Goal: Task Accomplishment & Management: Manage account settings

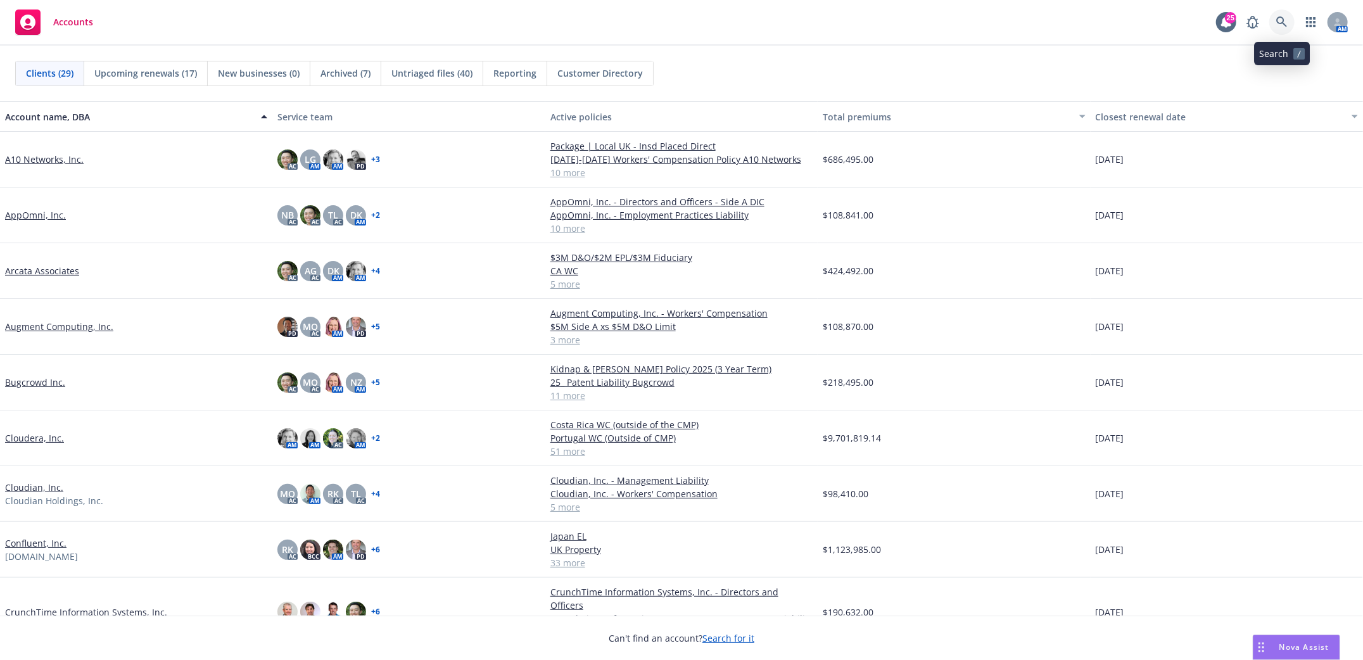
click at [1282, 22] on icon at bounding box center [1281, 21] width 11 height 11
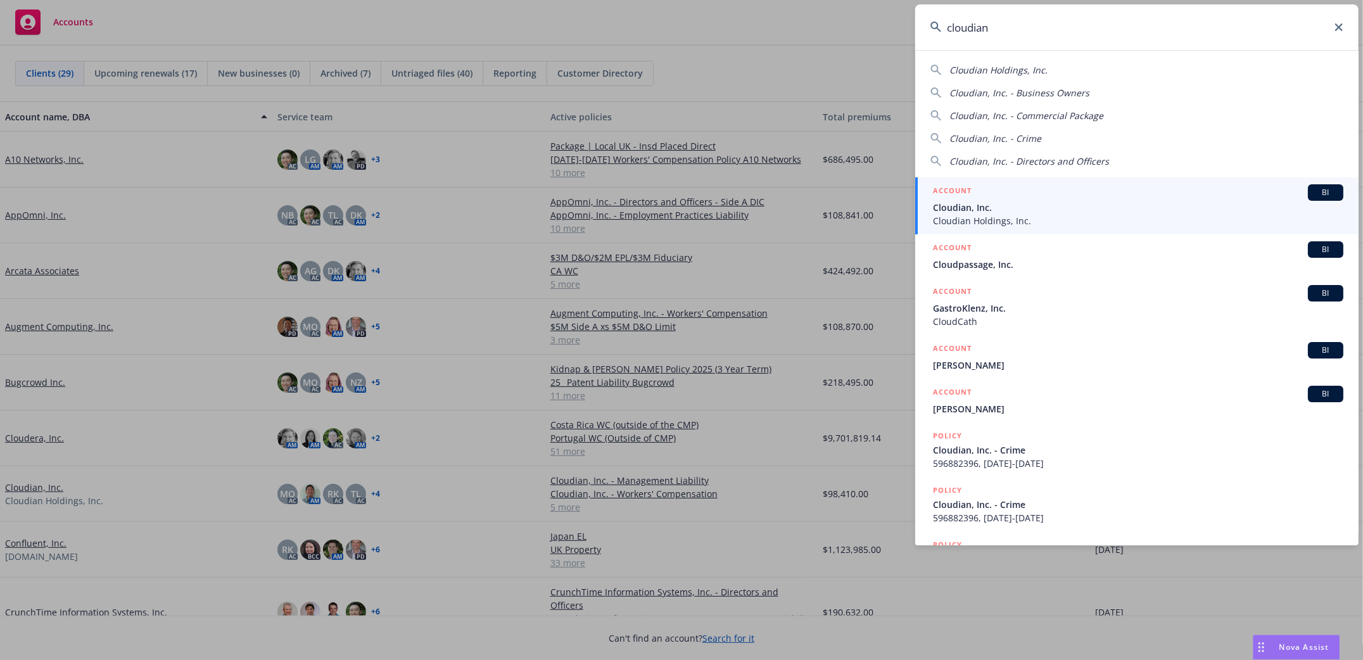
type input "cloudian"
click at [958, 205] on span "Cloudian, Inc." at bounding box center [1138, 207] width 410 height 13
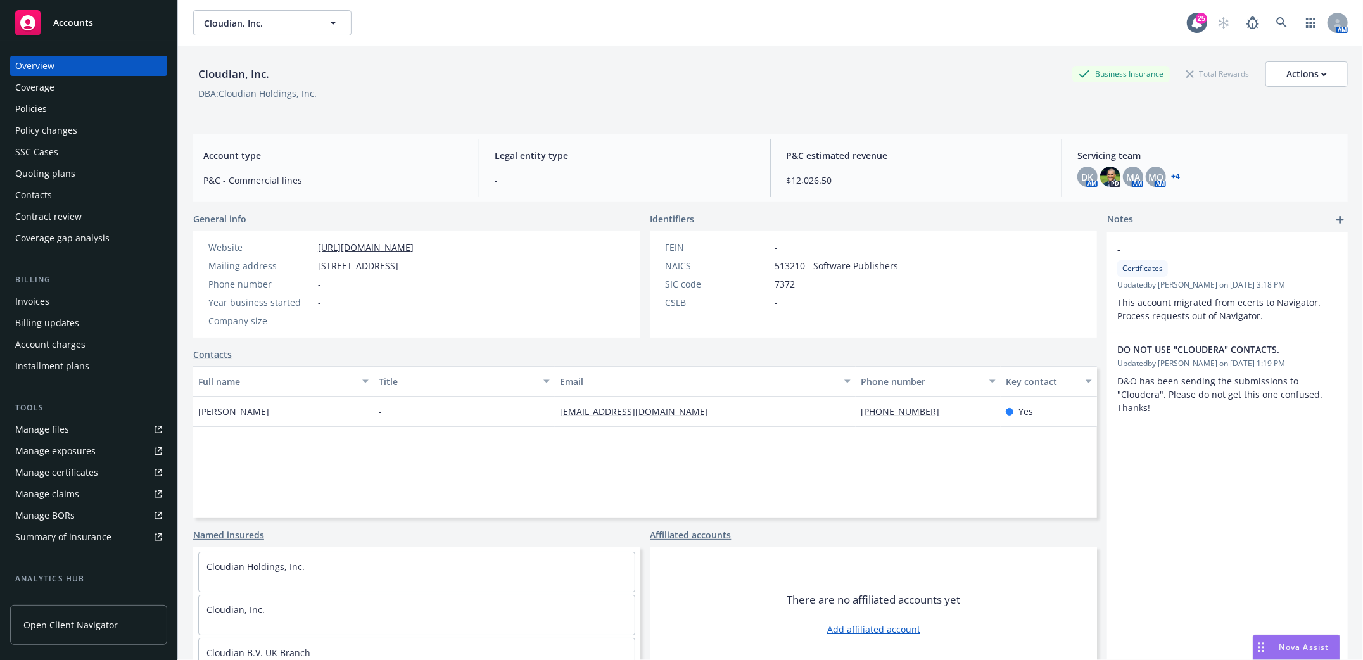
click at [47, 174] on div "Quoting plans" at bounding box center [45, 173] width 60 height 20
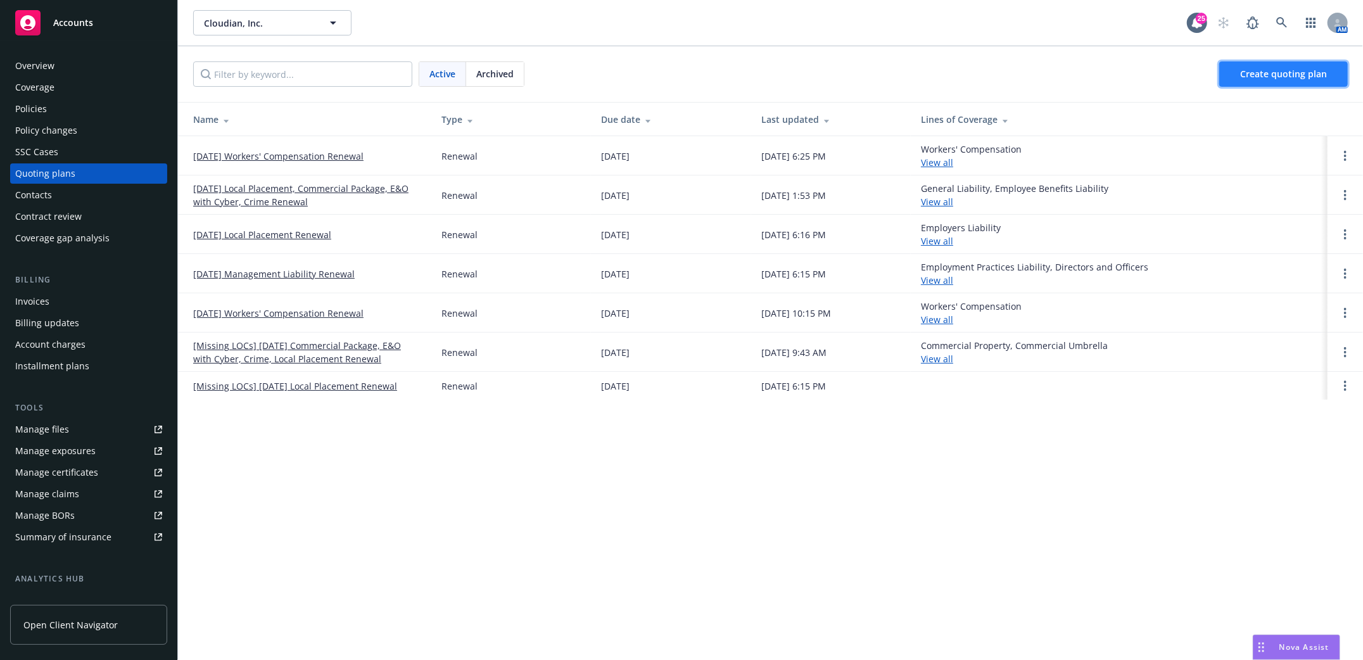
click at [1297, 84] on link "Create quoting plan" at bounding box center [1283, 73] width 129 height 25
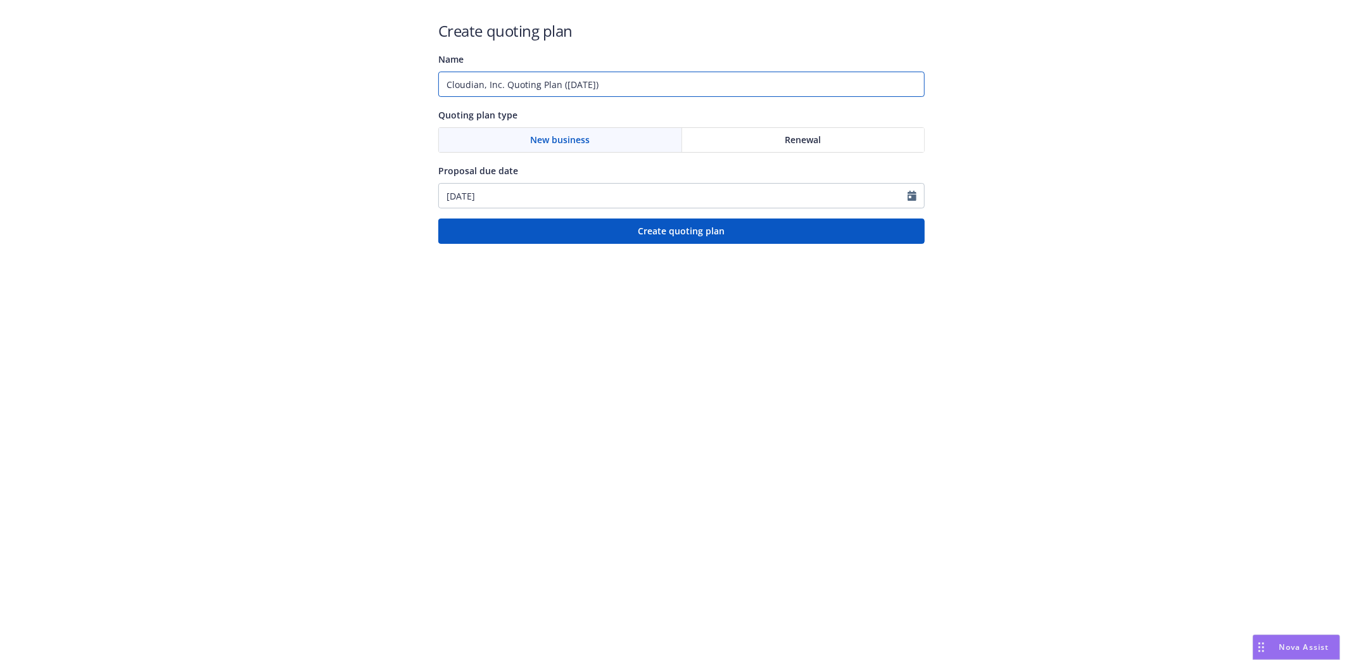
click at [564, 86] on input "Cloudian, Inc. Quoting Plan (2025-08-18)" at bounding box center [681, 84] width 486 height 25
click at [560, 84] on input "Cloudian, Inc. Quoting Plan (2025-08-18)" at bounding box center [681, 84] width 486 height 25
type input "Cloudian, Inc. Quoting Plan P&C [DATE] ([DATE])"
select select "8"
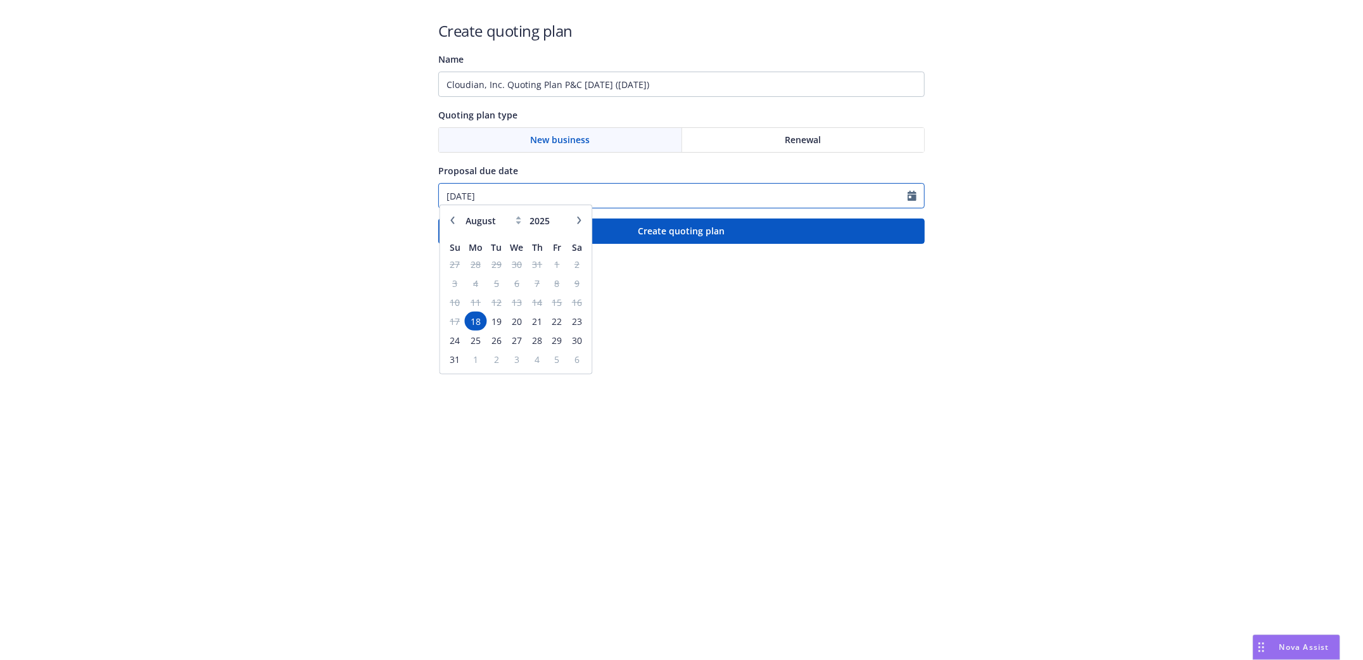
click at [484, 195] on input "08/18/2025" at bounding box center [673, 196] width 469 height 24
drag, startPoint x: 449, startPoint y: 196, endPoint x: 456, endPoint y: 195, distance: 7.0
click at [456, 195] on input "08/18/2025" at bounding box center [673, 196] width 469 height 24
type input "10/18/2025"
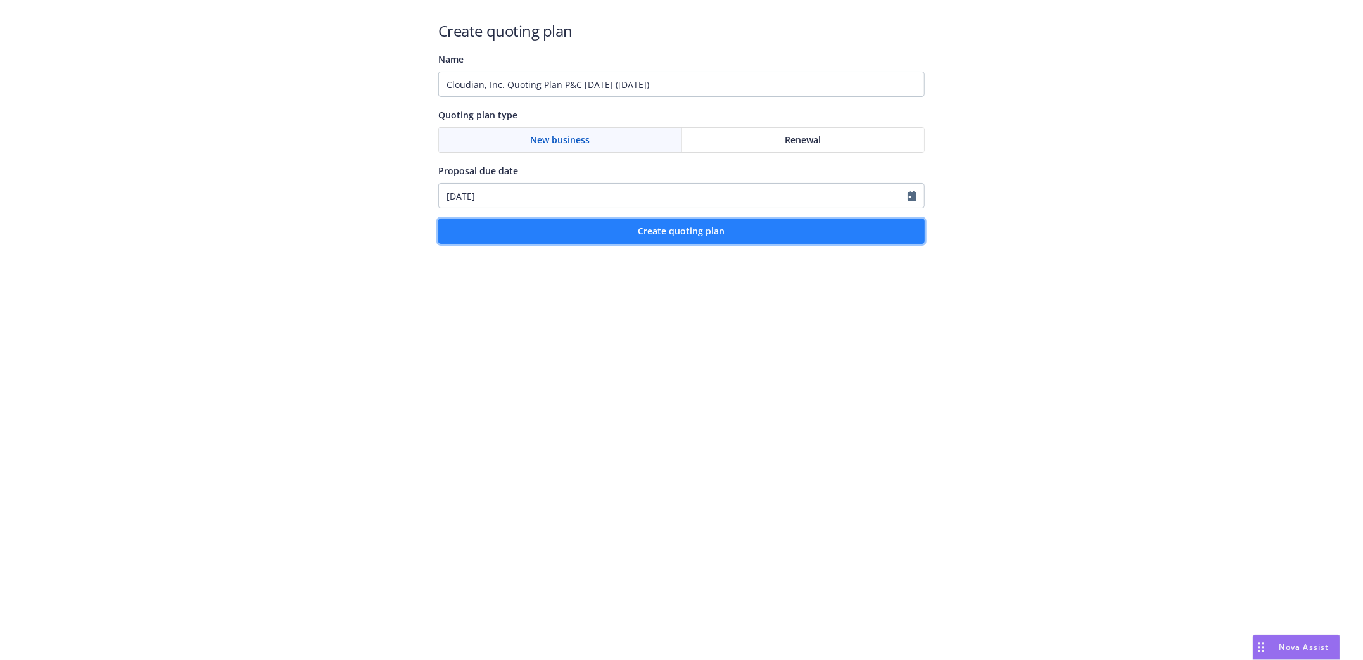
click at [696, 242] on button "Create quoting plan" at bounding box center [681, 230] width 486 height 25
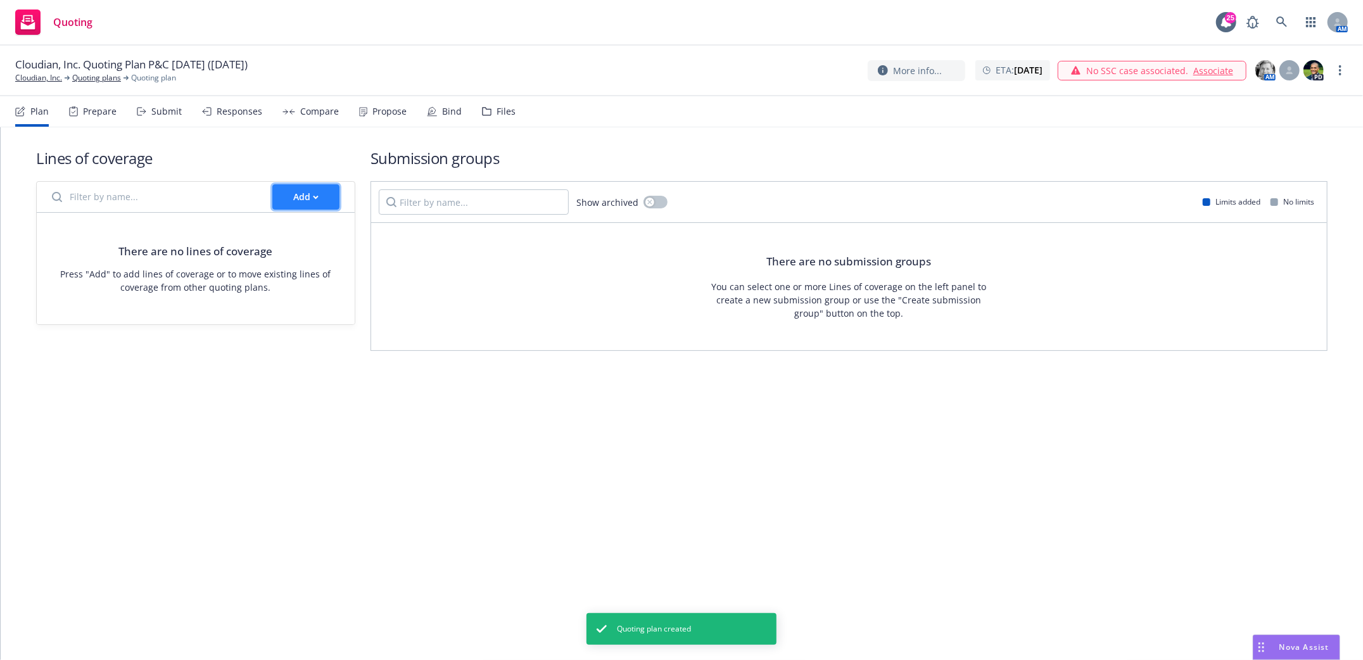
click at [307, 194] on div "Add" at bounding box center [305, 197] width 25 height 24
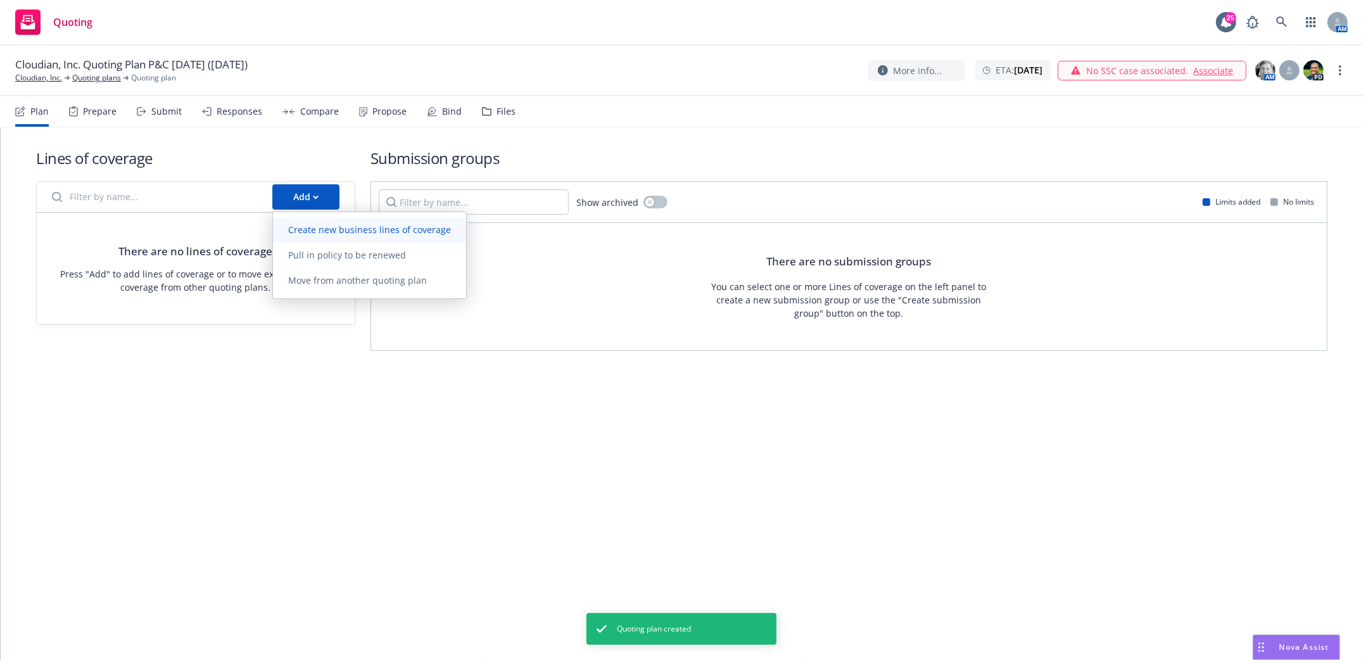
click at [329, 229] on span "Create new business lines of coverage" at bounding box center [369, 230] width 193 height 12
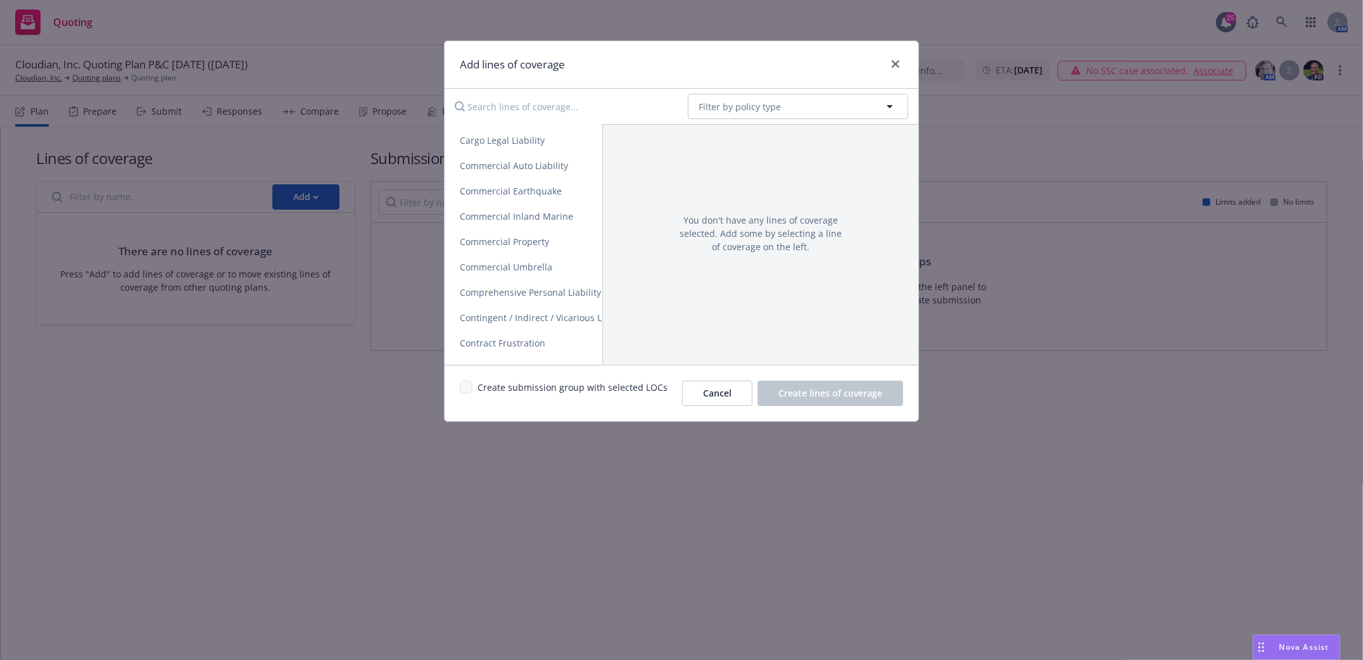
scroll to position [363, 0]
click at [478, 338] on span "Crime" at bounding box center [472, 334] width 56 height 12
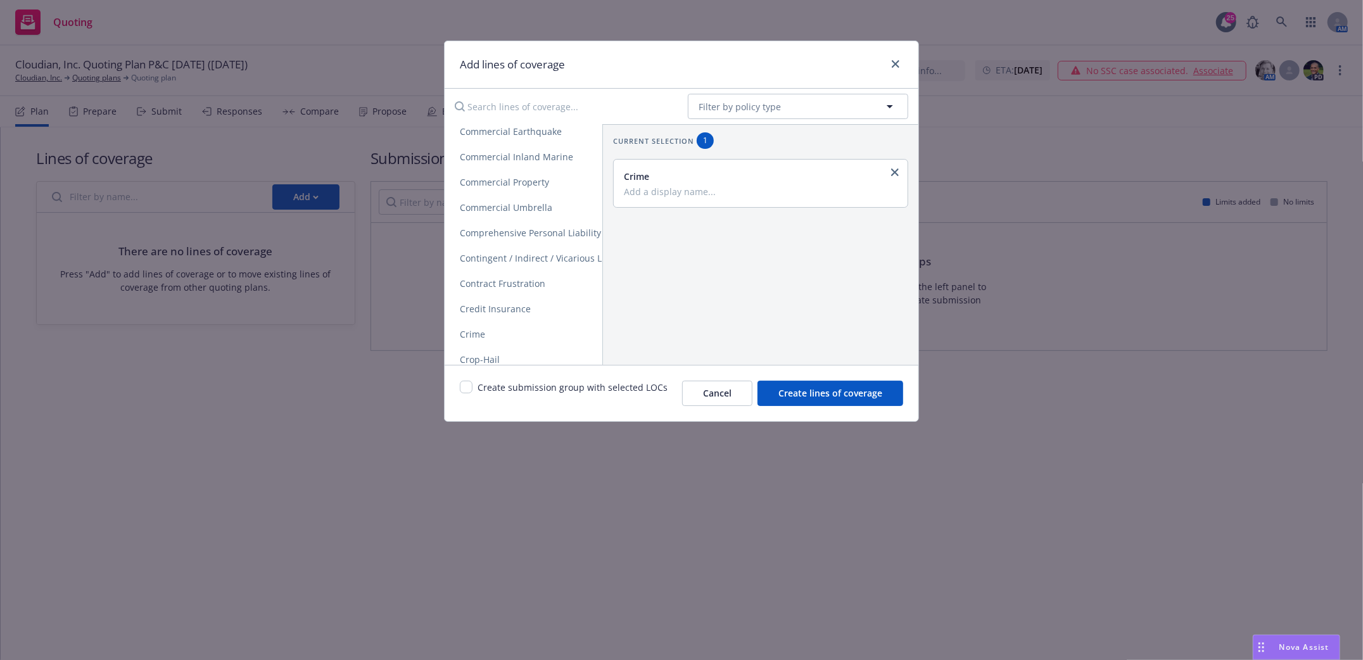
click at [672, 194] on input "Add a display name..." at bounding box center [759, 191] width 271 height 11
type input "Chubb Crime 2025"
click at [855, 399] on span "Create lines of coverage" at bounding box center [830, 393] width 104 height 12
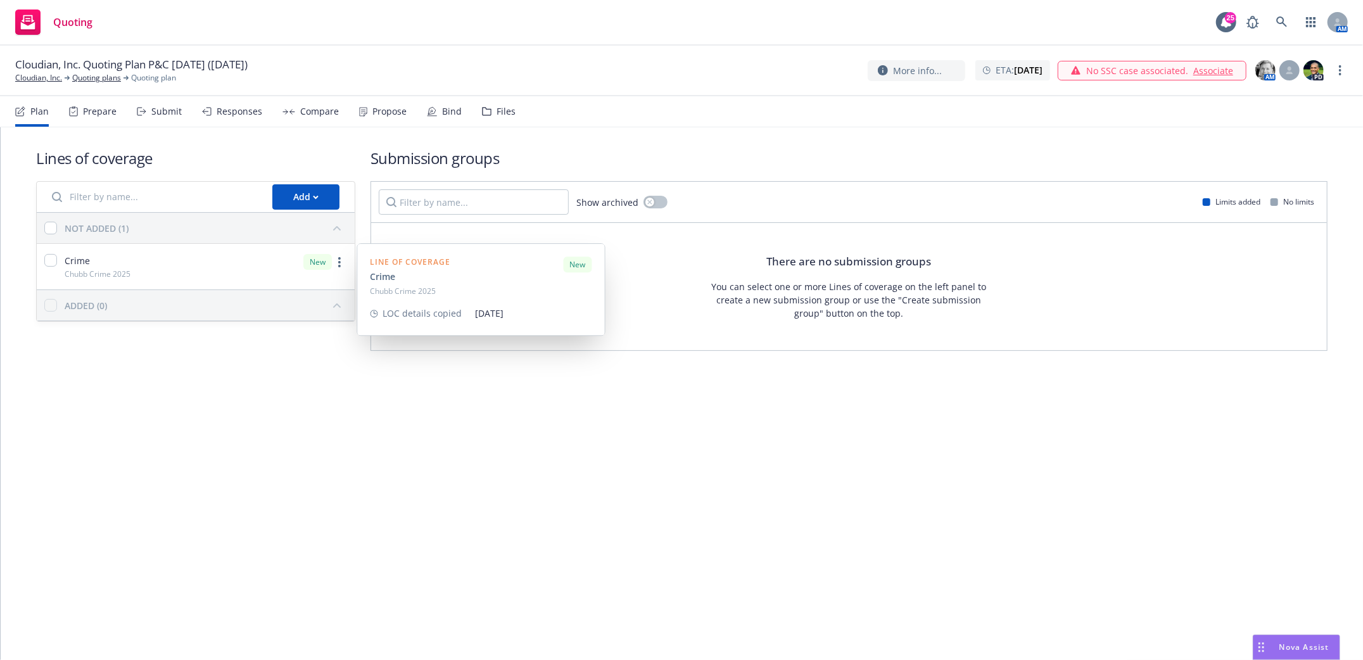
click at [336, 269] on div "New" at bounding box center [325, 262] width 44 height 16
click at [34, 75] on link "Cloudian, Inc." at bounding box center [38, 77] width 47 height 11
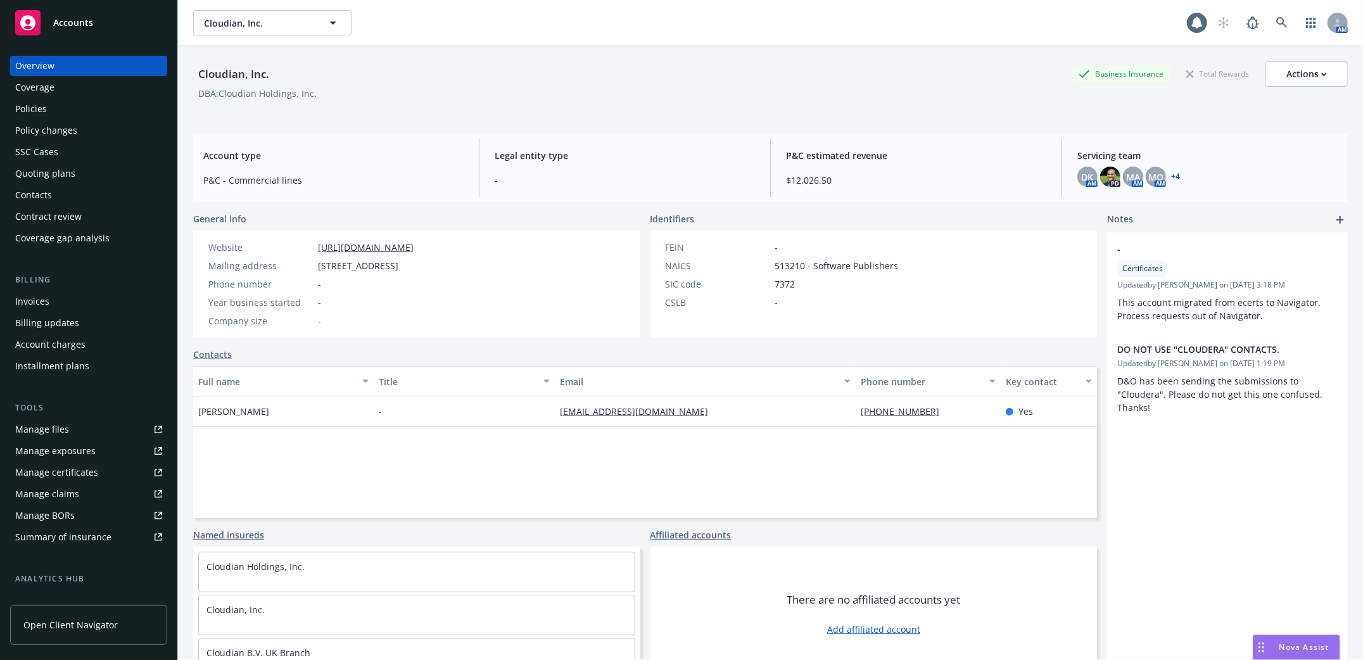
click at [34, 113] on div "Policies" at bounding box center [31, 109] width 32 height 20
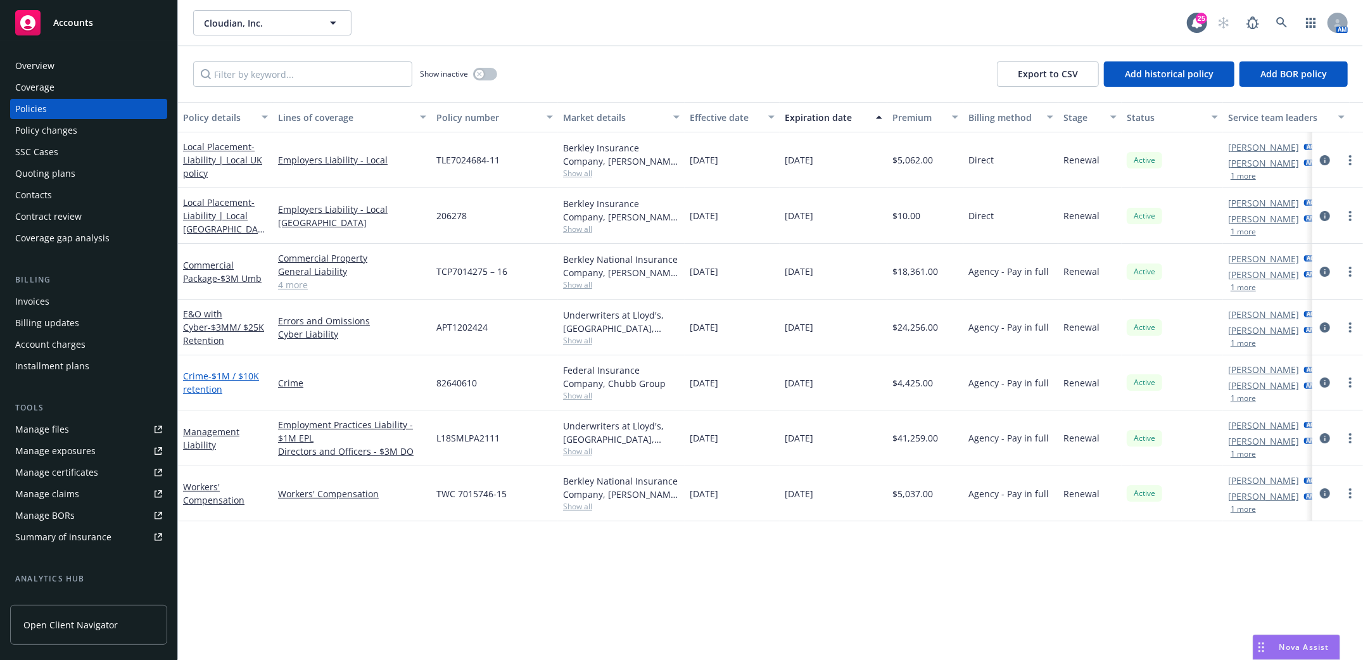
click at [203, 376] on link "Crime - $1M / $10K retention" at bounding box center [221, 382] width 76 height 25
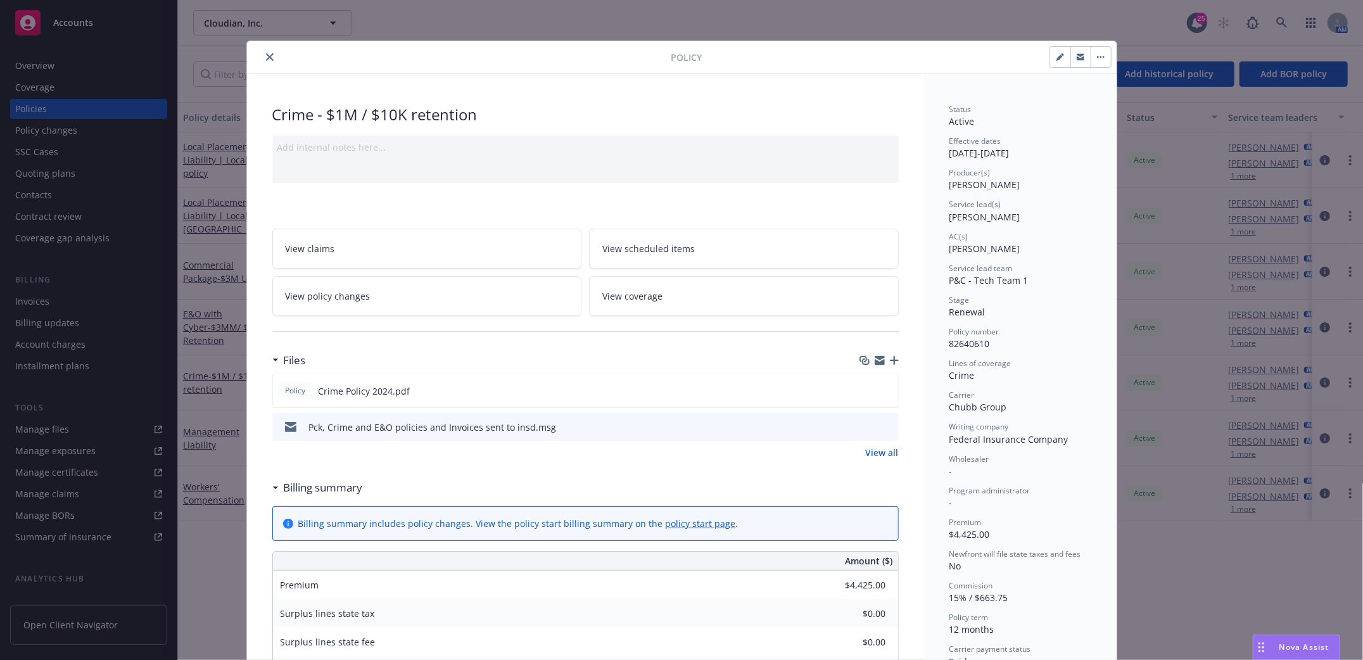
click at [266, 55] on icon "close" at bounding box center [270, 57] width 8 height 8
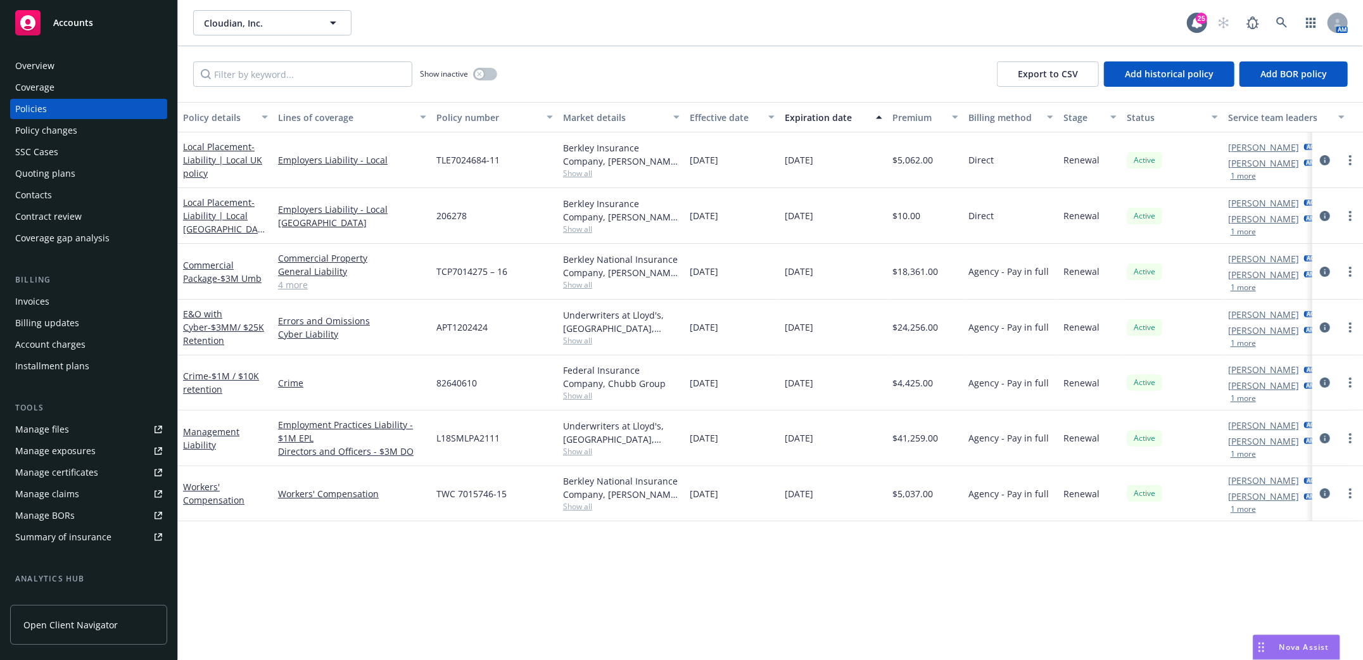
click at [48, 170] on div "Quoting plans" at bounding box center [45, 173] width 60 height 20
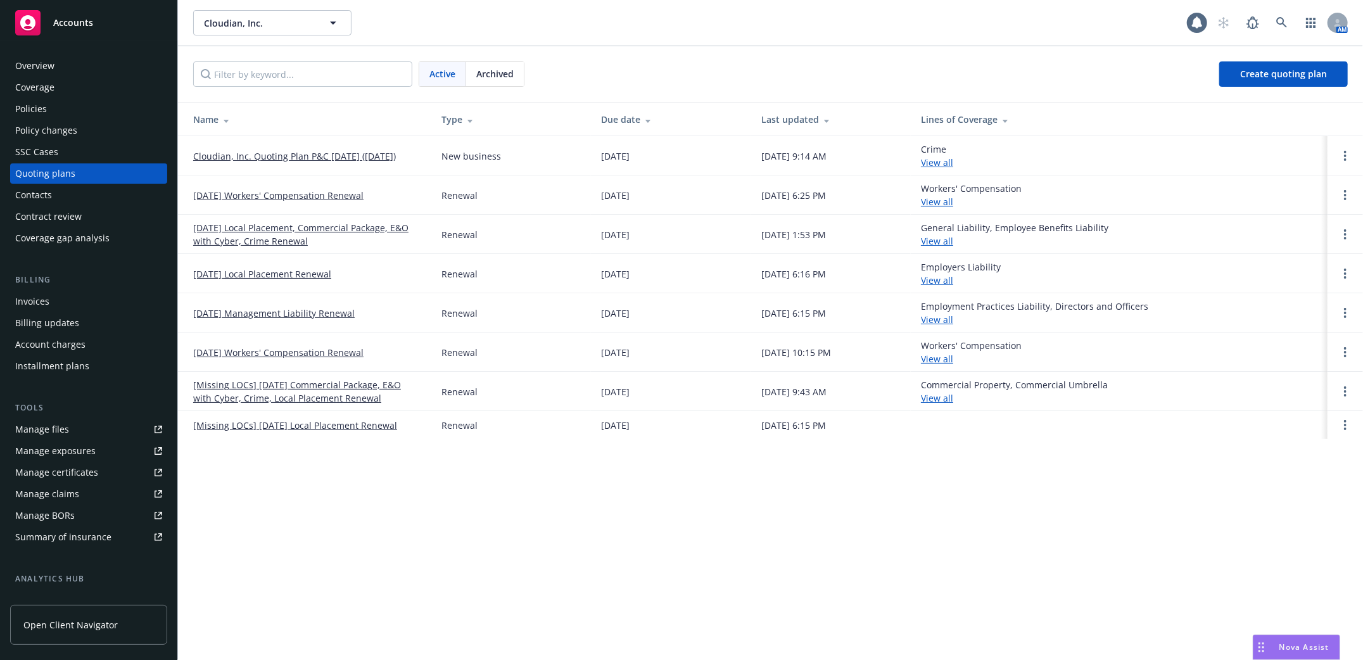
click at [258, 149] on link "Cloudian, Inc. Quoting Plan P&C NOV 2025 (2025-08-18)" at bounding box center [294, 155] width 203 height 13
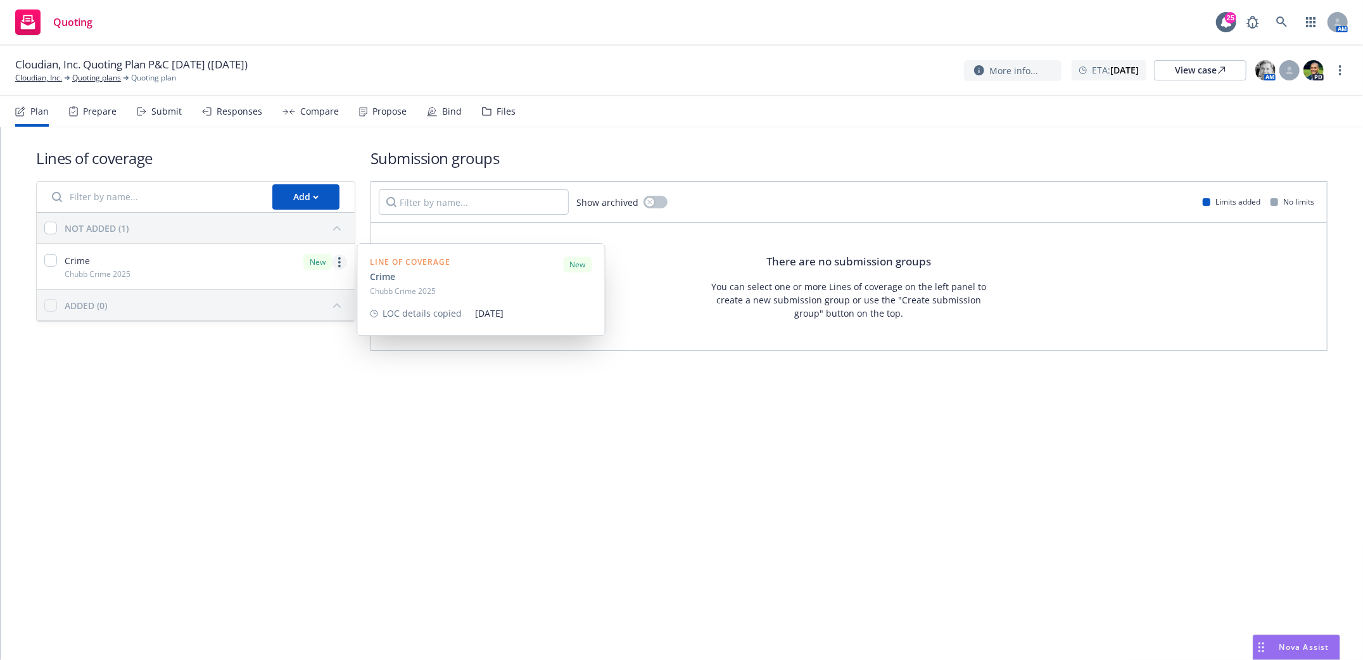
click at [342, 263] on link "more" at bounding box center [339, 262] width 15 height 15
click at [198, 293] on span "Edit coverage spec" at bounding box center [209, 293] width 110 height 12
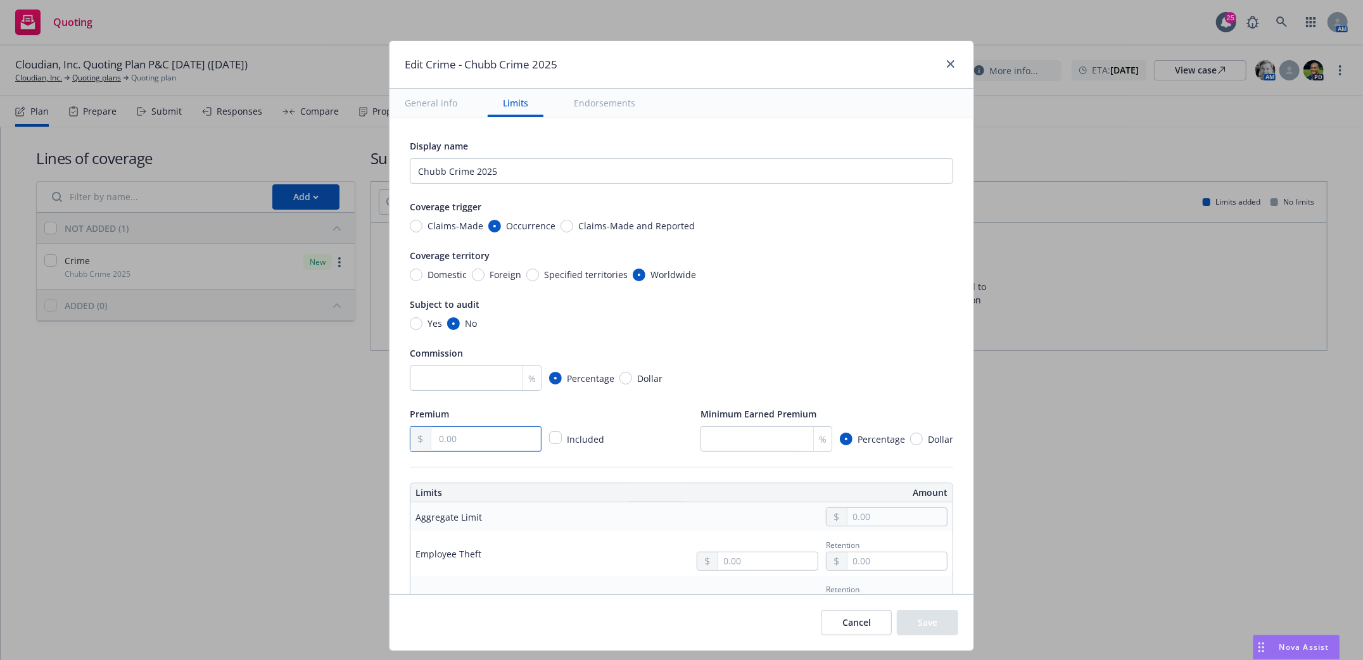
click at [457, 438] on input "text" at bounding box center [486, 439] width 110 height 24
type input "4,425.00"
click at [850, 519] on input "text" at bounding box center [896, 517] width 99 height 18
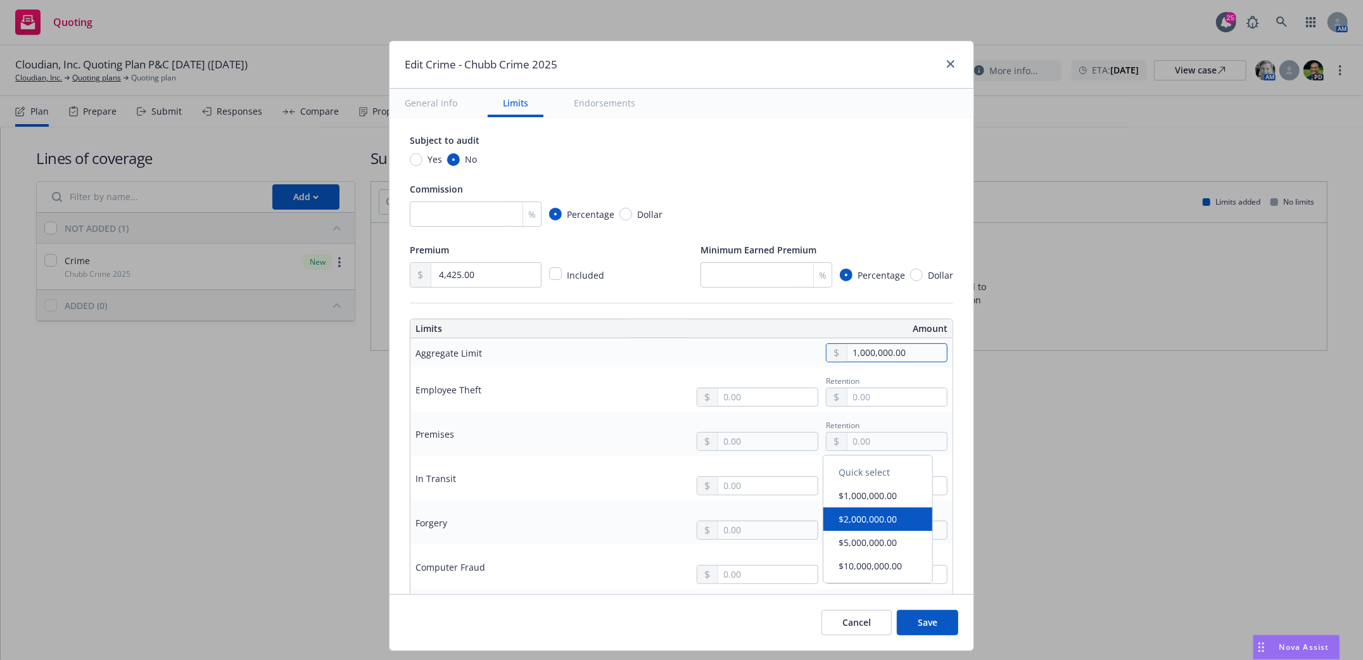
scroll to position [168, 0]
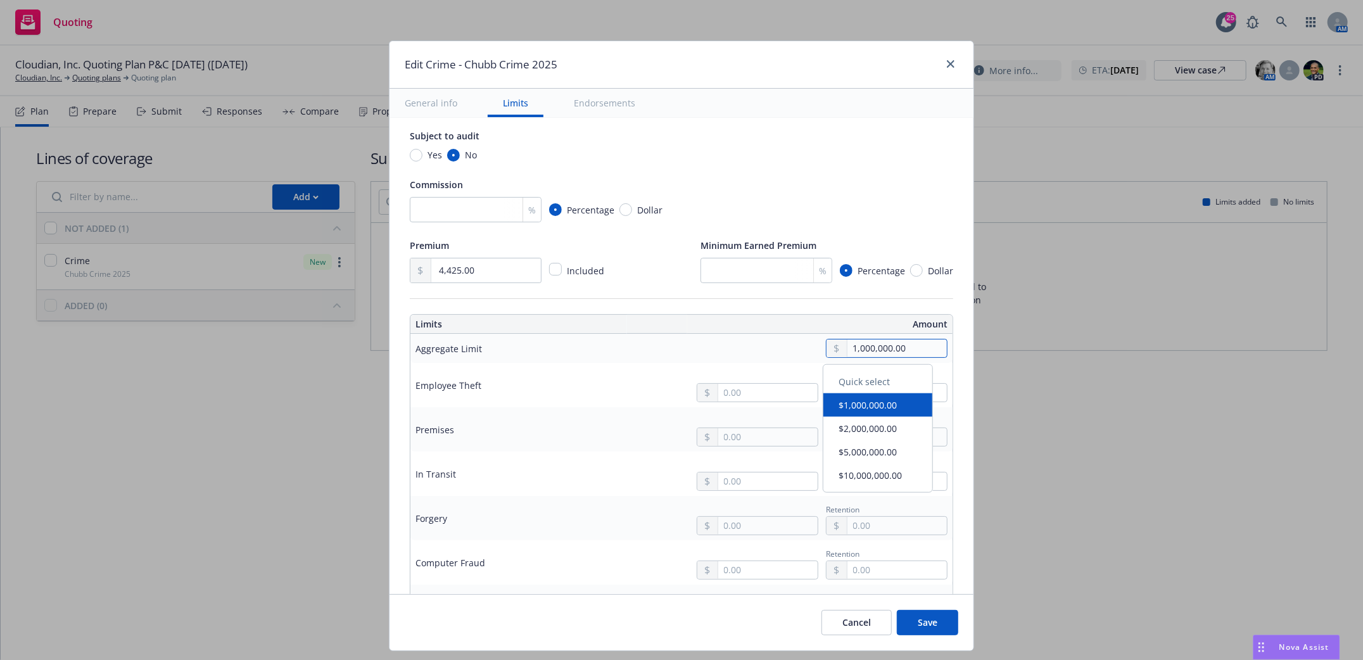
type input "1,000,000.00"
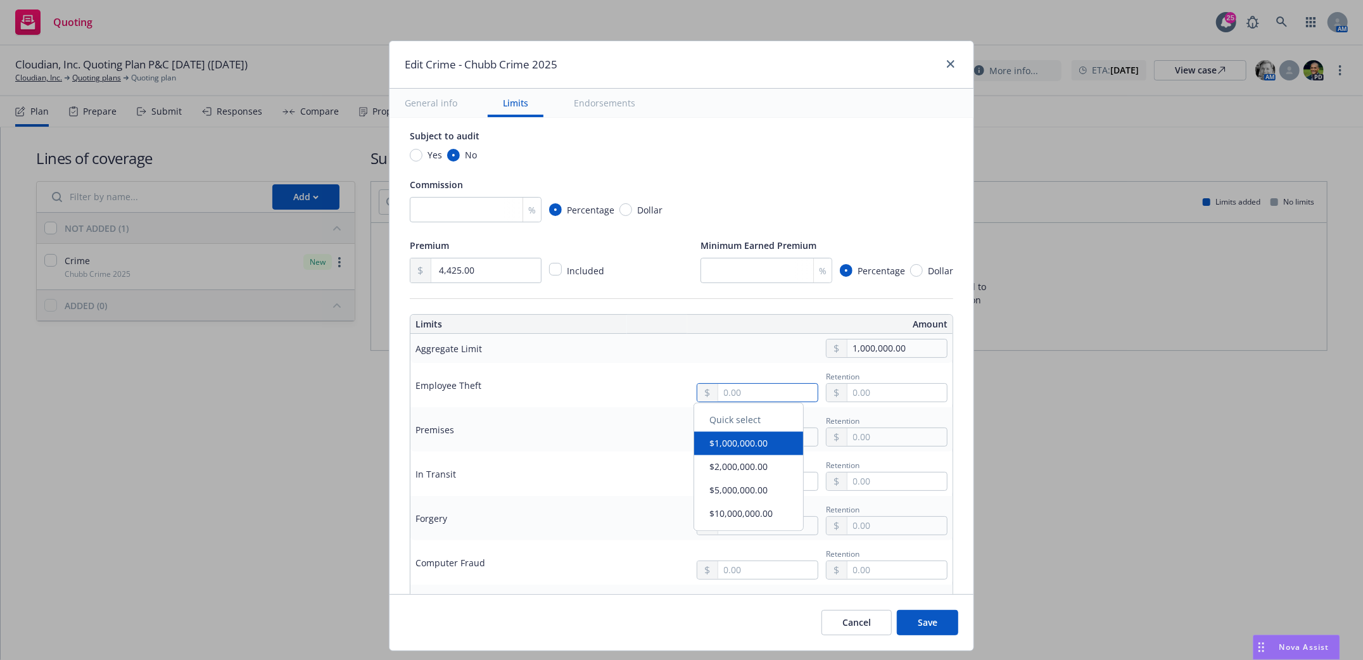
click at [740, 389] on input "text" at bounding box center [767, 393] width 99 height 18
type input "1,000,000.00"
click at [892, 390] on input "text" at bounding box center [896, 393] width 99 height 18
type input "10,000.00"
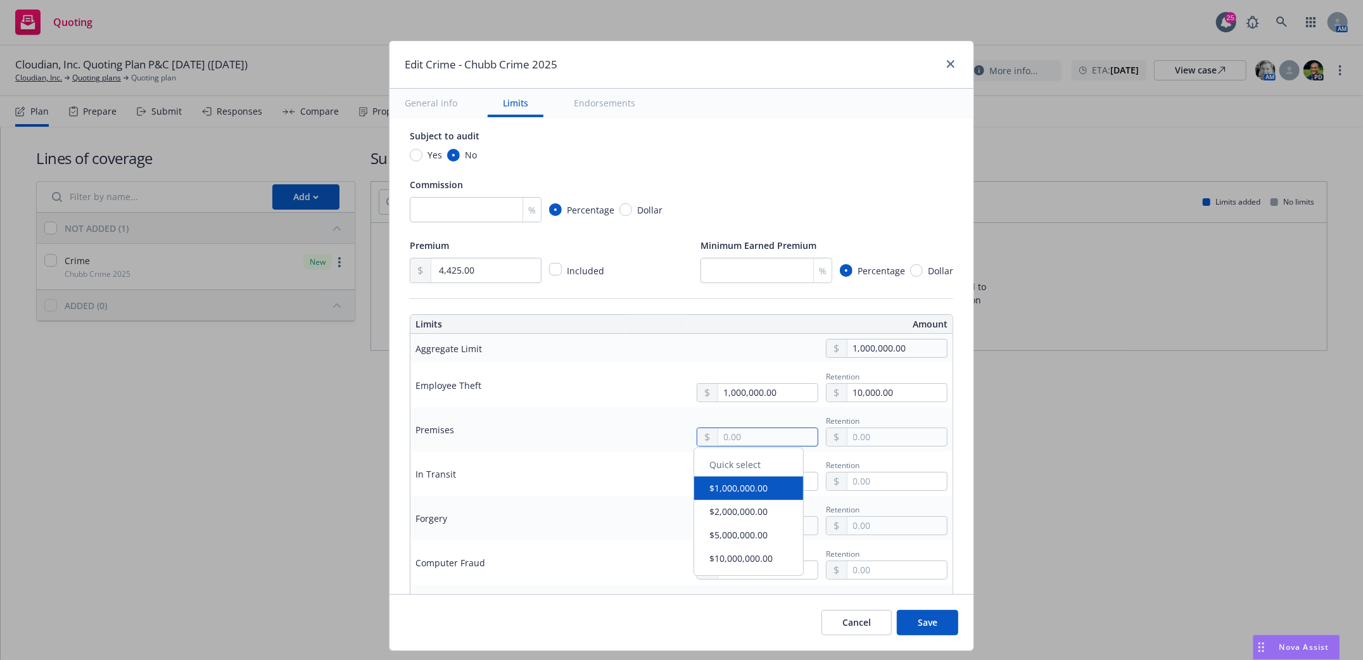
click at [752, 439] on input "text" at bounding box center [767, 437] width 99 height 18
type input "1,000,000.00"
click at [881, 442] on input "text" at bounding box center [896, 437] width 99 height 18
type input "10,000.00"
click at [759, 482] on input "text" at bounding box center [767, 481] width 99 height 18
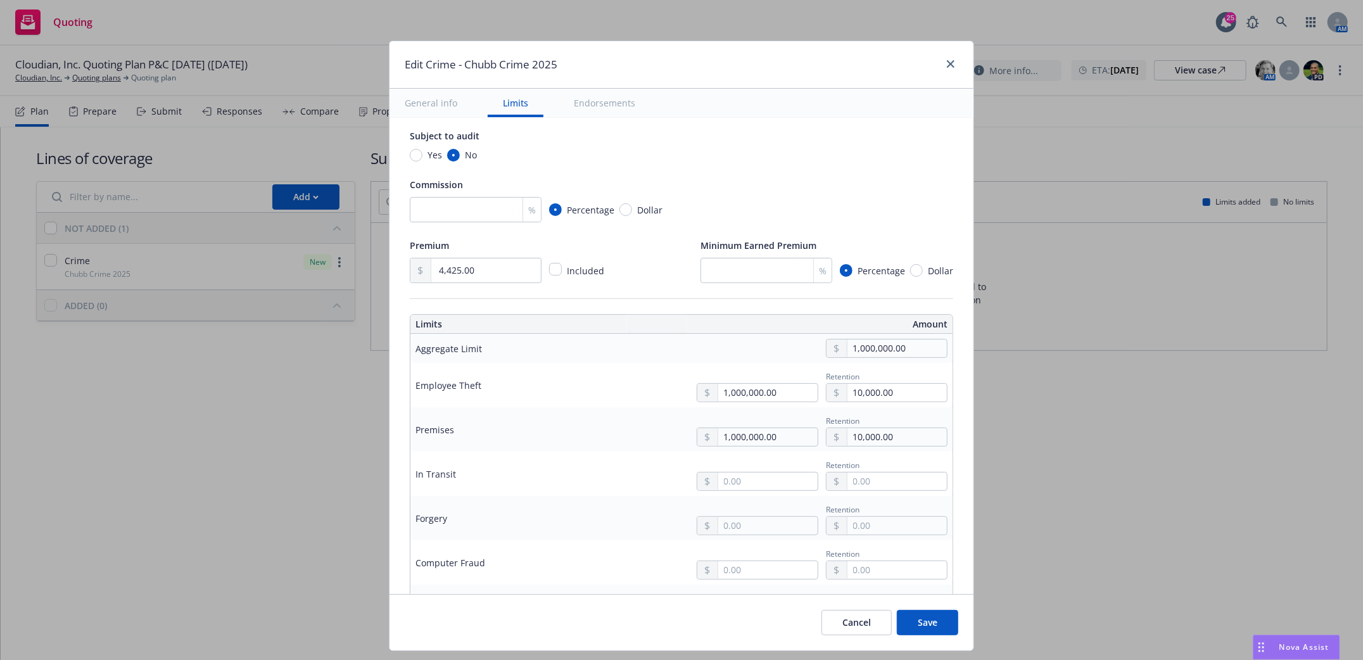
type input "1,000,000.00"
click at [747, 536] on button "$1,000,000.00" at bounding box center [748, 537] width 109 height 23
click at [848, 481] on input "text" at bounding box center [896, 481] width 99 height 18
type input "10,000.00"
click at [735, 529] on input "text" at bounding box center [767, 526] width 99 height 18
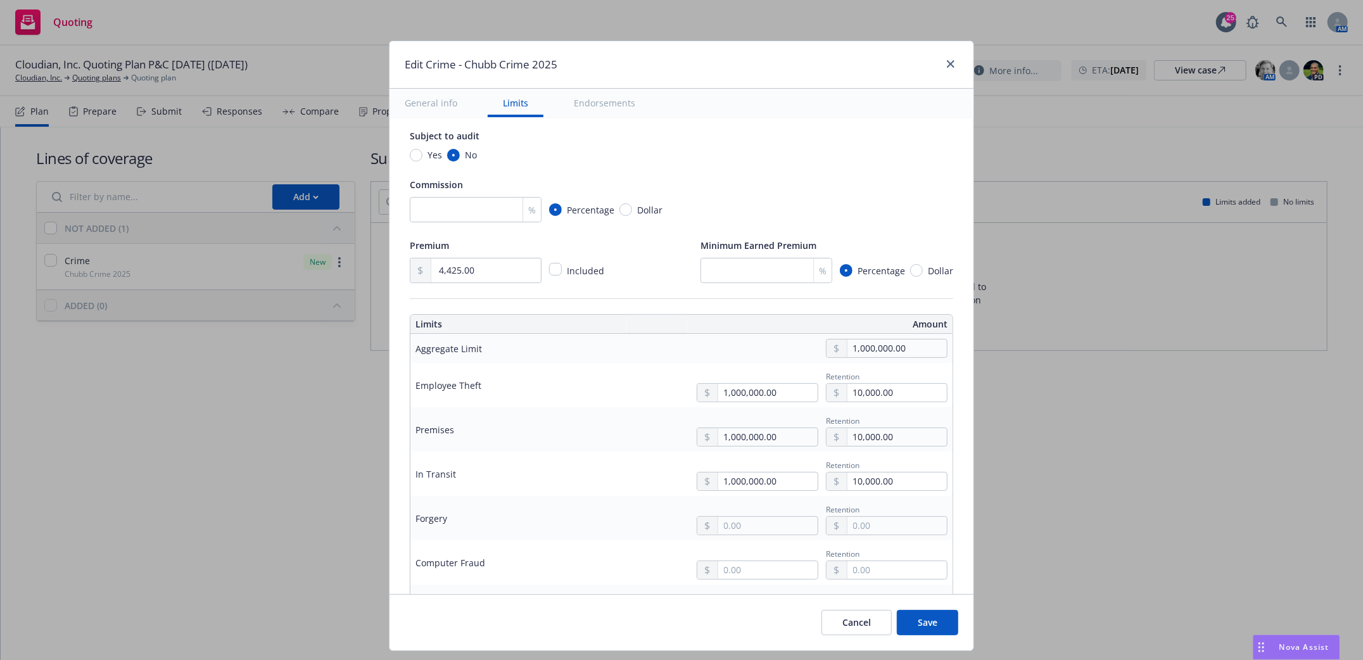
type input "1,000,000.00"
click at [729, 420] on button "$1,000,000.00" at bounding box center [748, 424] width 109 height 23
click at [884, 524] on input "text" at bounding box center [896, 526] width 99 height 18
type input "10,000.00"
click at [759, 577] on input "text" at bounding box center [767, 570] width 99 height 18
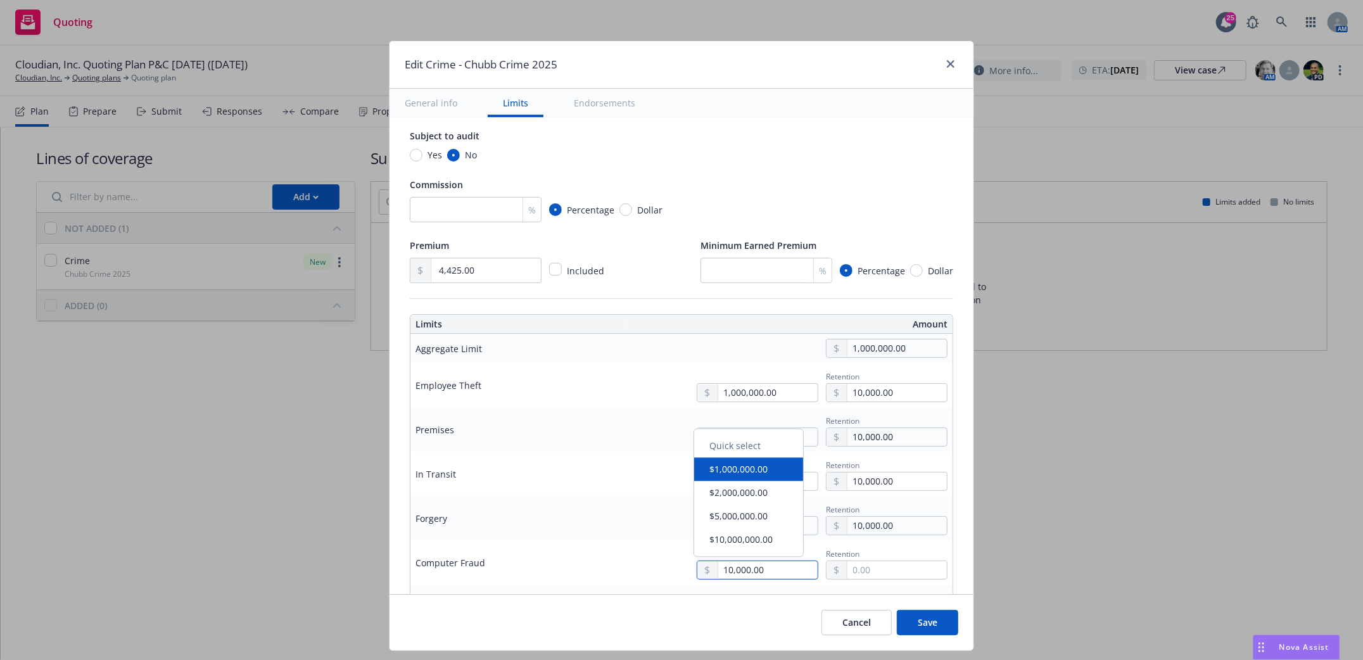
type input "1,000,000.00"
click at [757, 467] on button "$1,000,000.00" at bounding box center [748, 469] width 109 height 23
click at [865, 569] on input "text" at bounding box center [896, 570] width 99 height 18
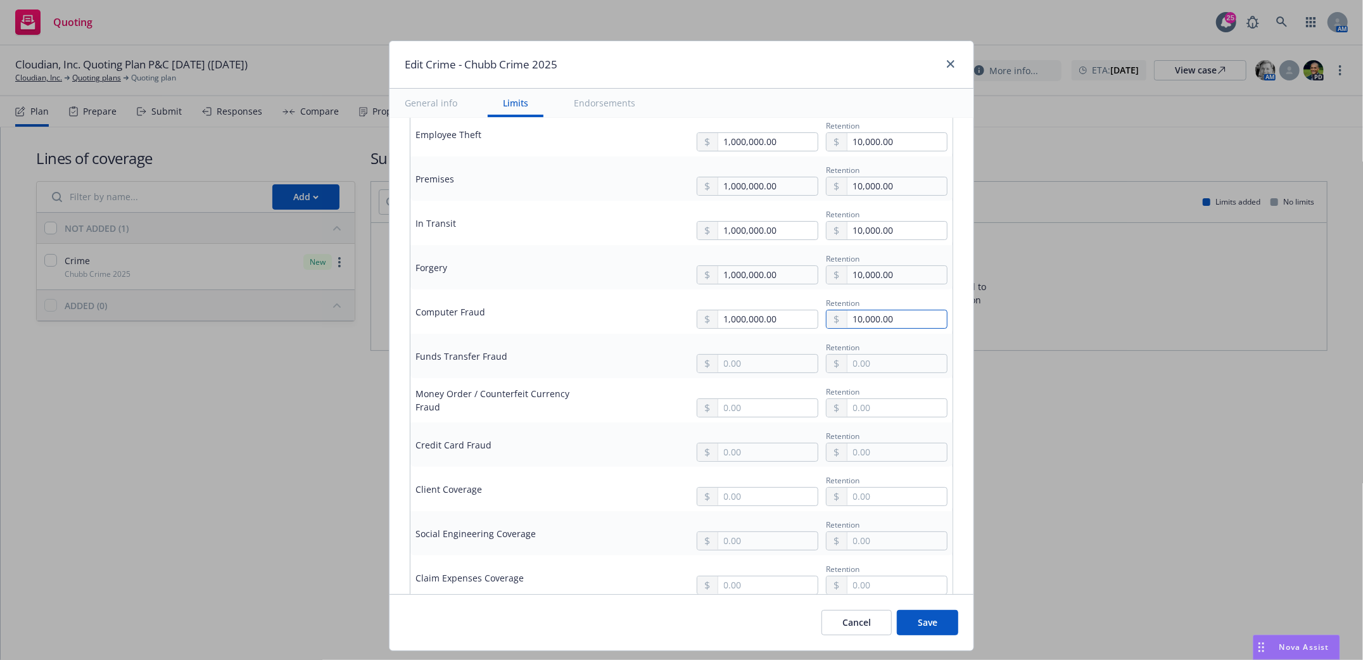
scroll to position [422, 0]
type input "10,000.00"
click at [767, 363] on input "text" at bounding box center [767, 361] width 99 height 18
type input "1,000,000.00"
drag, startPoint x: 769, startPoint y: 412, endPoint x: 774, endPoint y: 408, distance: 6.8
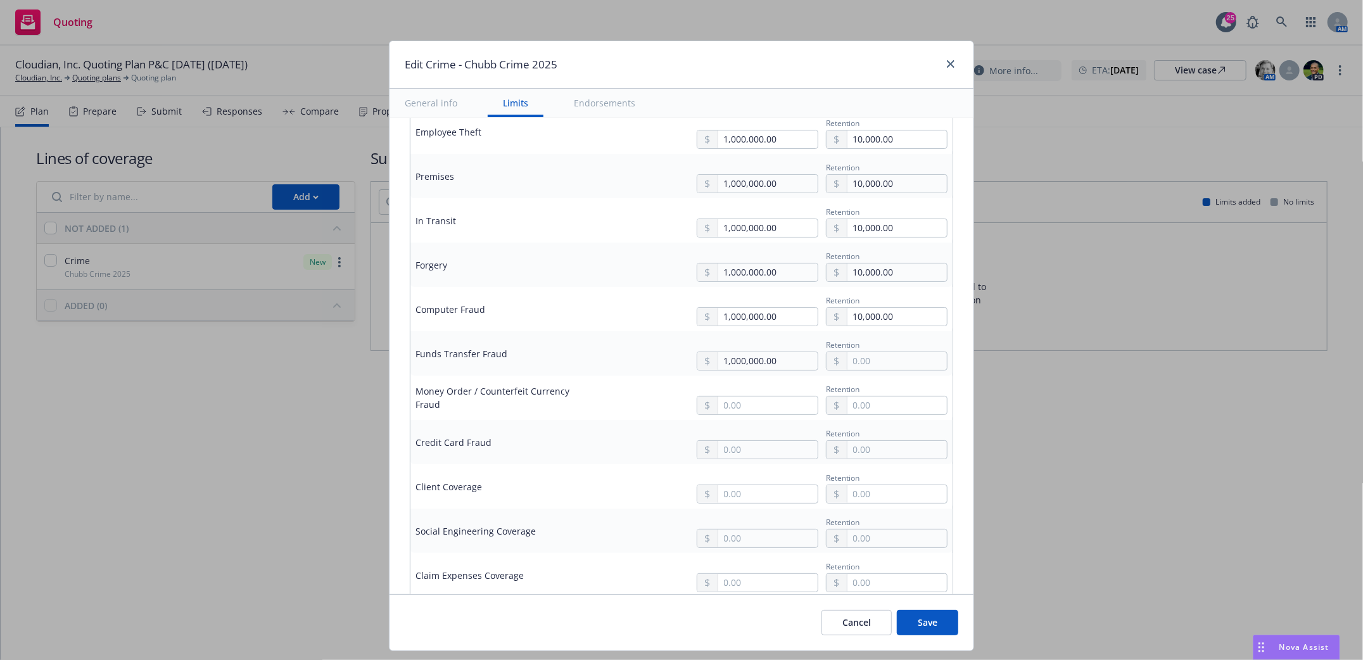
click at [774, 408] on button "$1,000,000.00" at bounding box center [748, 417] width 109 height 23
click at [872, 363] on input "text" at bounding box center [896, 361] width 99 height 18
type input "10,000.00"
click at [735, 410] on input "text" at bounding box center [767, 405] width 99 height 18
type input "1,000,000.00"
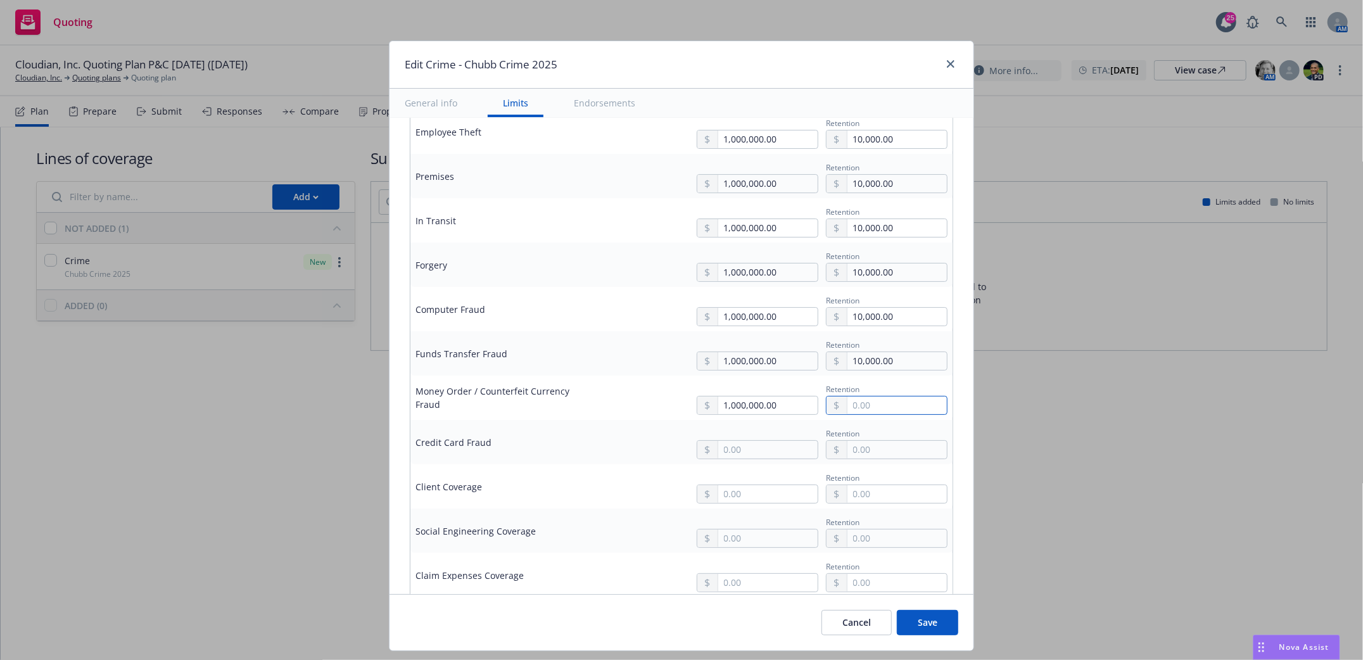
drag, startPoint x: 912, startPoint y: 405, endPoint x: 900, endPoint y: 401, distance: 12.6
click at [908, 405] on input "text" at bounding box center [896, 405] width 99 height 18
type input "10,000.00"
drag, startPoint x: 791, startPoint y: 448, endPoint x: 765, endPoint y: 436, distance: 28.6
click at [782, 448] on input "text" at bounding box center [767, 450] width 99 height 18
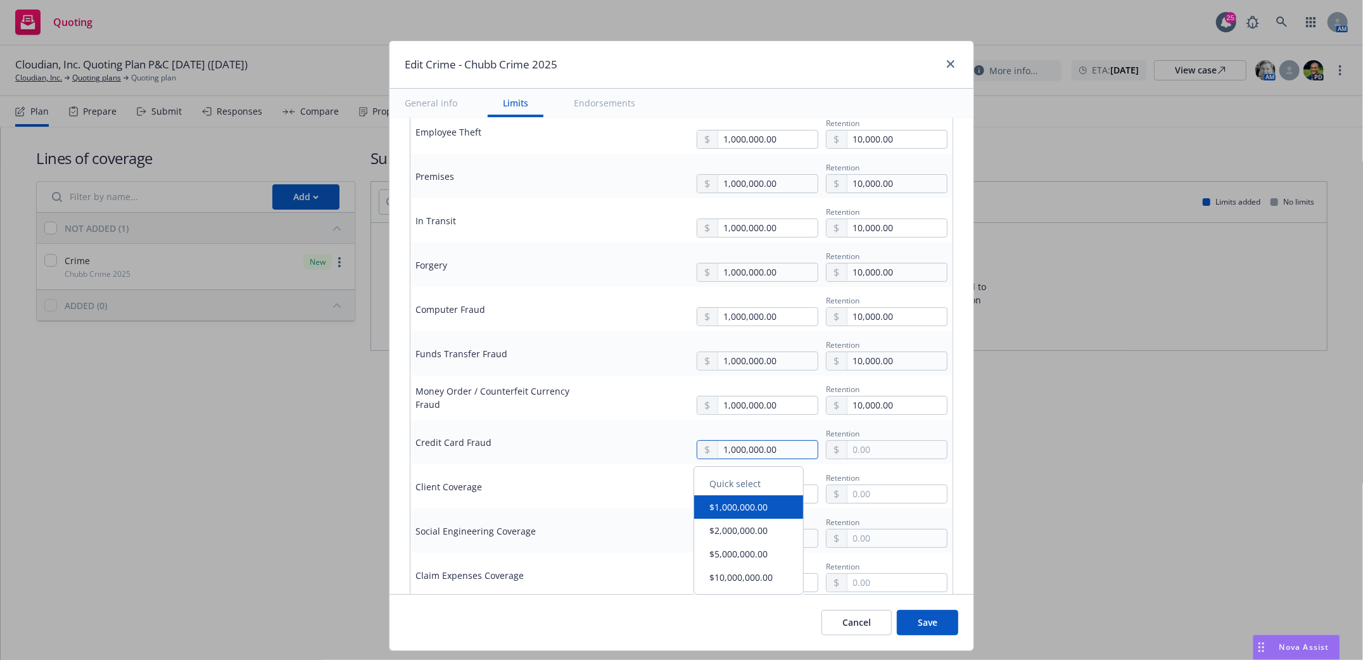
type input "1,000,000.00"
click at [885, 451] on input "text" at bounding box center [896, 450] width 99 height 18
type input "10,000.00"
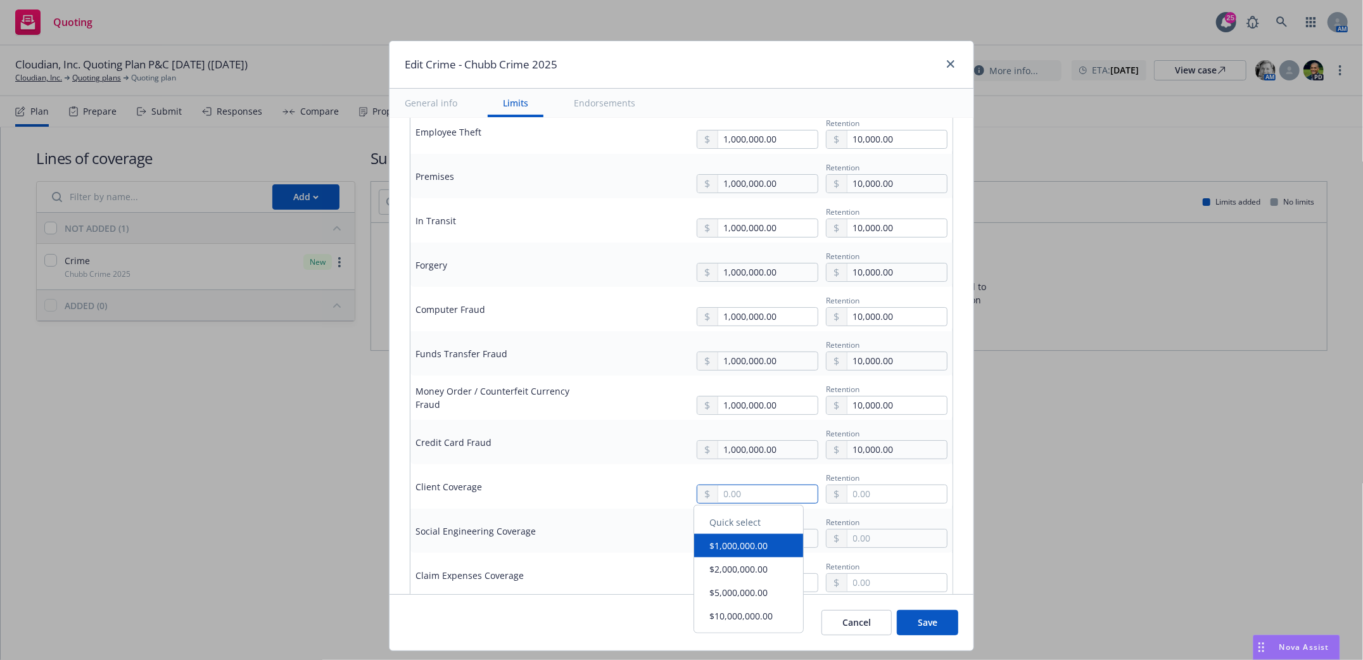
click at [727, 502] on input "text" at bounding box center [767, 494] width 99 height 18
type input "1,000,000.00"
drag, startPoint x: 886, startPoint y: 500, endPoint x: 880, endPoint y: 505, distance: 7.6
click at [888, 498] on input "text" at bounding box center [896, 494] width 99 height 18
type input "10,000.00"
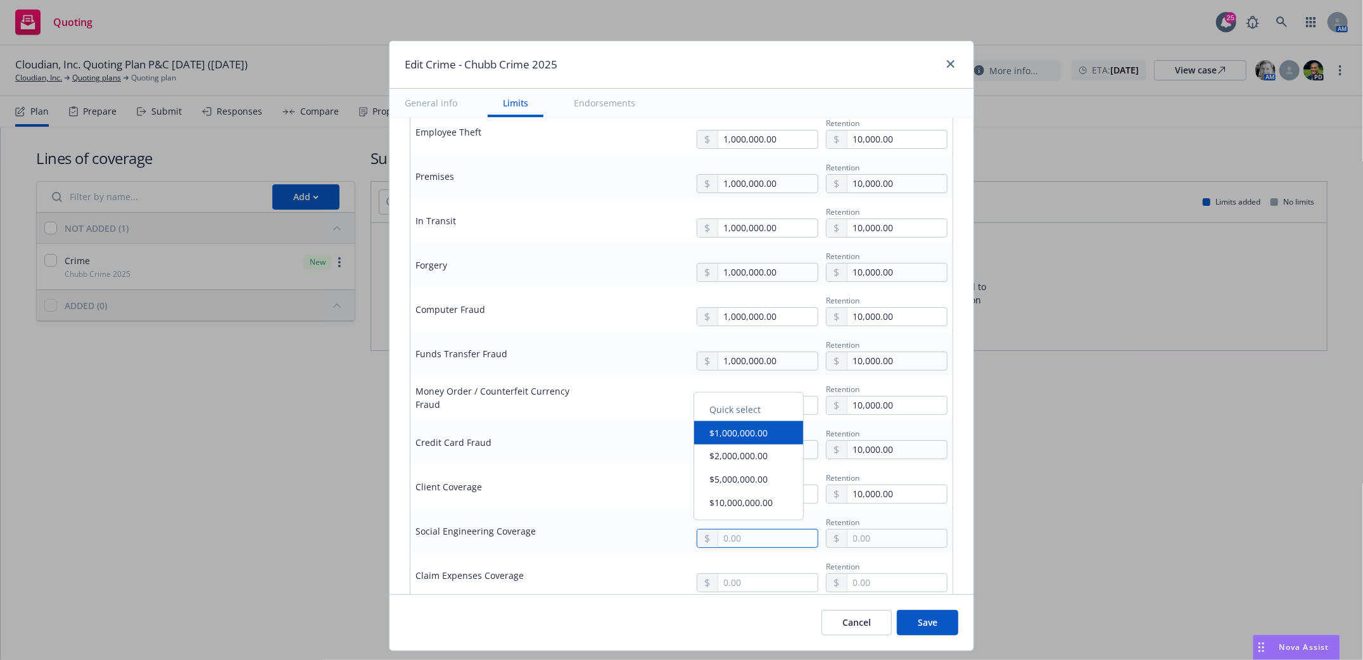
click at [762, 542] on input "text" at bounding box center [767, 538] width 99 height 18
type input "250,000.00"
click at [862, 547] on input "text" at bounding box center [896, 538] width 99 height 18
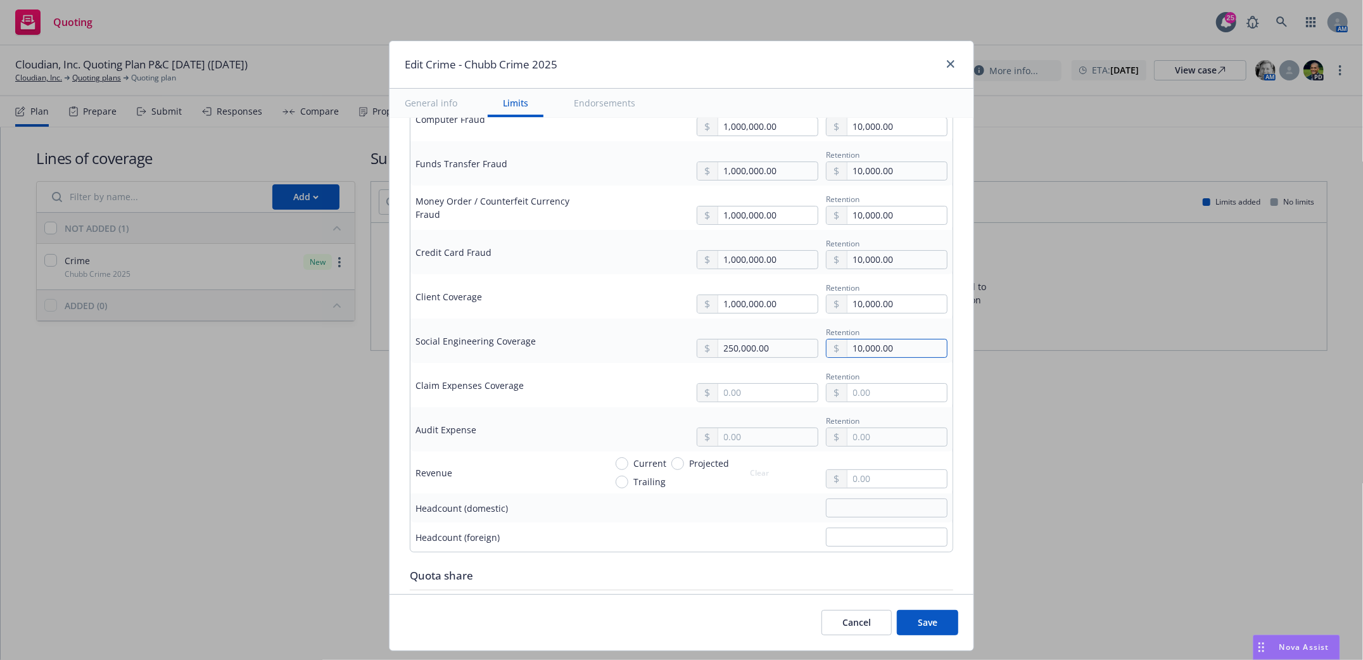
scroll to position [591, 0]
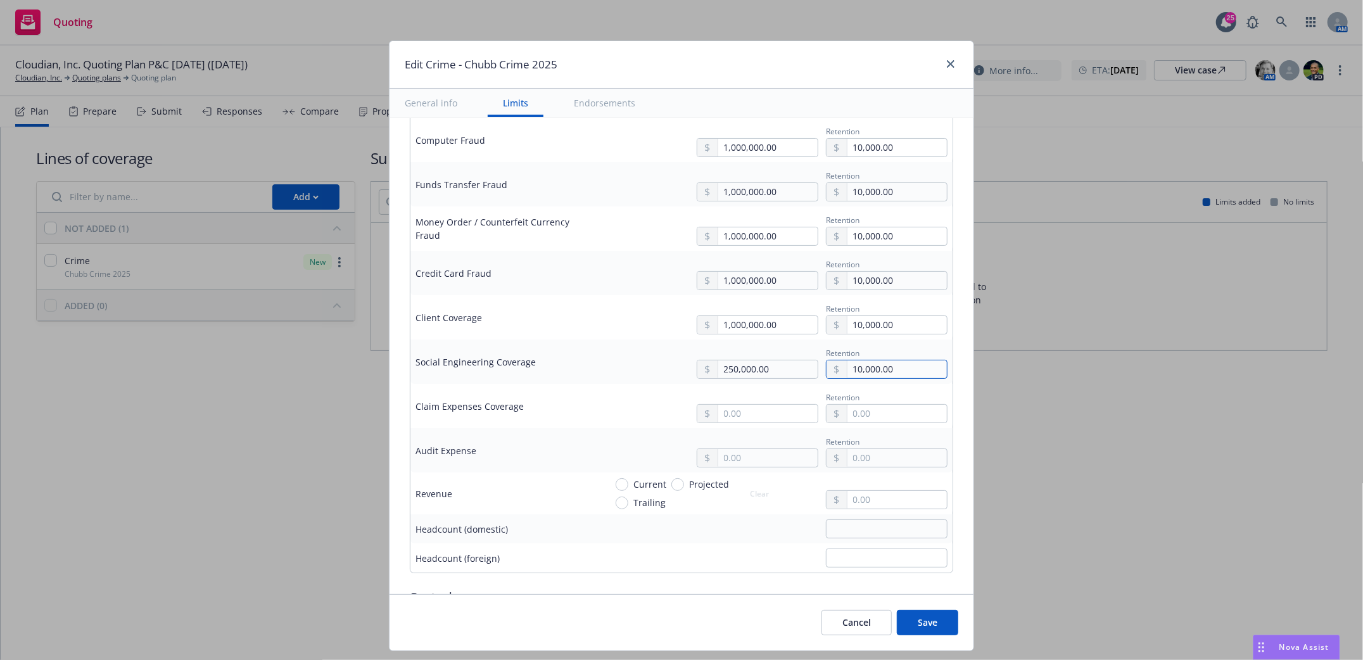
type input "10,000.00"
click at [769, 536] on div at bounding box center [776, 528] width 342 height 19
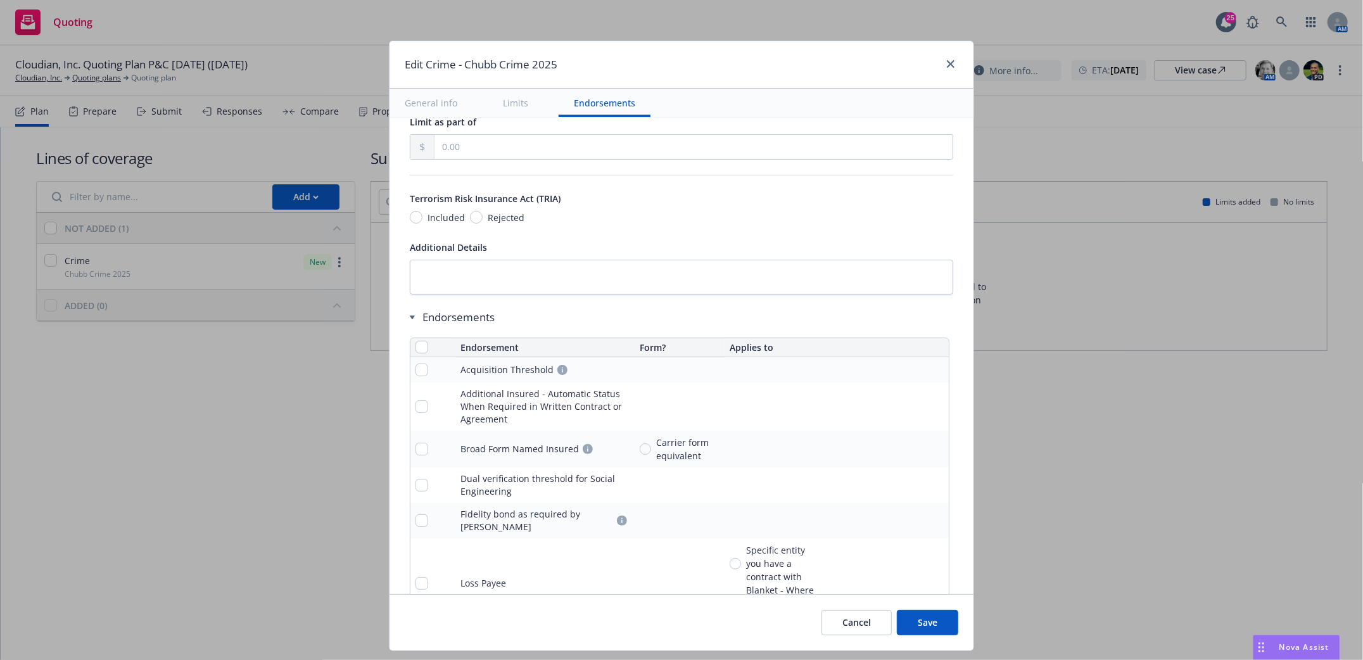
scroll to position [1266, 0]
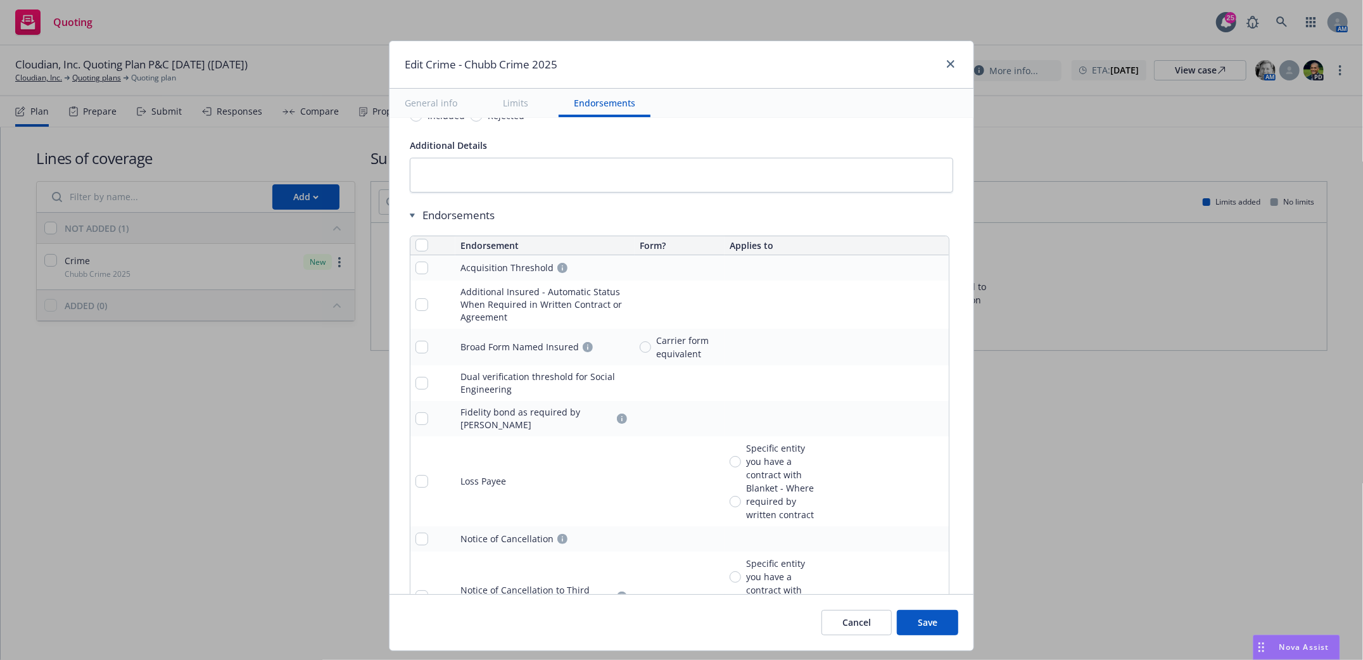
click at [419, 417] on div at bounding box center [432, 418] width 35 height 13
drag, startPoint x: 410, startPoint y: 414, endPoint x: 431, endPoint y: 413, distance: 20.9
click at [428, 413] on div at bounding box center [432, 418] width 35 height 13
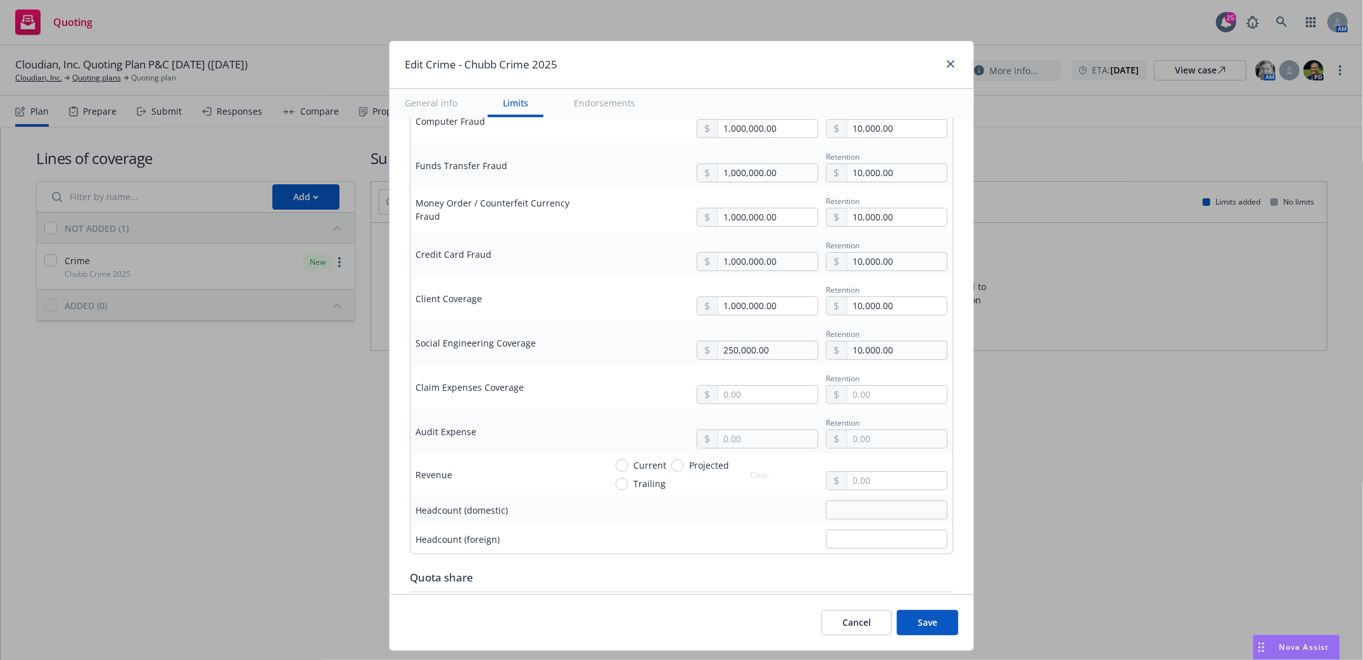
scroll to position [591, 0]
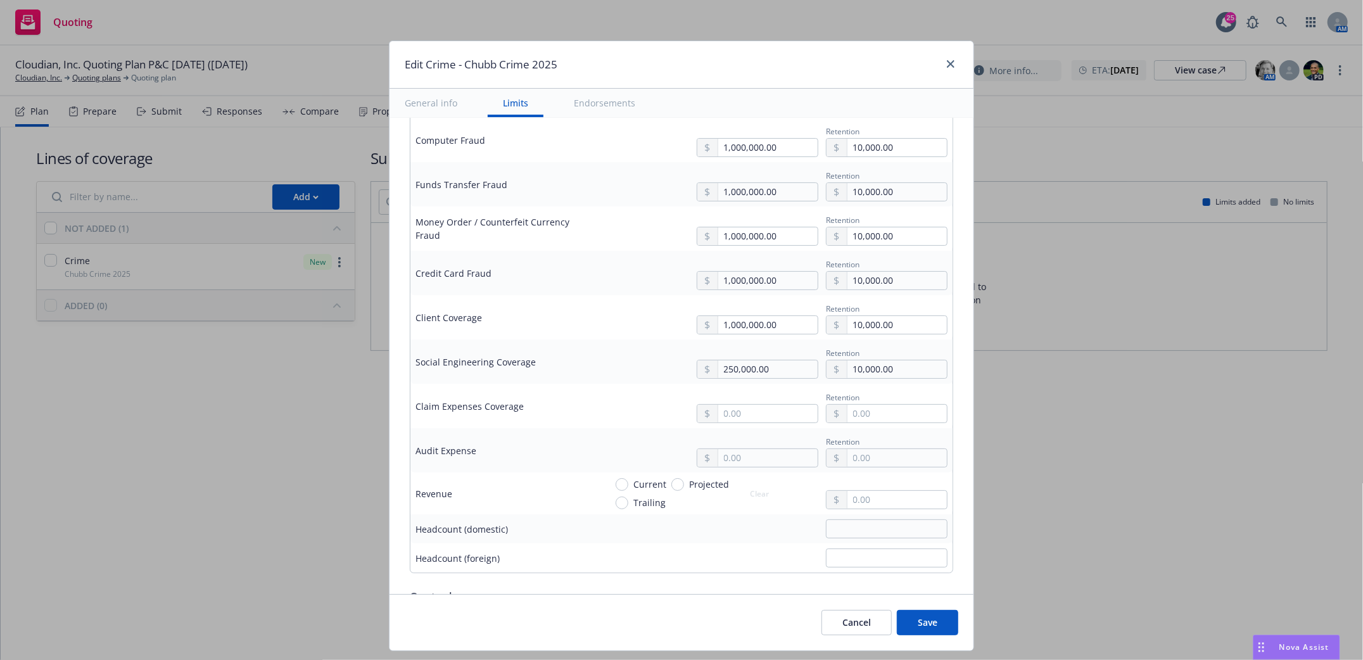
click at [933, 628] on button "Save" at bounding box center [927, 622] width 61 height 25
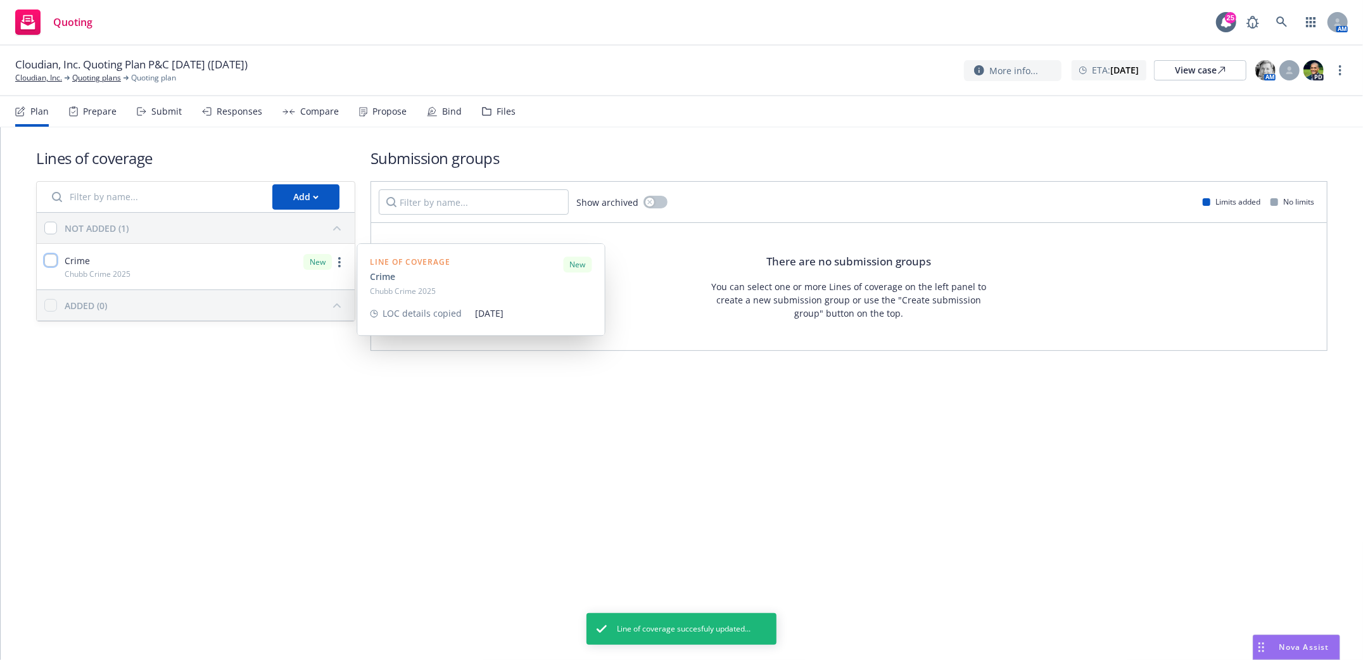
click at [48, 259] on input "checkbox" at bounding box center [50, 260] width 13 height 13
checkbox input "true"
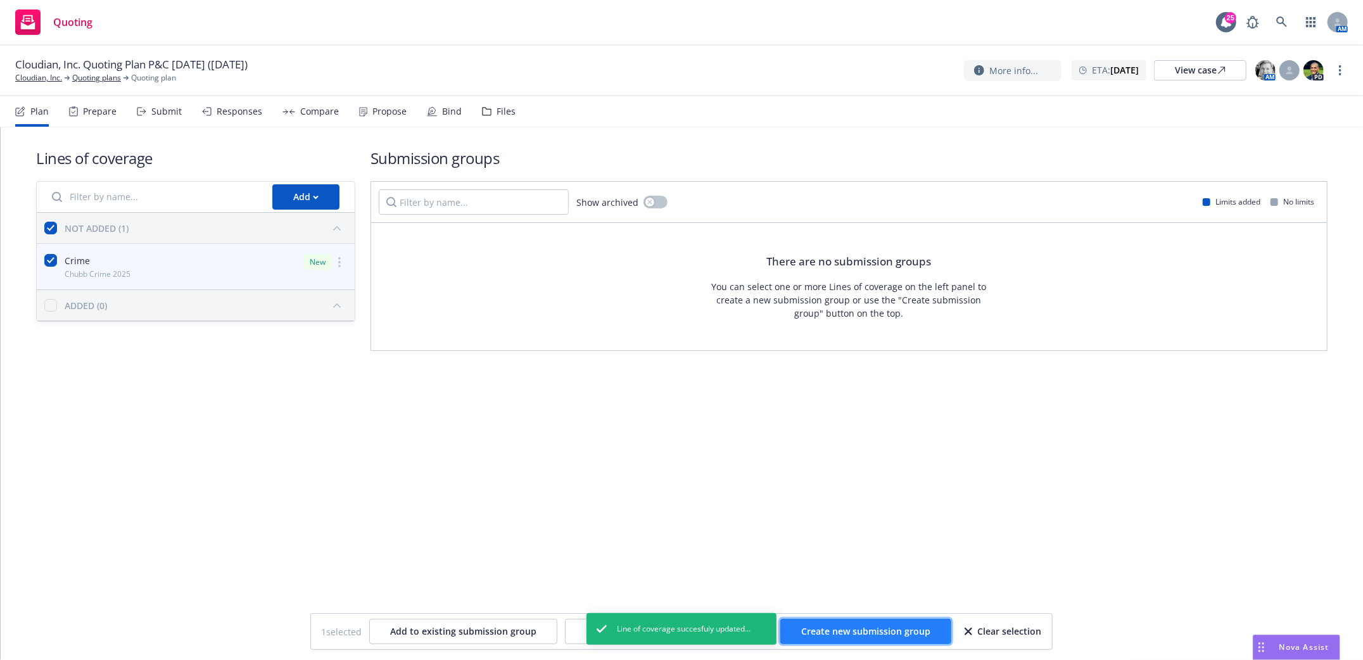
click at [890, 633] on span "Create new submission group" at bounding box center [865, 631] width 129 height 12
checkbox input "false"
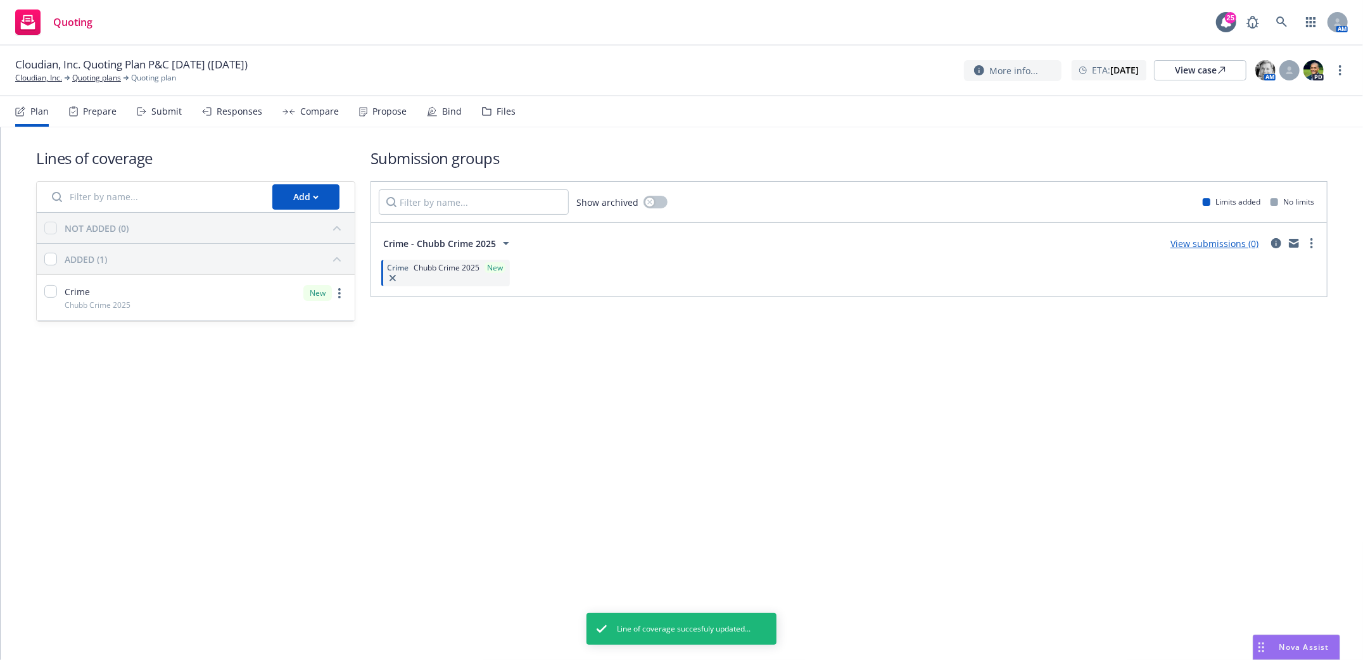
click at [439, 263] on span "Chubb Crime 2025" at bounding box center [446, 267] width 66 height 11
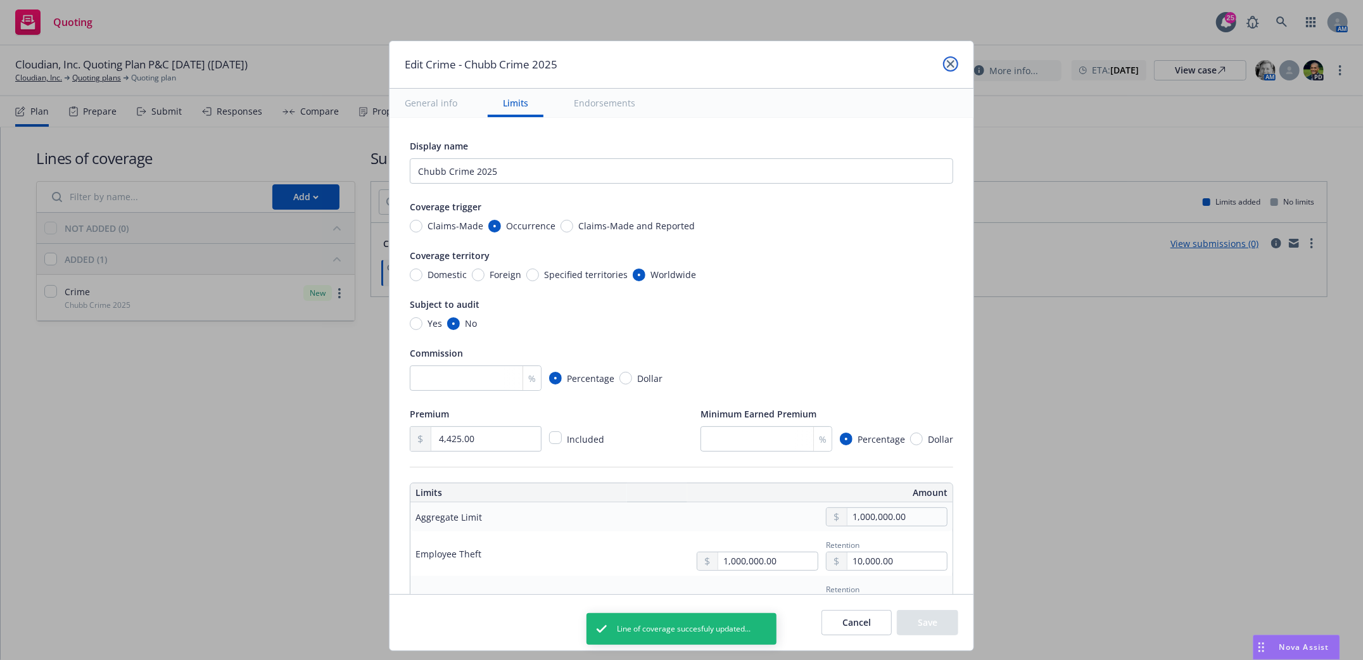
click at [947, 64] on icon "close" at bounding box center [951, 64] width 8 height 8
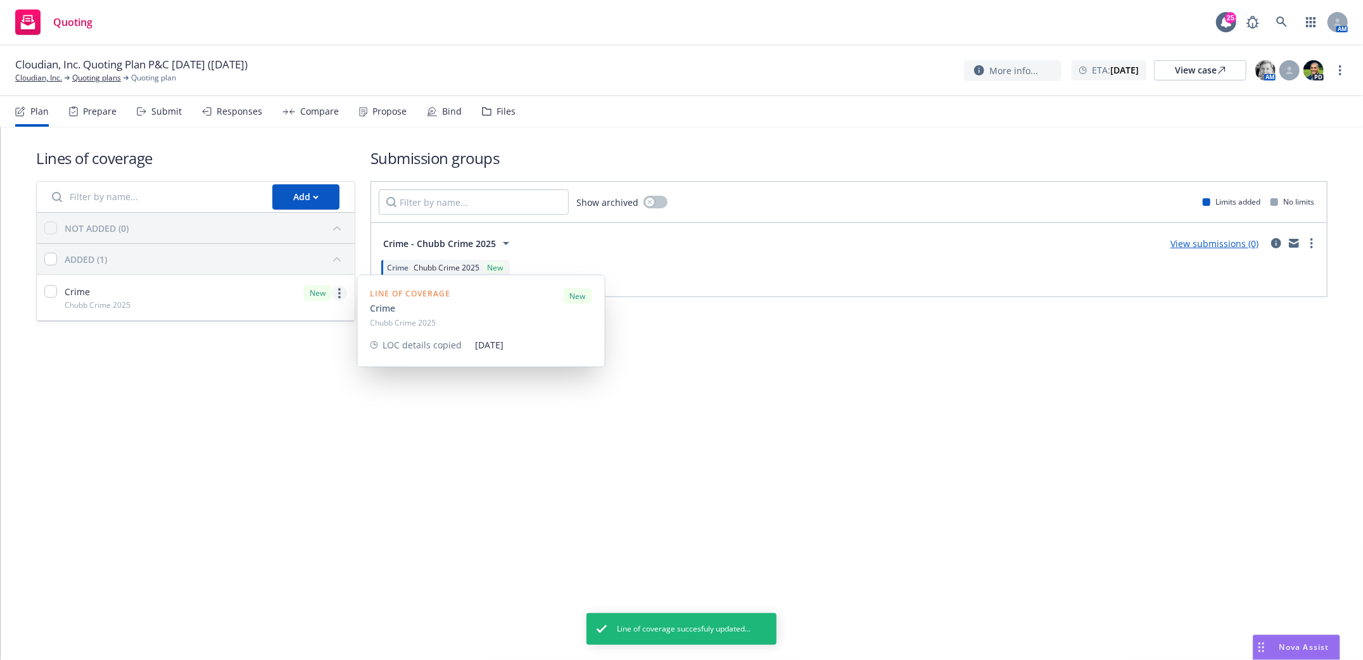
click at [341, 289] on link "more" at bounding box center [339, 293] width 15 height 15
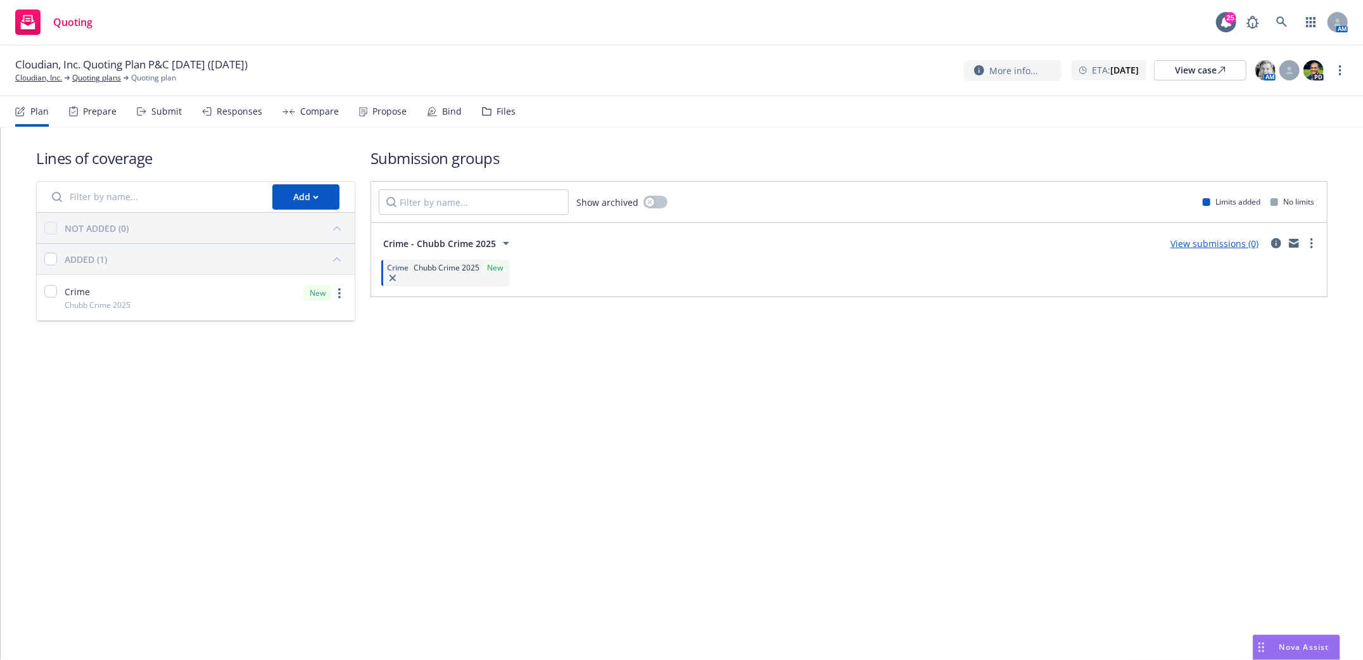
click at [115, 364] on div "Lines of coverage Add NOT ADDED (0) ADDED (1) Crime Chubb Crime 2025 New Submis…" at bounding box center [682, 252] width 1362 height 250
click at [77, 289] on span "Crime" at bounding box center [77, 291] width 25 height 13
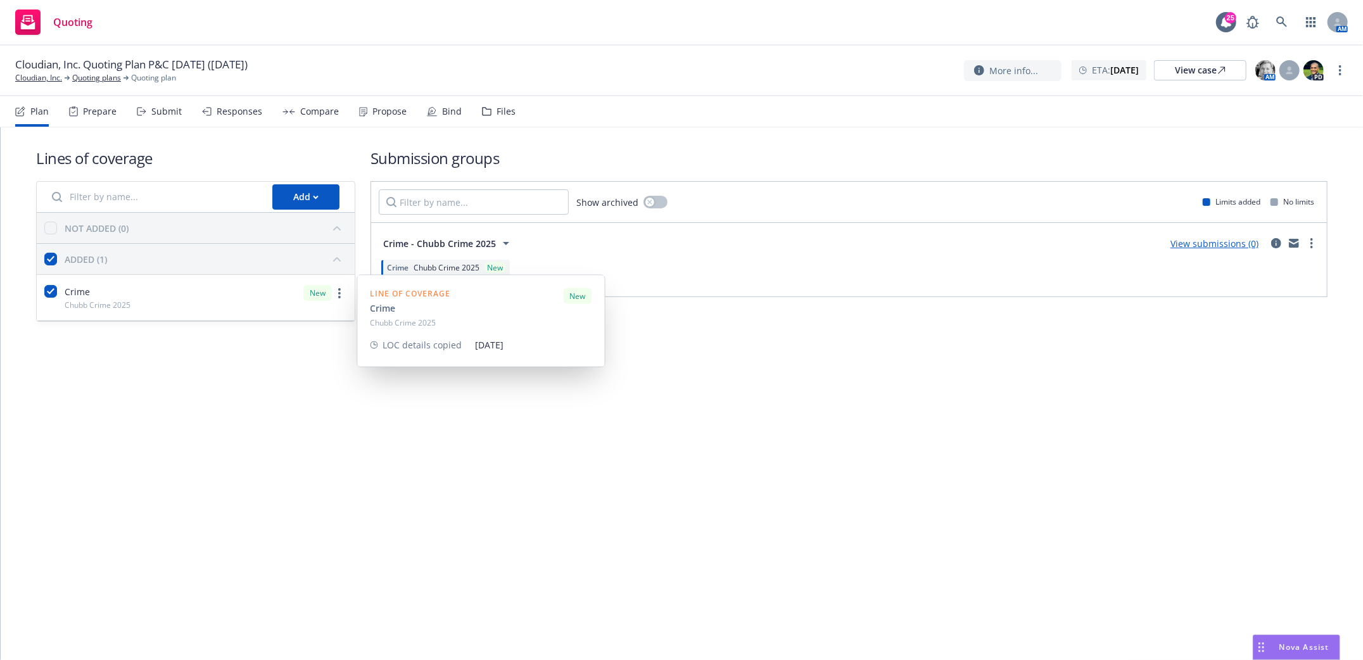
checkbox input "true"
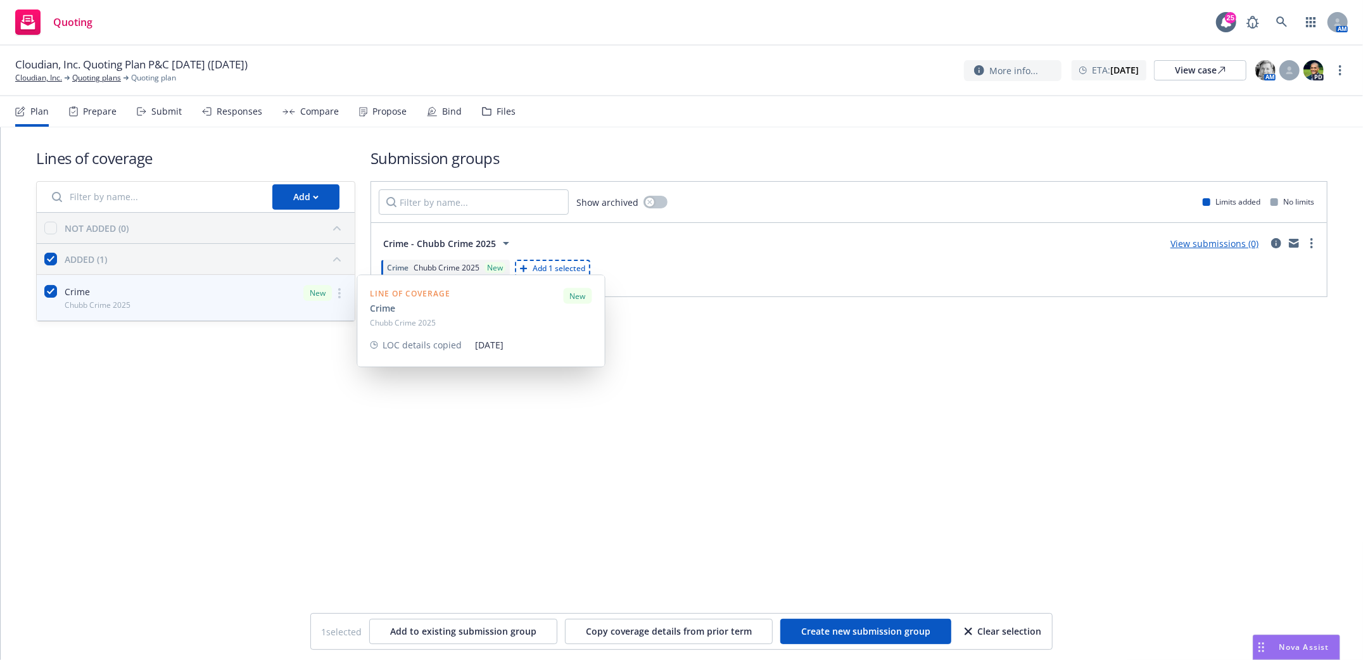
drag, startPoint x: 222, startPoint y: 426, endPoint x: 127, endPoint y: 354, distance: 119.3
click at [221, 425] on div "Lines of coverage Add NOT ADDED (0) ADDED (1) Crime Chubb Crime 2025 New Line o…" at bounding box center [682, 393] width 1362 height 532
click at [51, 293] on input "checkbox" at bounding box center [50, 291] width 13 height 13
checkbox input "false"
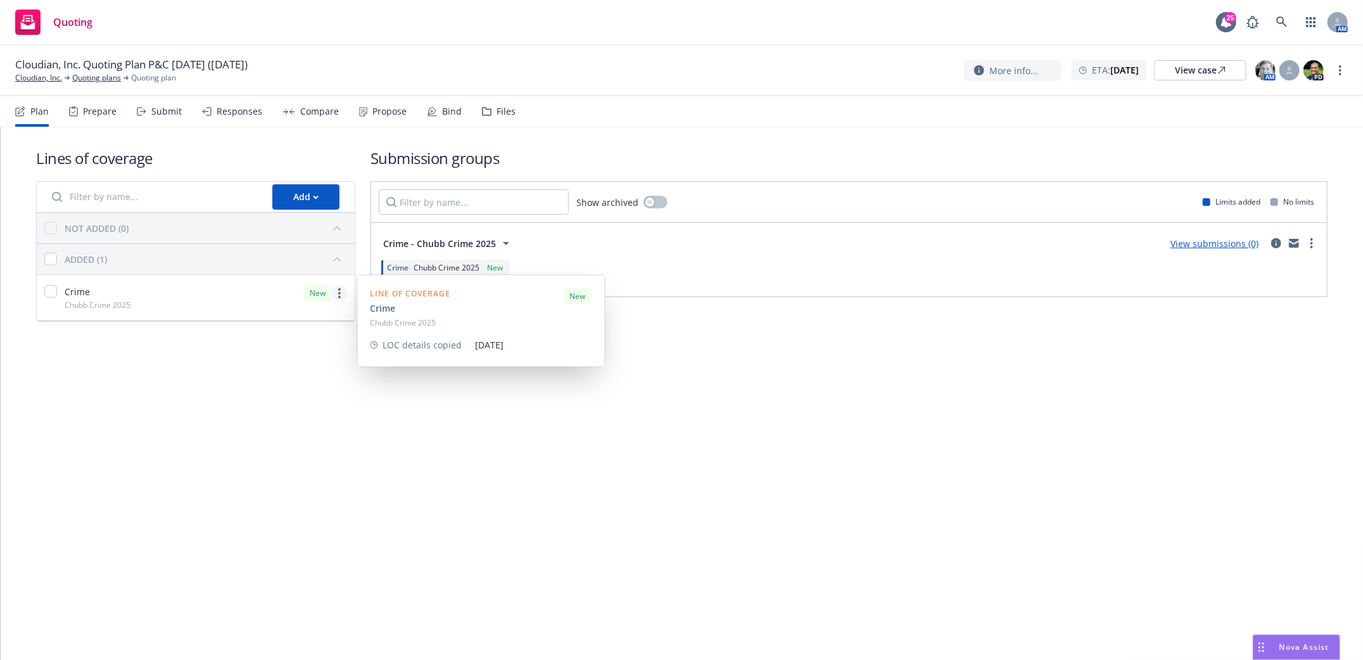
click at [339, 294] on icon "more" at bounding box center [339, 293] width 3 height 10
click at [420, 270] on span "Chubb Crime 2025" at bounding box center [446, 267] width 66 height 11
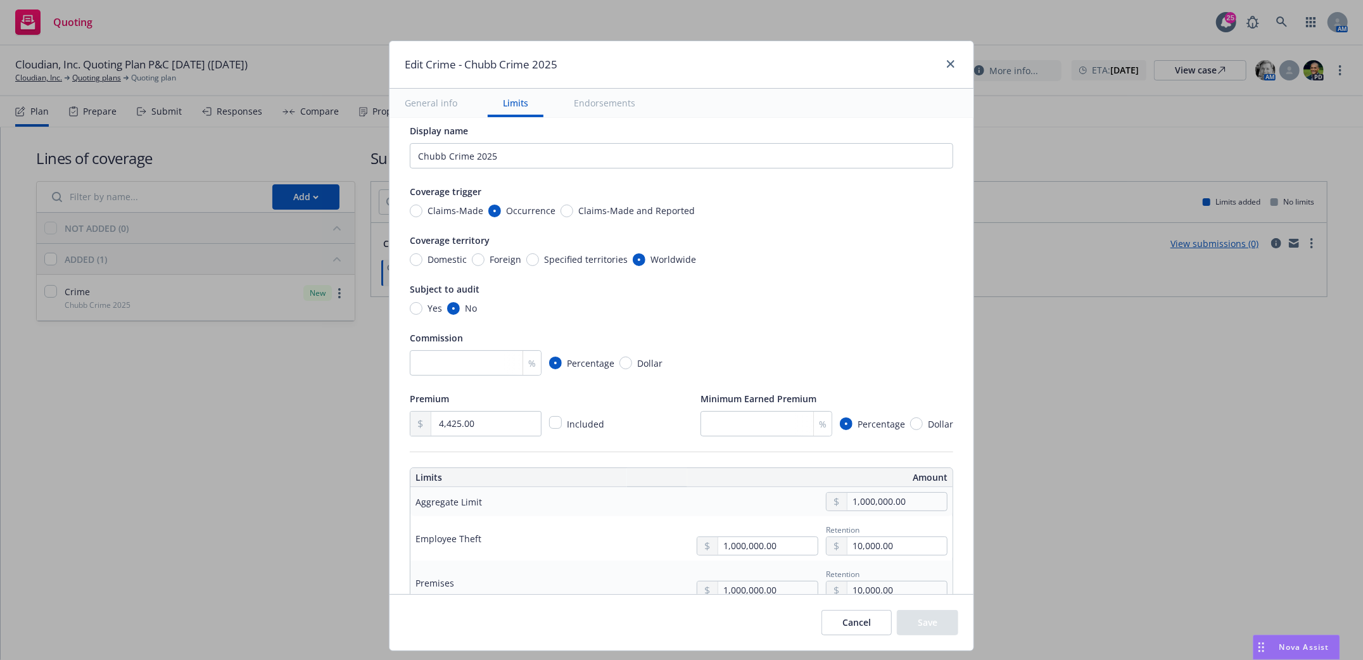
scroll to position [0, 0]
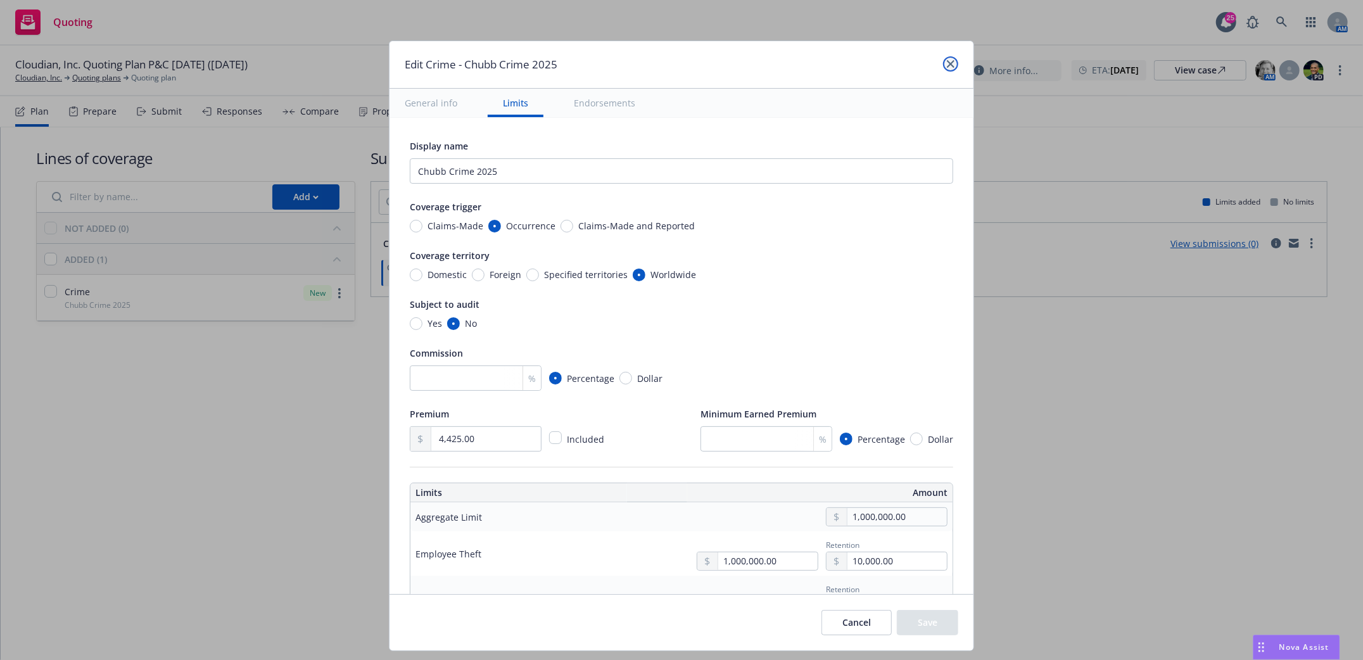
click at [952, 60] on link "close" at bounding box center [950, 63] width 15 height 15
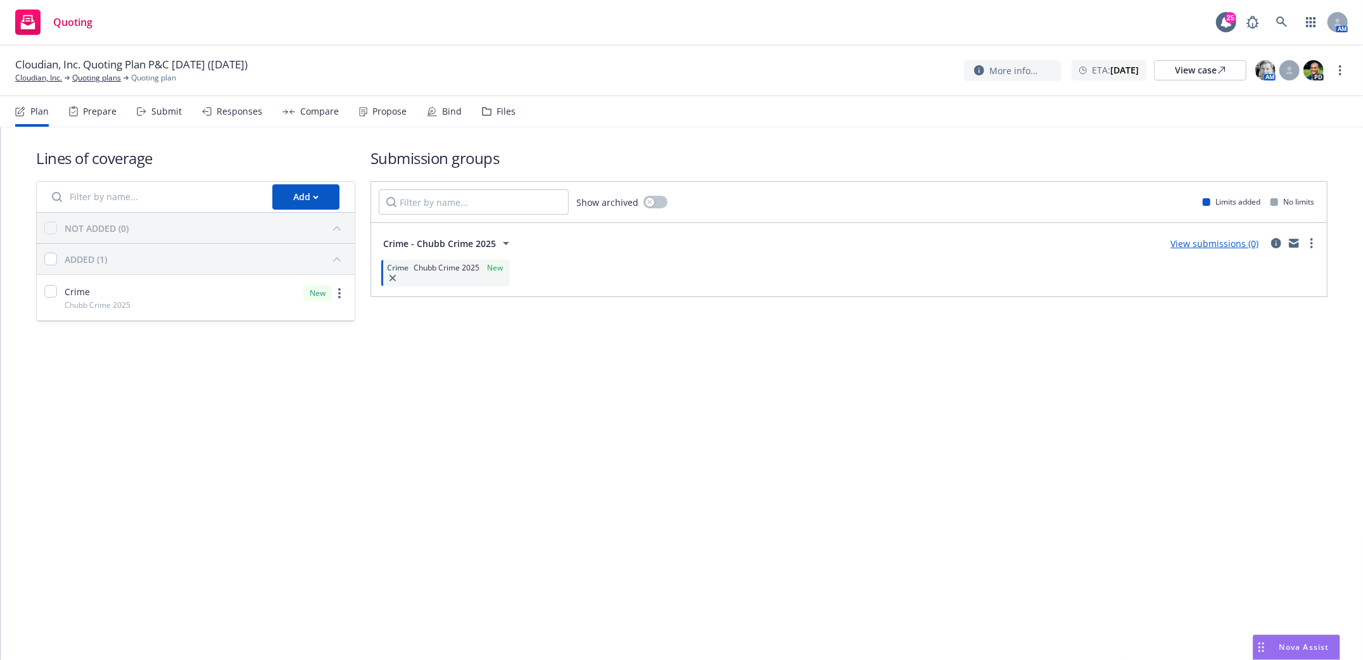
click at [157, 110] on div "Submit" at bounding box center [166, 111] width 30 height 10
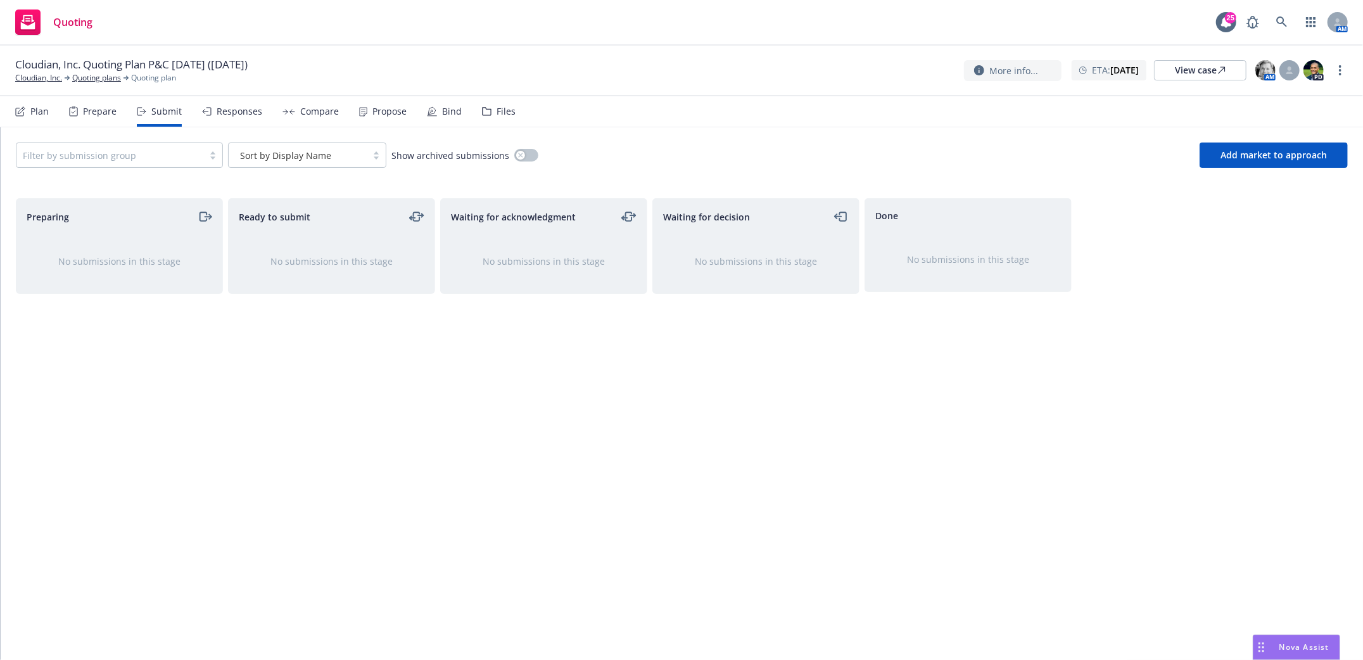
click at [189, 151] on div at bounding box center [110, 155] width 174 height 15
click at [132, 190] on span "Crime - Chubb Crime 2025" at bounding box center [84, 186] width 113 height 13
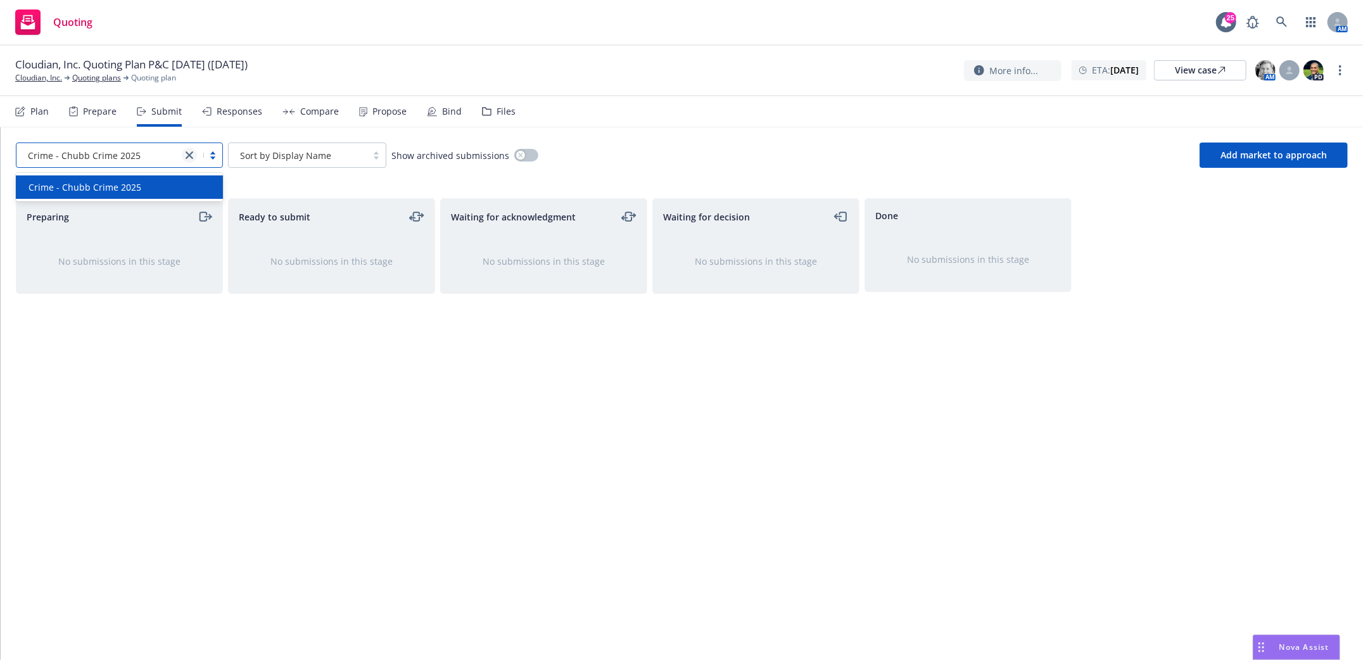
click at [192, 153] on icon "close" at bounding box center [190, 155] width 8 height 8
click at [16, 111] on nav "Plan Prepare Submit Responses Compare Propose Bind Files" at bounding box center [681, 111] width 1363 height 31
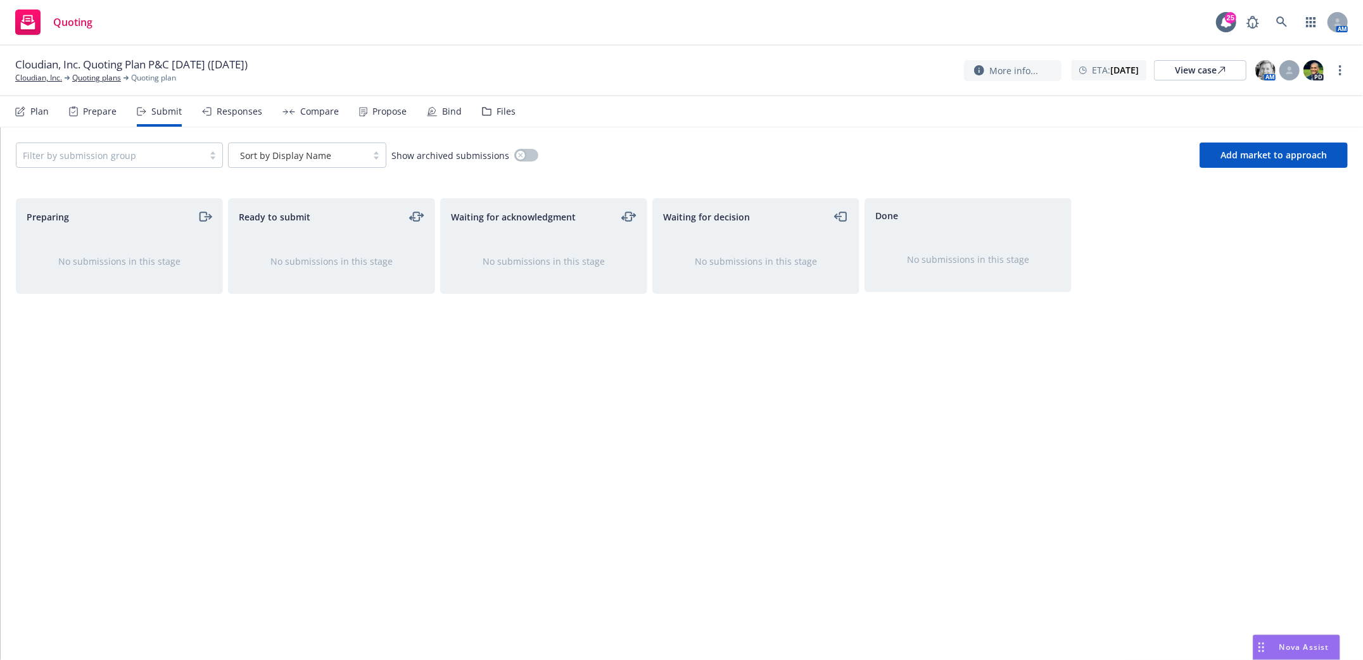
drag, startPoint x: 14, startPoint y: 108, endPoint x: 24, endPoint y: 115, distance: 12.3
click at [15, 108] on nav "Plan Prepare Submit Responses Compare Propose Bind Files" at bounding box center [681, 111] width 1363 height 31
click at [89, 114] on div "Prepare" at bounding box center [100, 111] width 34 height 10
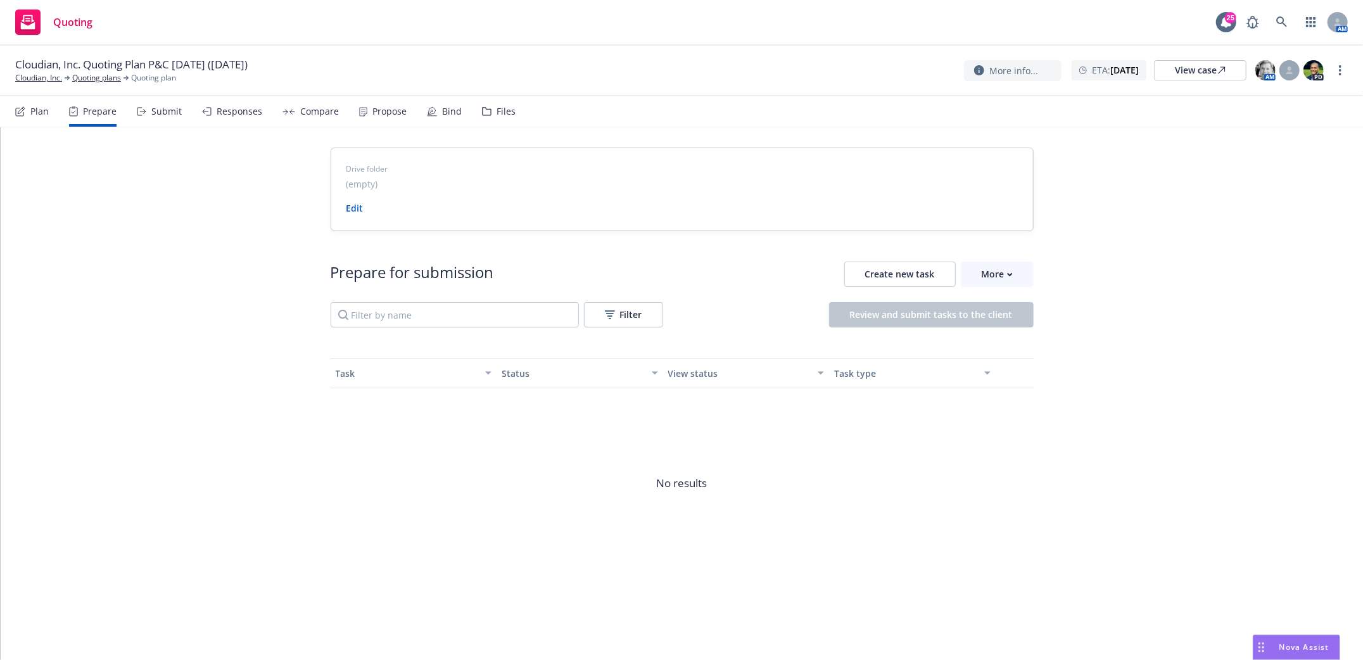
click at [35, 112] on div "Plan" at bounding box center [39, 111] width 18 height 10
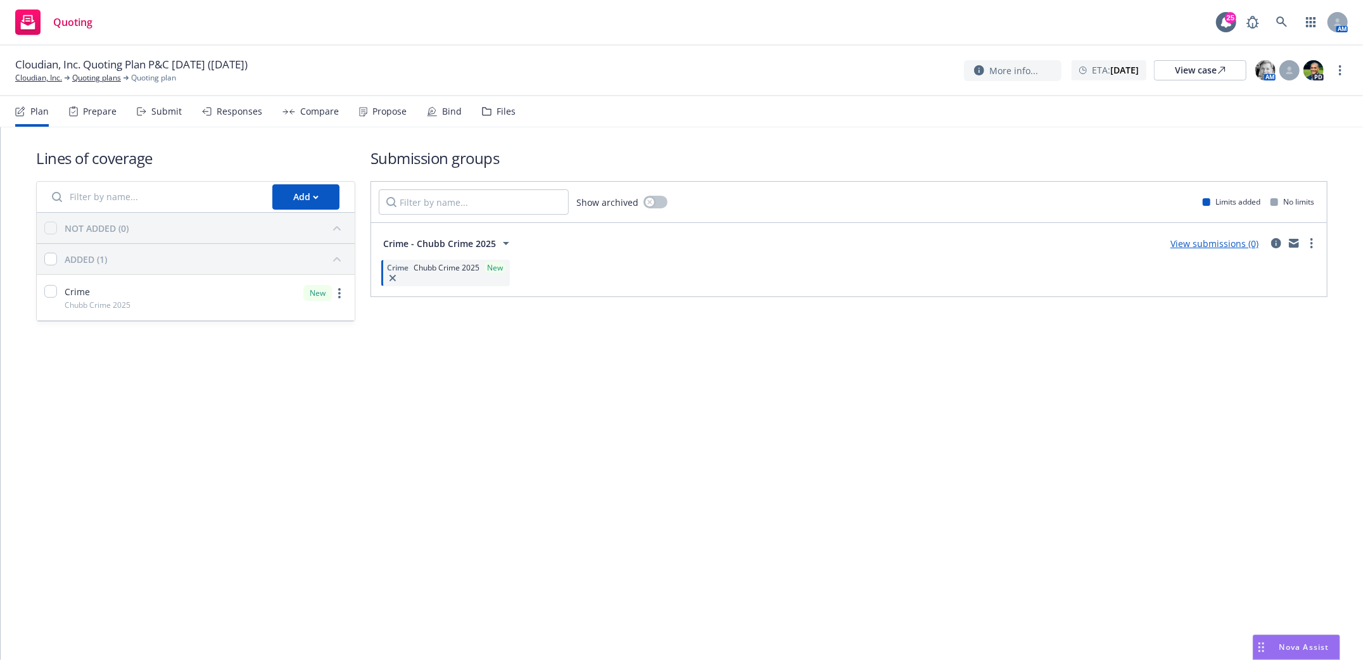
click at [740, 400] on div "Lines of coverage Add NOT ADDED (0) ADDED (1) Crime Chubb Crime 2025 New Submis…" at bounding box center [682, 393] width 1362 height 532
click at [1276, 246] on icon "circleInformation" at bounding box center [1276, 243] width 10 height 10
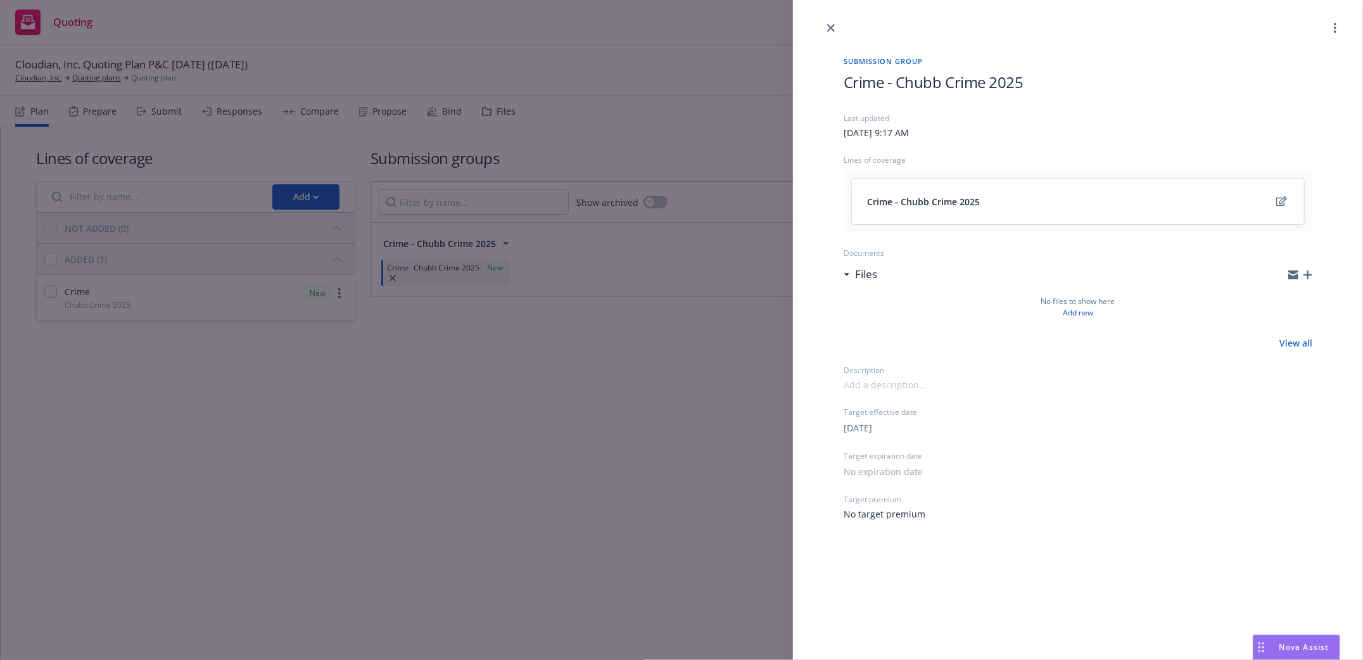
click at [1307, 276] on icon "button" at bounding box center [1307, 274] width 9 height 9
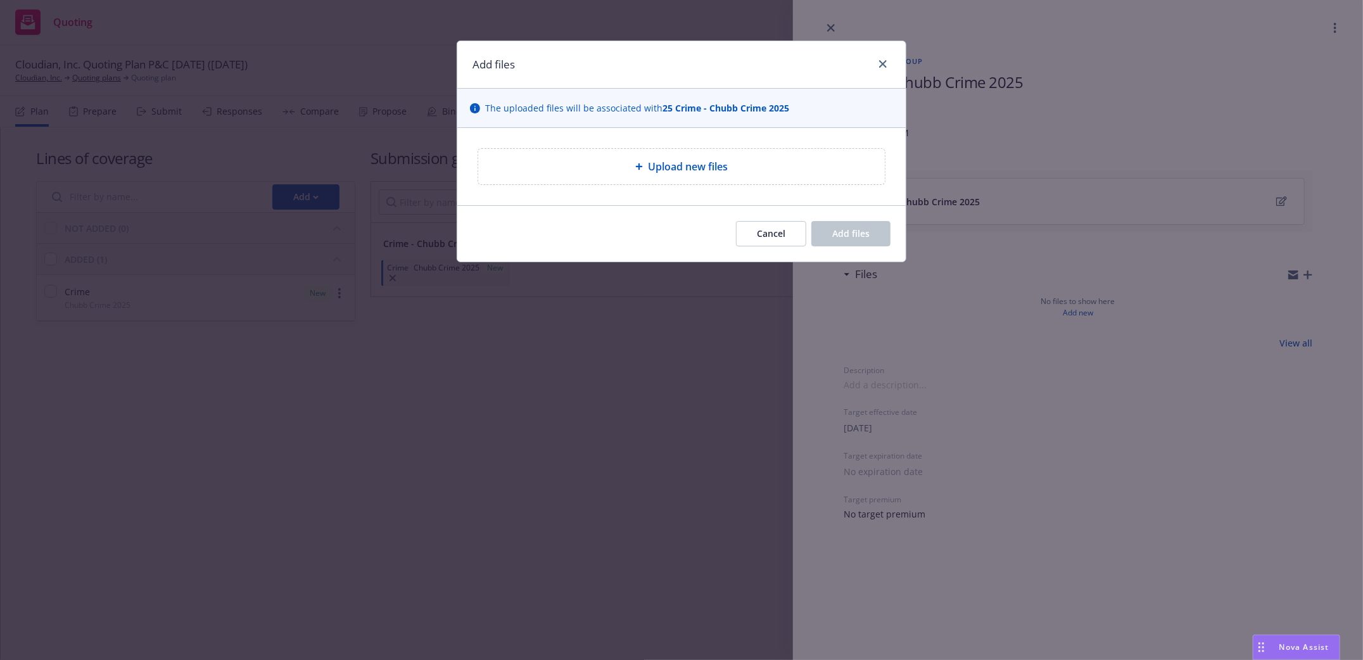
type textarea "x"
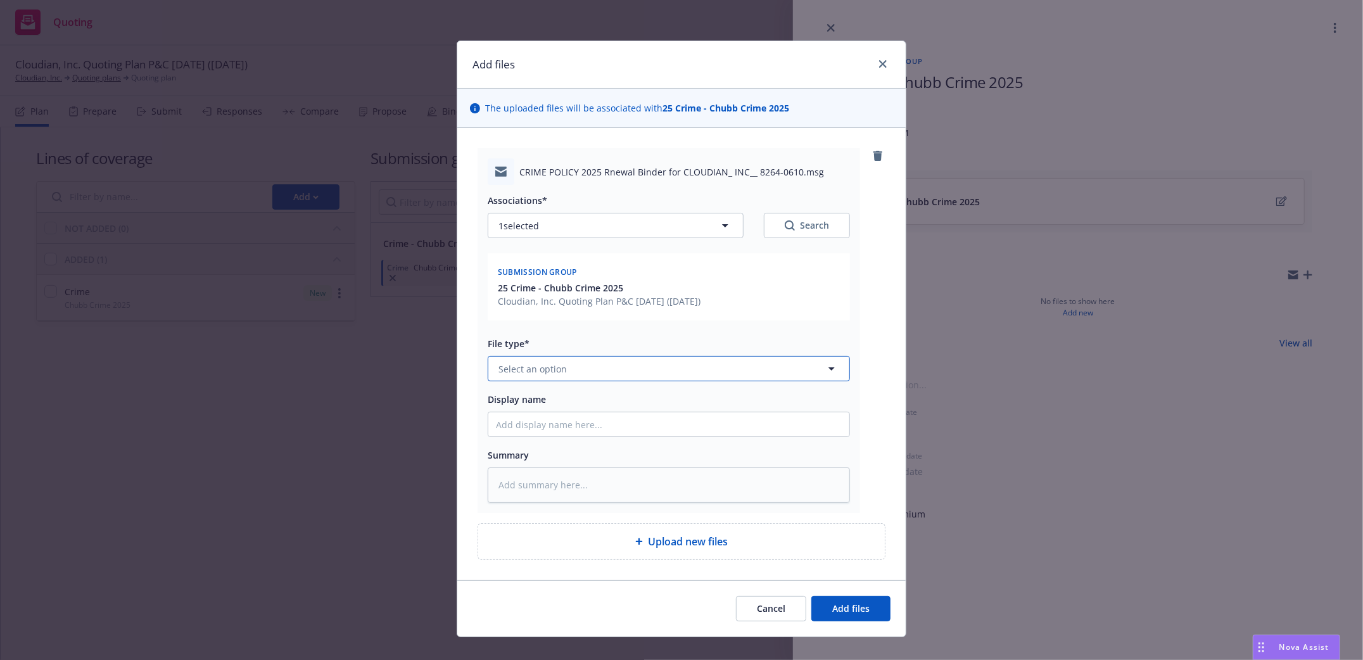
click at [626, 370] on button "Select an option" at bounding box center [669, 368] width 362 height 25
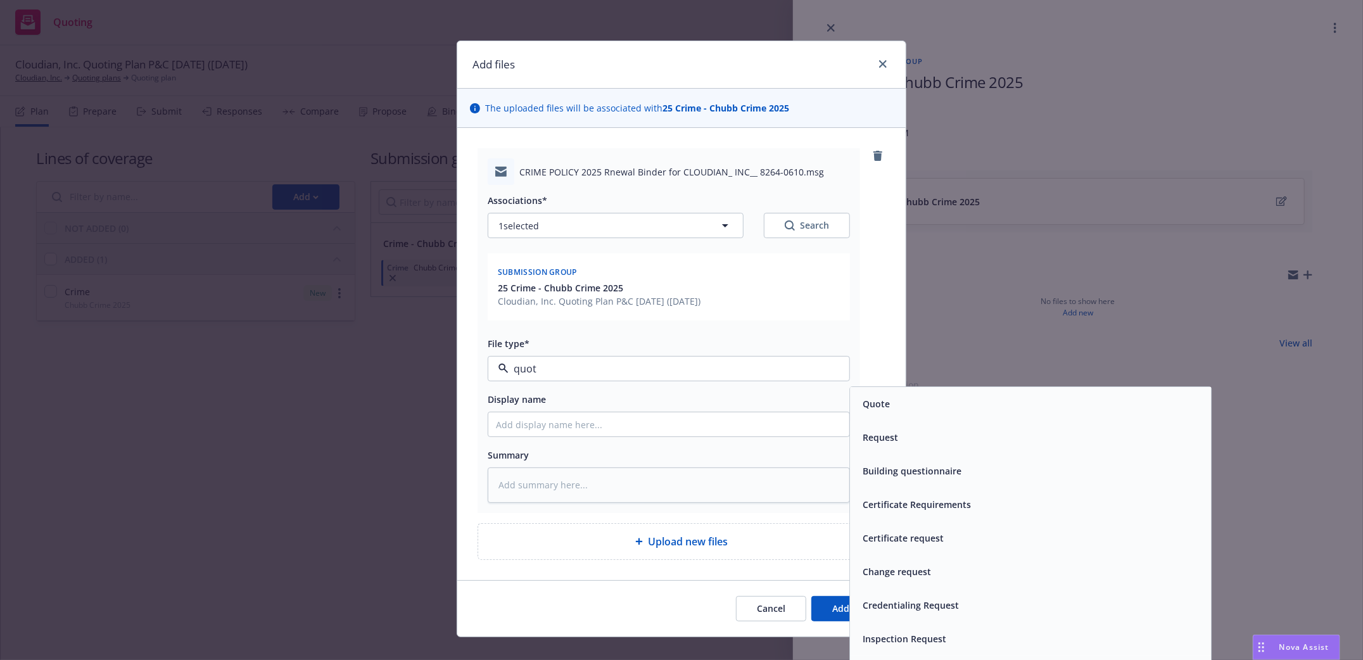
type input "quote"
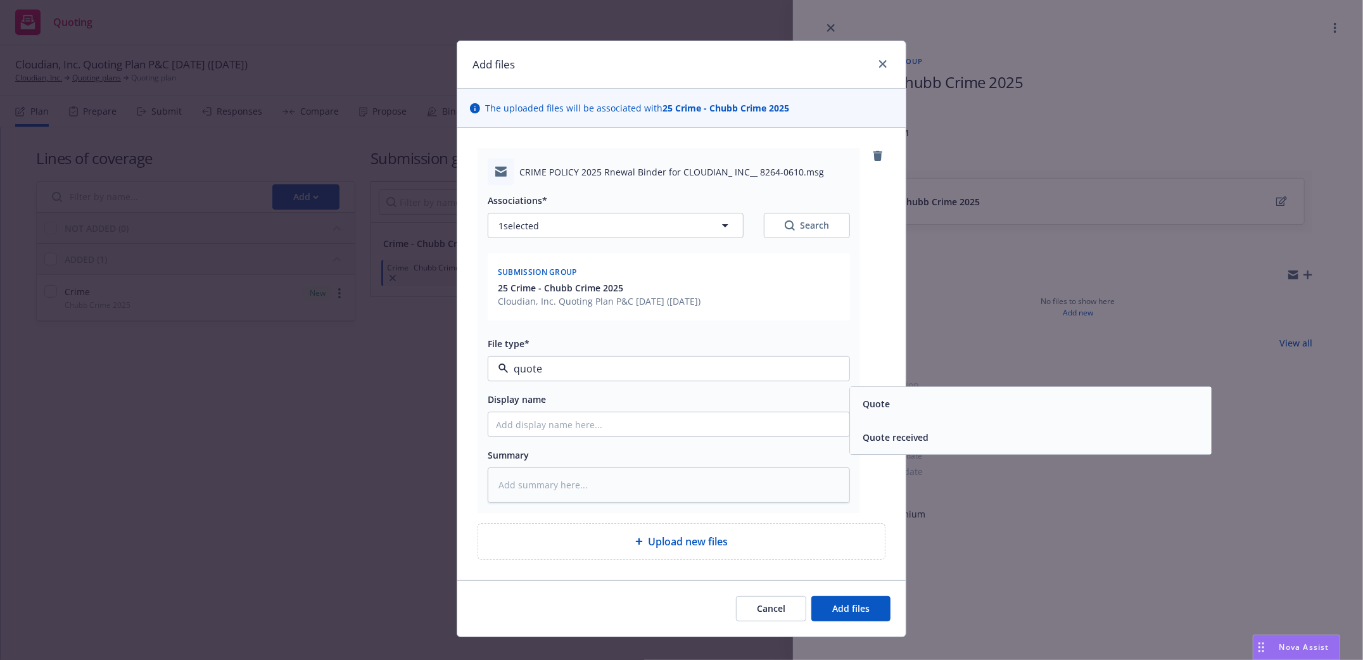
click at [902, 417] on div "Quote" at bounding box center [1030, 404] width 361 height 34
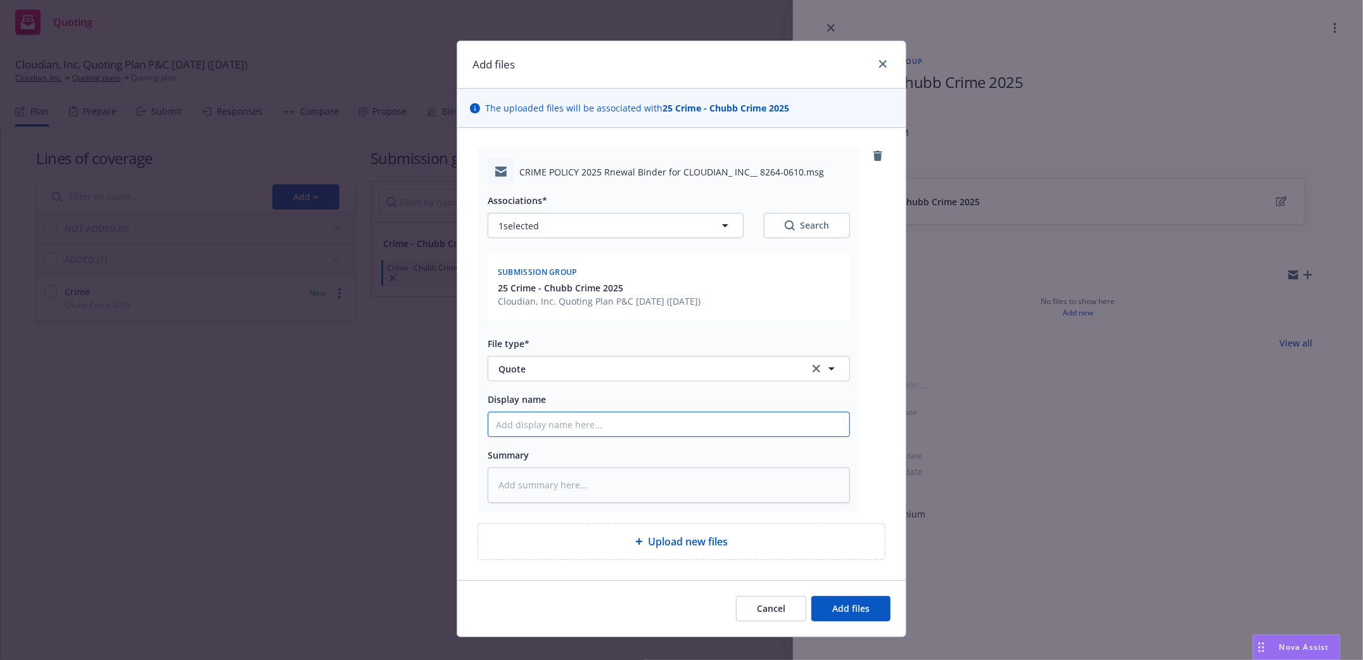
click at [570, 424] on input "Display name" at bounding box center [668, 424] width 361 height 24
type textarea "x"
type input "r"
type textarea "x"
type input "re"
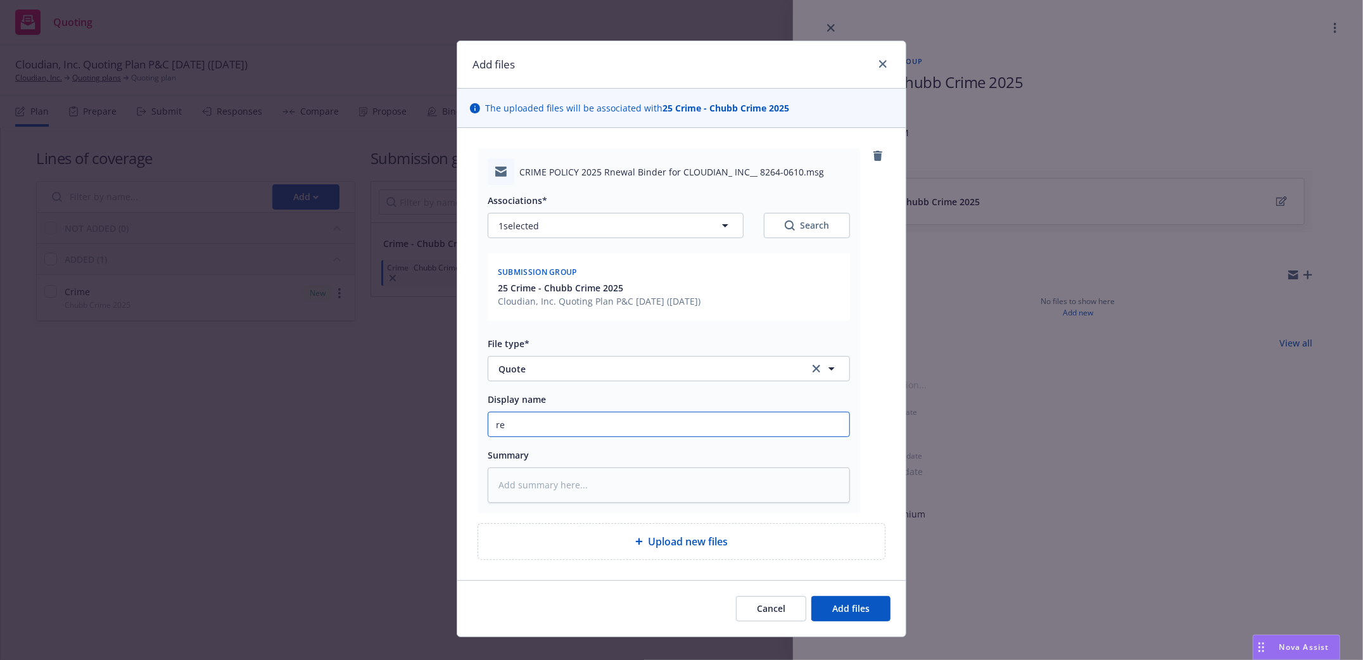
type textarea "x"
type input "ren"
type textarea "x"
type input "rene"
type textarea "x"
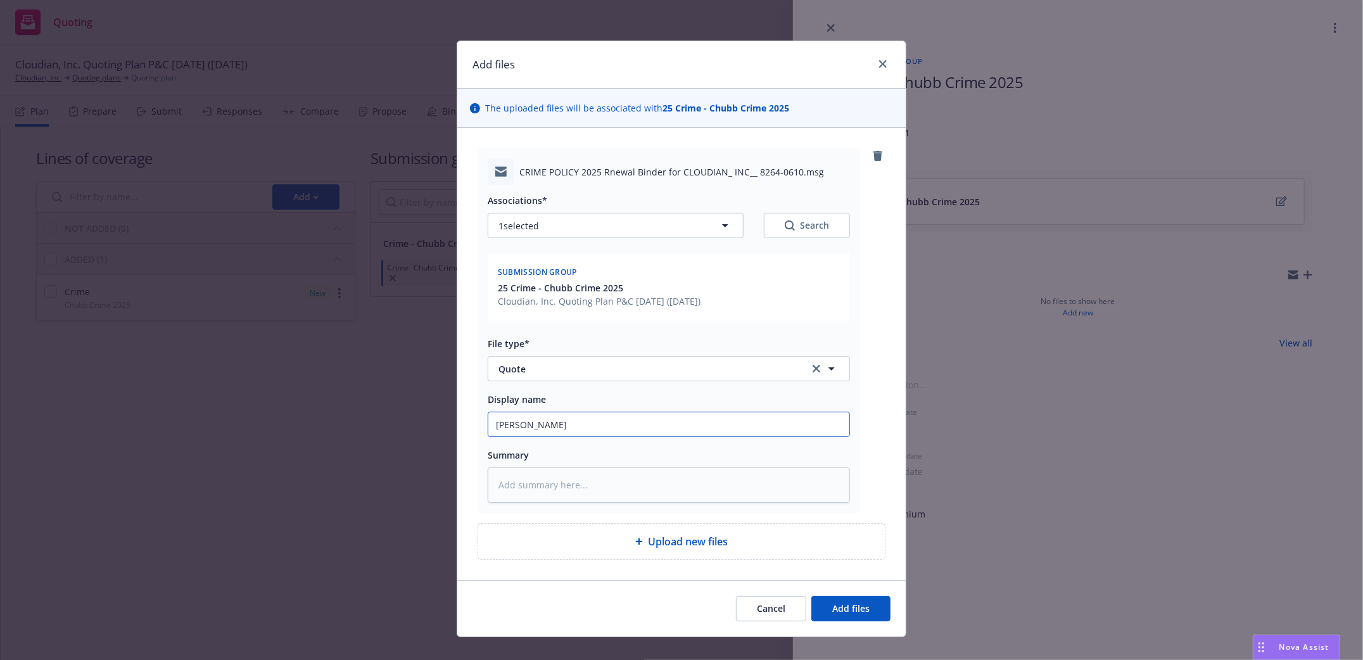
type input "renew"
type textarea "x"
type input "renewa"
type textarea "x"
type input "renewal"
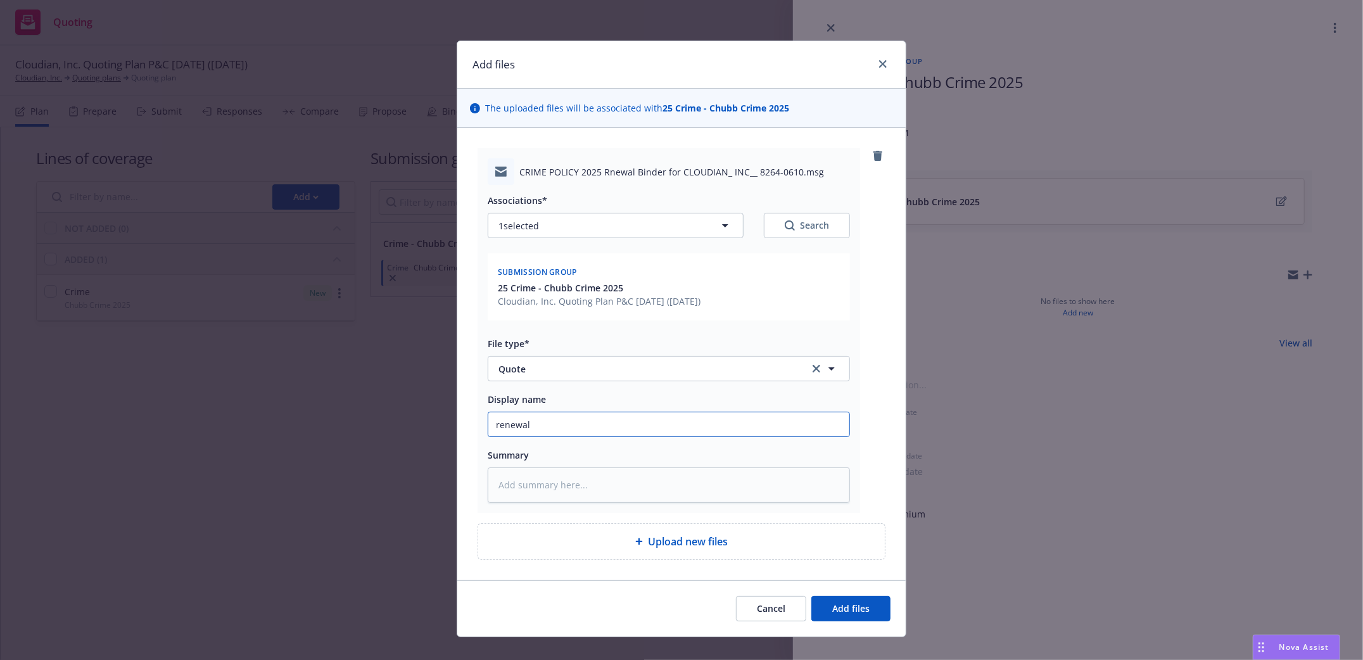
type textarea "x"
type input "renewal"
type textarea "x"
type input "renewal B"
type textarea "x"
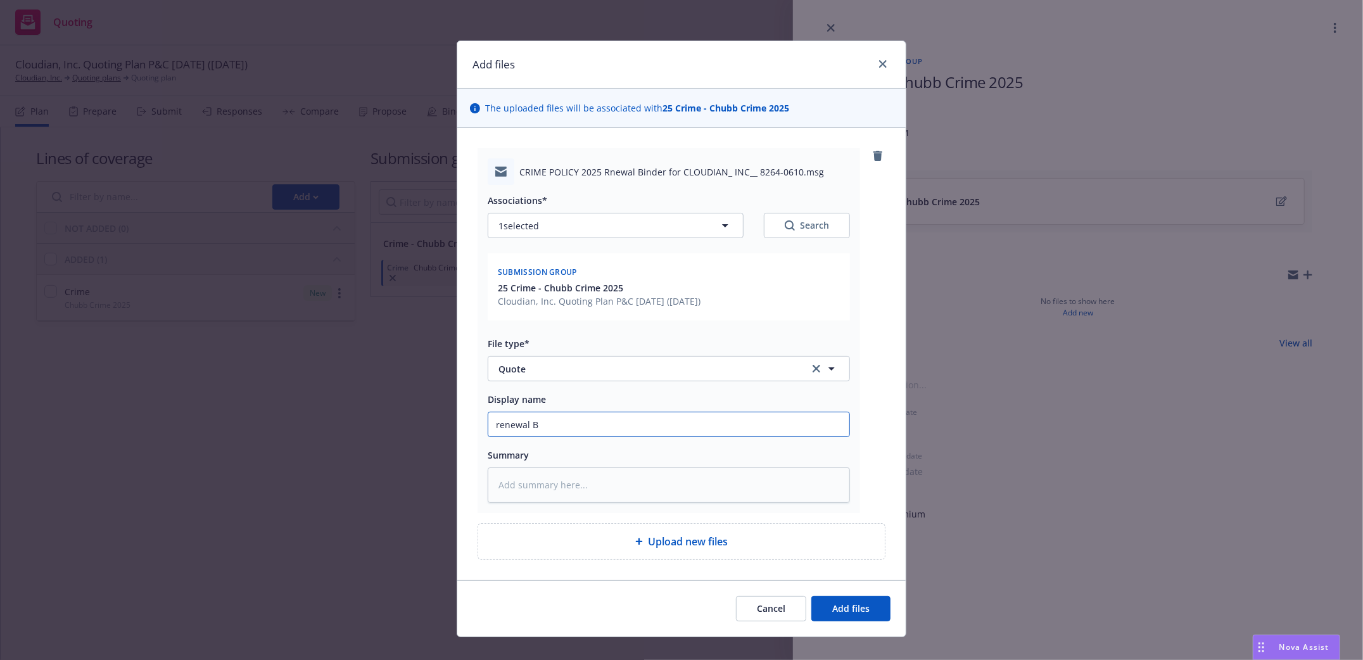
type input "renewal Bi"
type textarea "x"
type input "renewal Bin"
type textarea "x"
type input "renewal Bind"
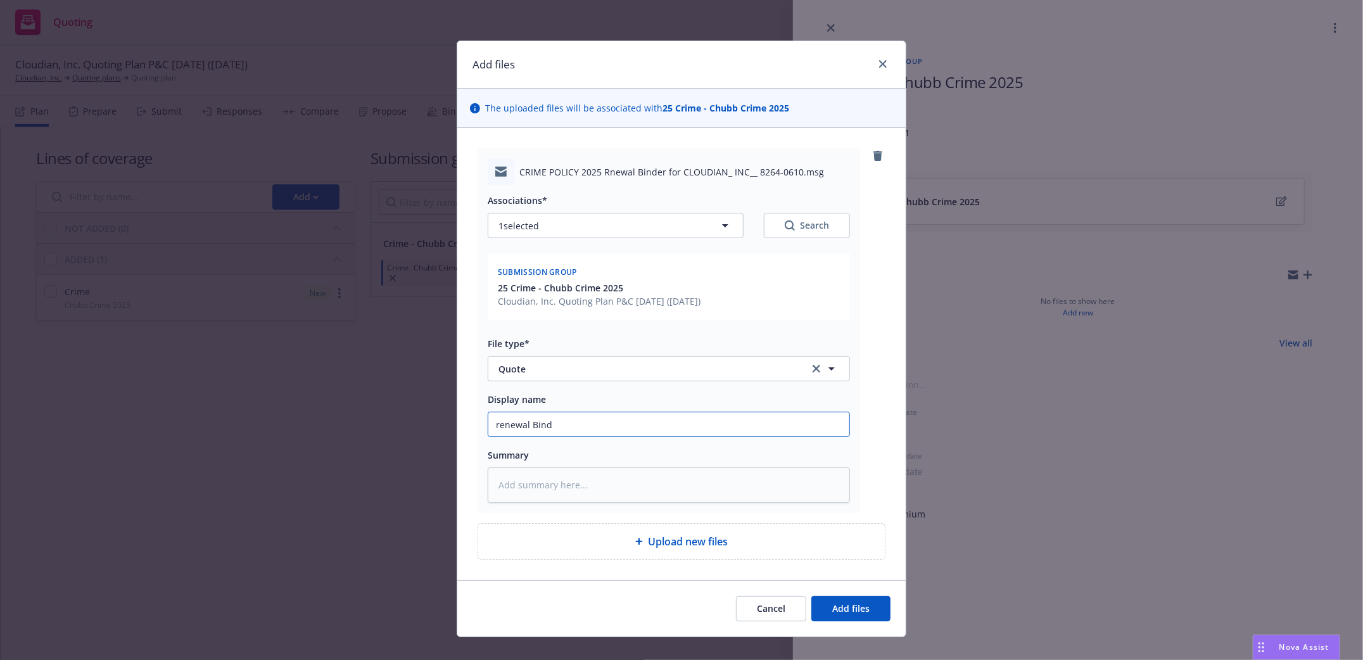
type textarea "x"
type input "renewal Binde"
type textarea "x"
type input "renewal Binder"
type textarea "x"
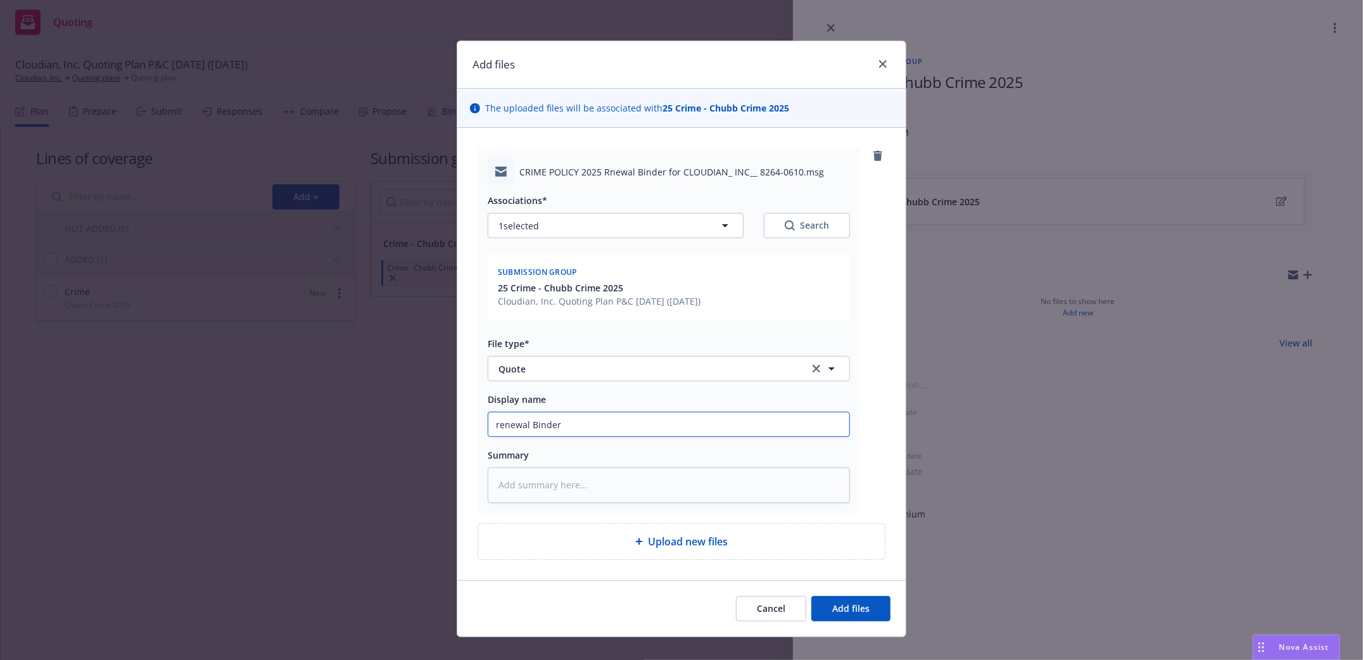
type input "renewal Binder"
type textarea "x"
type input "renewal Binder R"
type textarea "x"
type input "renewal Binder Re"
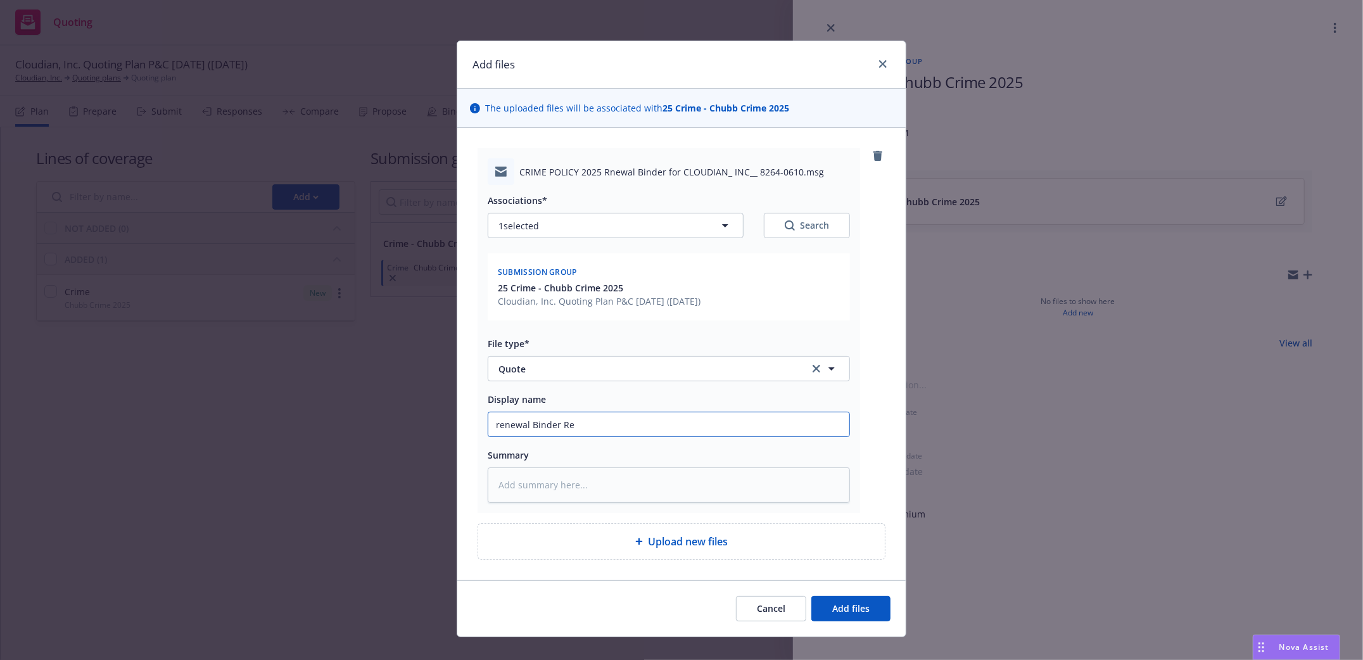
type textarea "x"
type input "renewal Binder Rec"
type textarea "x"
type input "renewal Binder Recei"
type textarea "x"
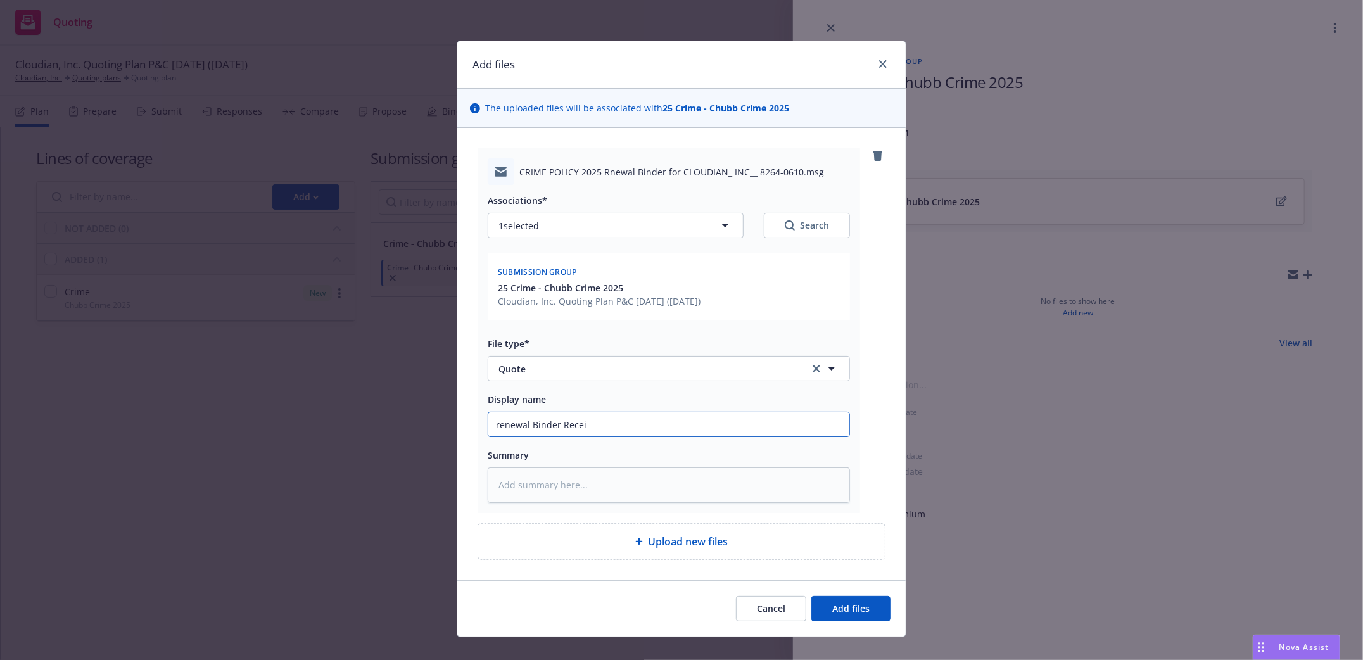
type input "renewal Binder Receiv"
type textarea "x"
type input "renewal Binder Receive"
type textarea "x"
type input "renewal Binder Received"
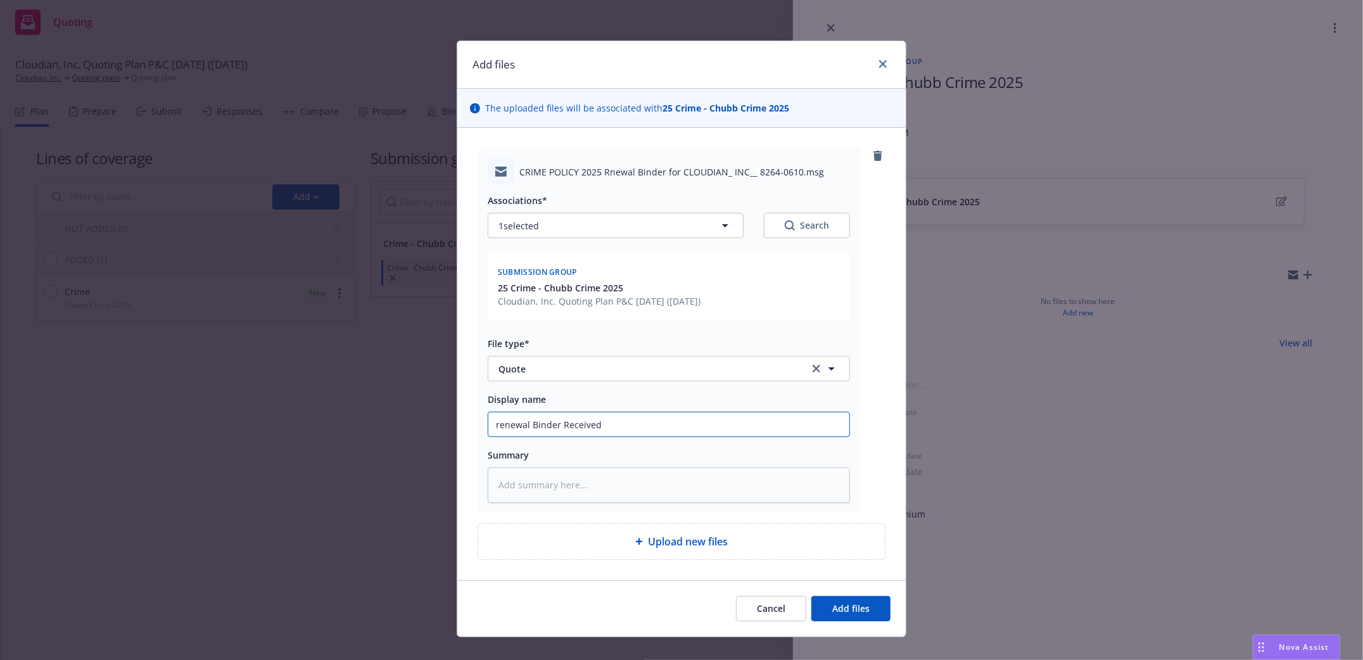
type textarea "x"
type input "renewal Binder Received"
type textarea "x"
type input "renewal Binder Received -"
type textarea "x"
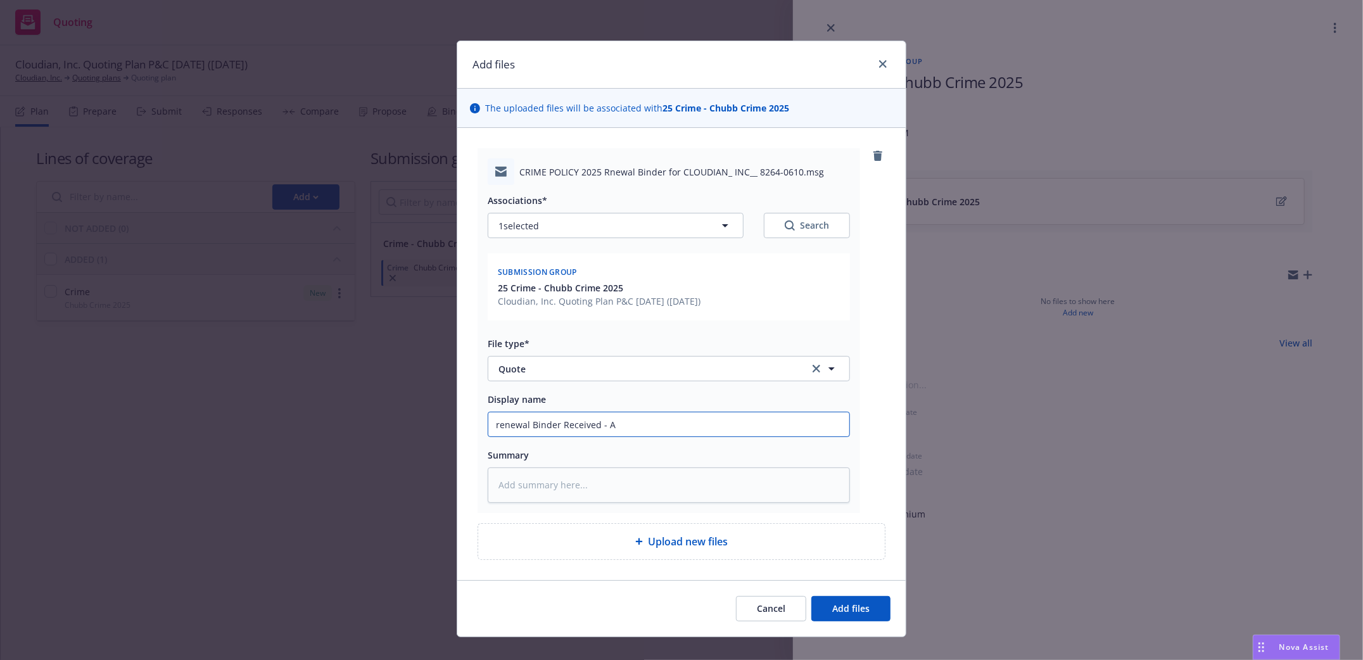
type input "renewal Binder Received - Au"
type textarea "x"
type input "renewal Binder Received - Aut"
type textarea "x"
type input "renewal Binder Received - Auto"
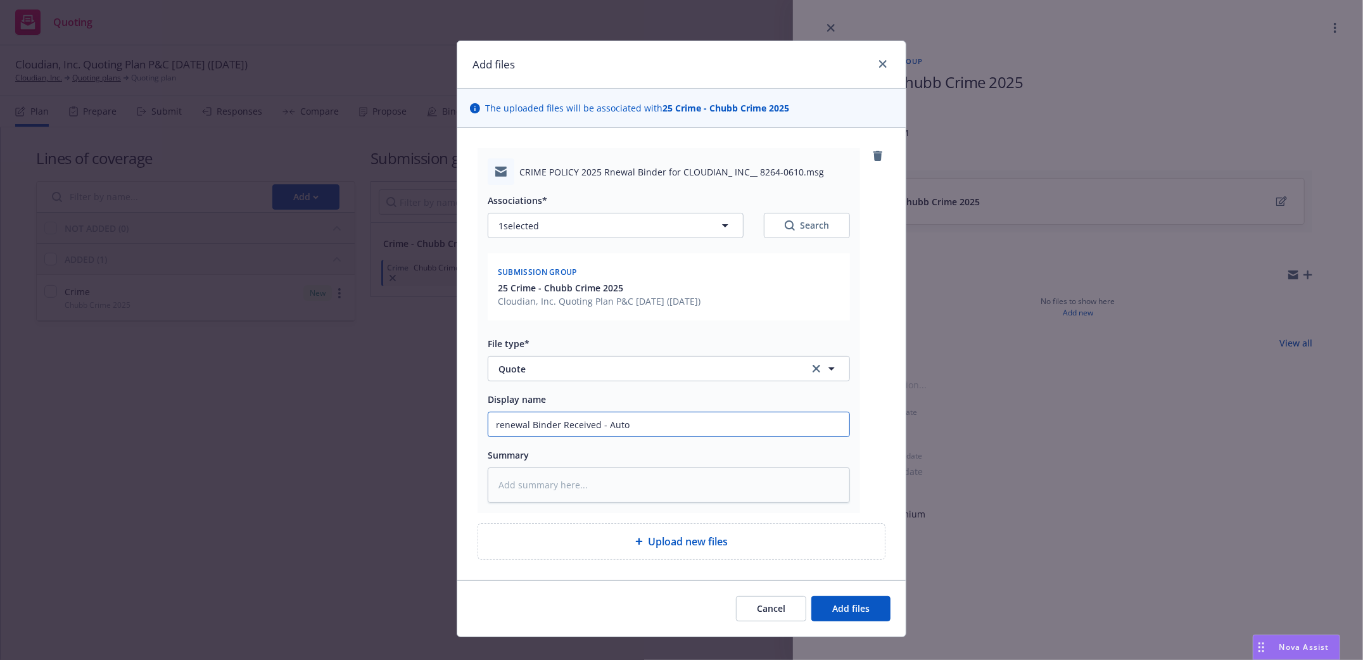
type textarea "x"
type input "renewal Binder Received - Auto"
type textarea "x"
type input "renewal Binder Received - Auto r"
type textarea "x"
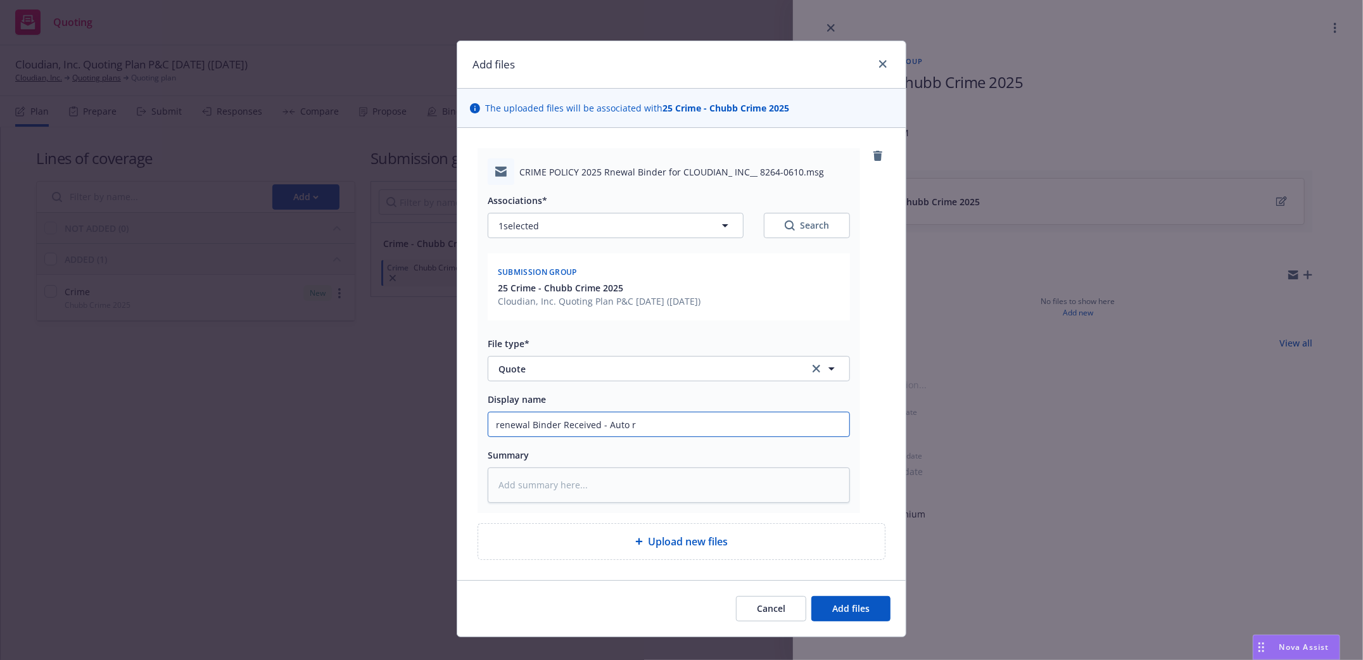
type input "renewal Binder Received - Auto re"
type textarea "x"
type input "renewal Binder Received - Auto ren"
type textarea "x"
type input "renewal Binder Received - Auto rene"
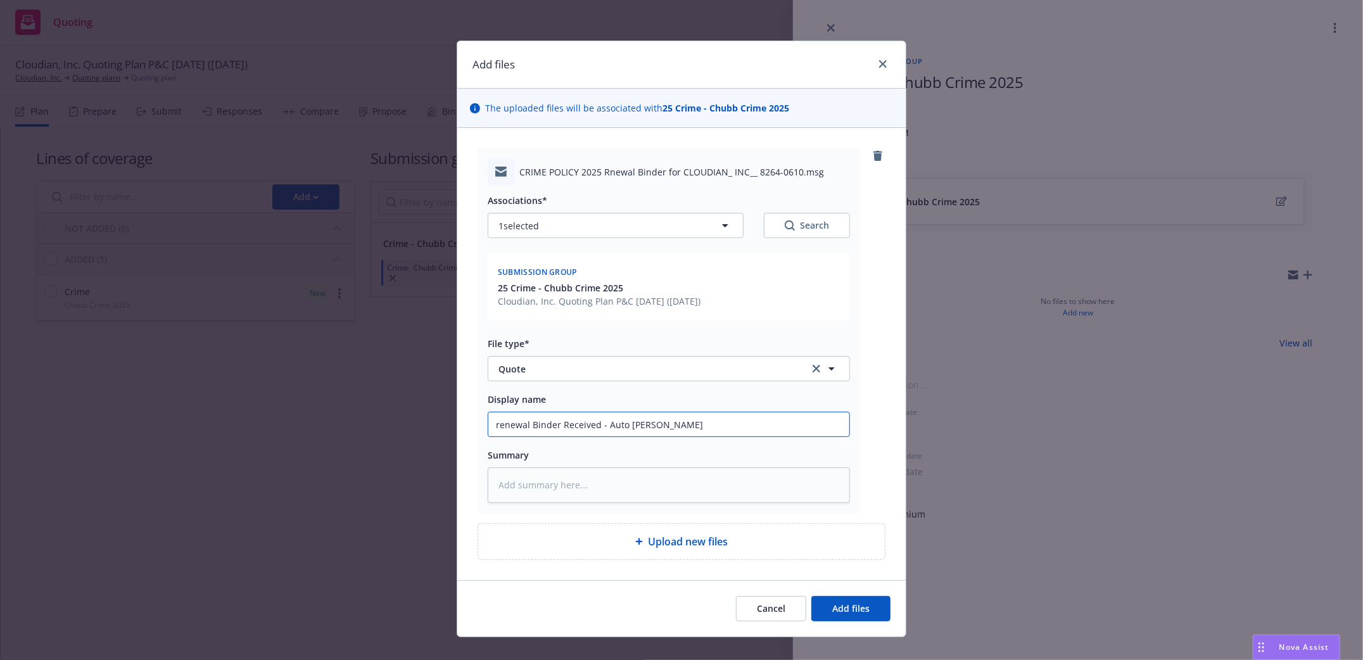
type textarea "x"
type input "renewal Binder Received - Auto renew"
type textarea "x"
type input "renewal Binder Received - Auto renewa"
type textarea "x"
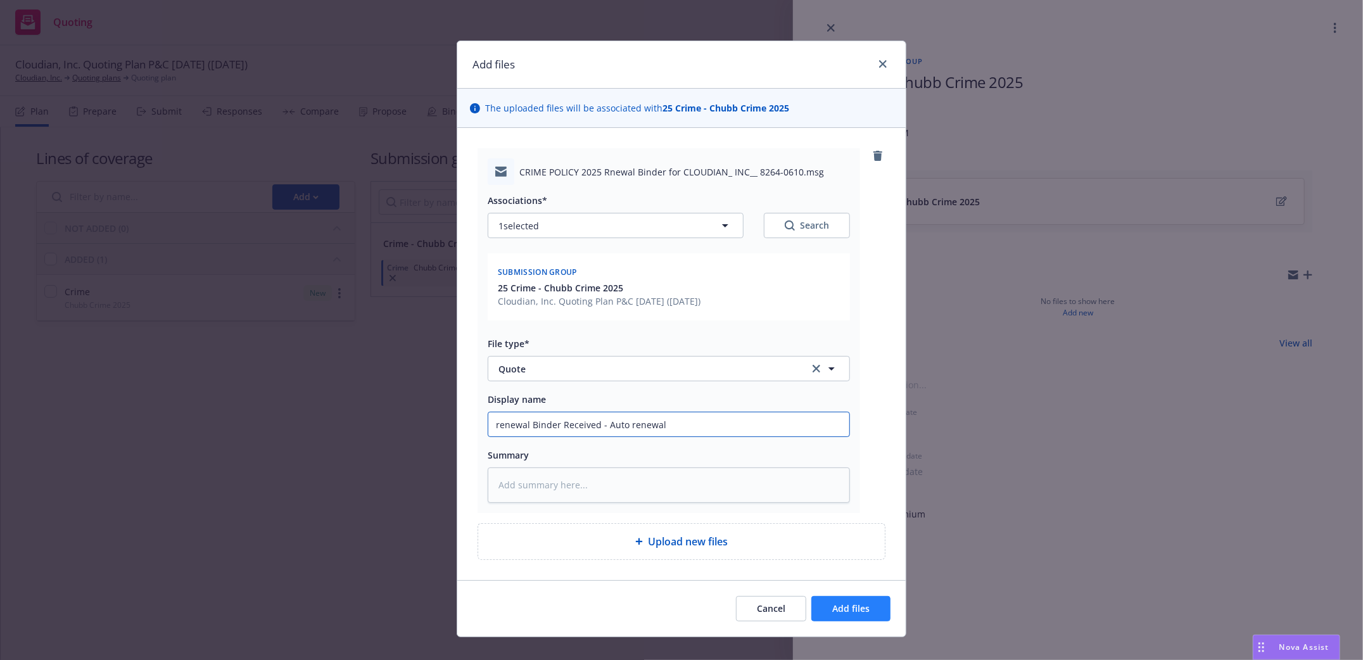
type input "renewal Binder Received - Auto renewal"
click at [862, 609] on span "Add files" at bounding box center [850, 608] width 37 height 12
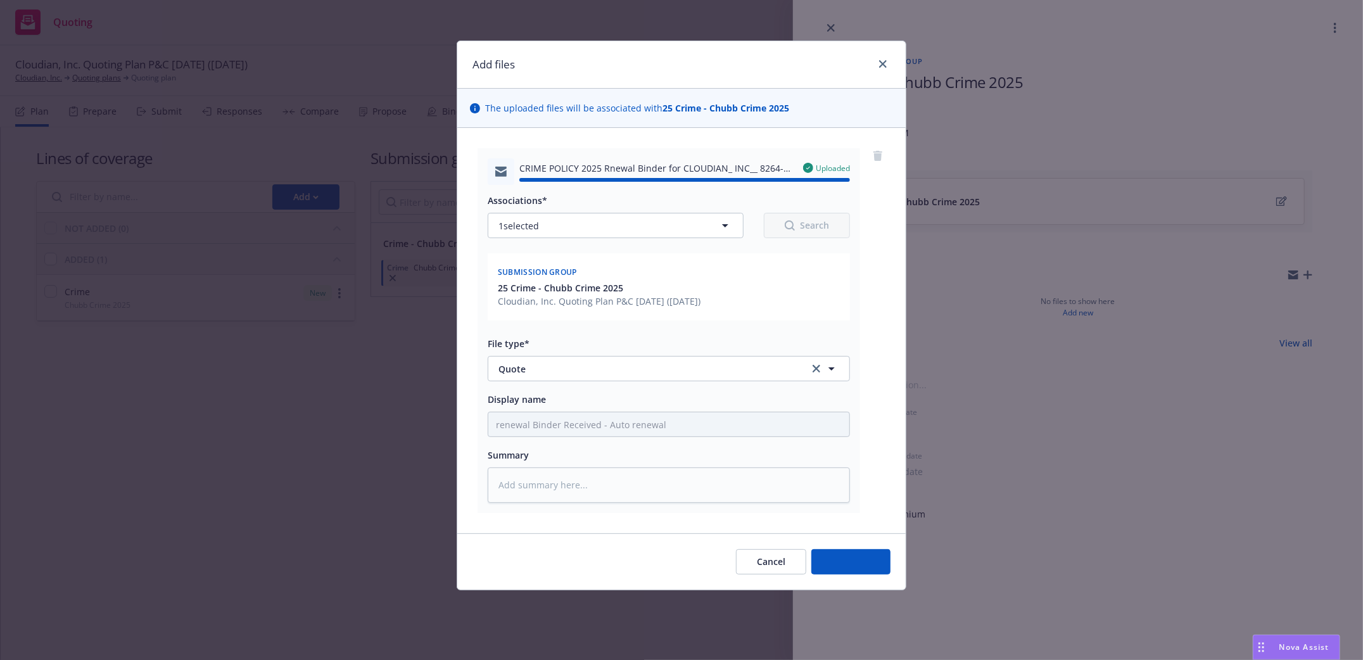
type textarea "x"
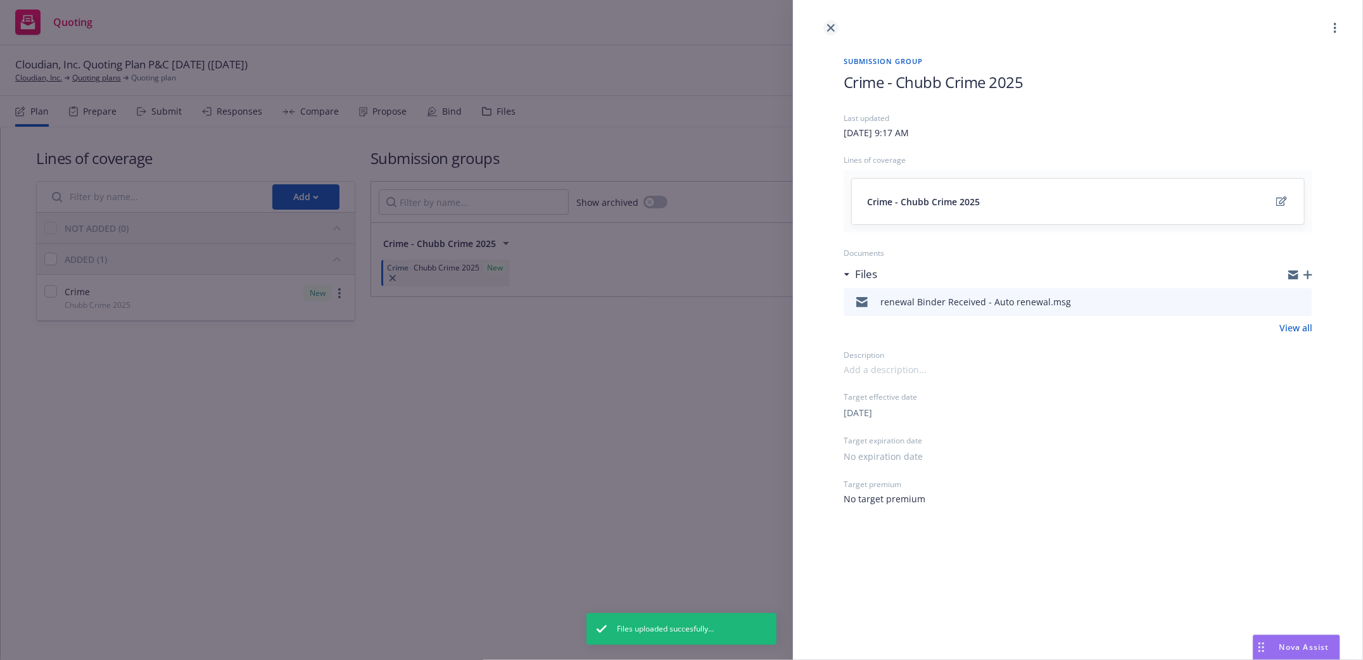
click at [831, 24] on icon "close" at bounding box center [831, 28] width 8 height 8
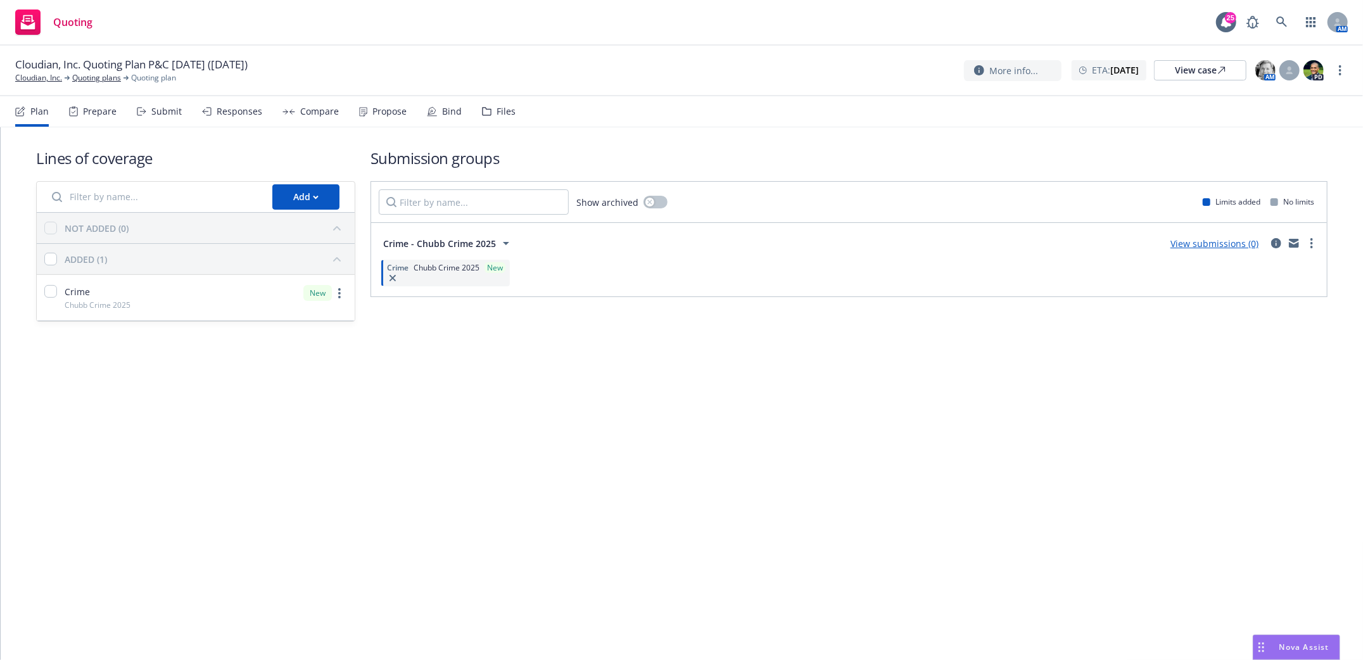
click at [158, 110] on div "Submit" at bounding box center [166, 111] width 30 height 10
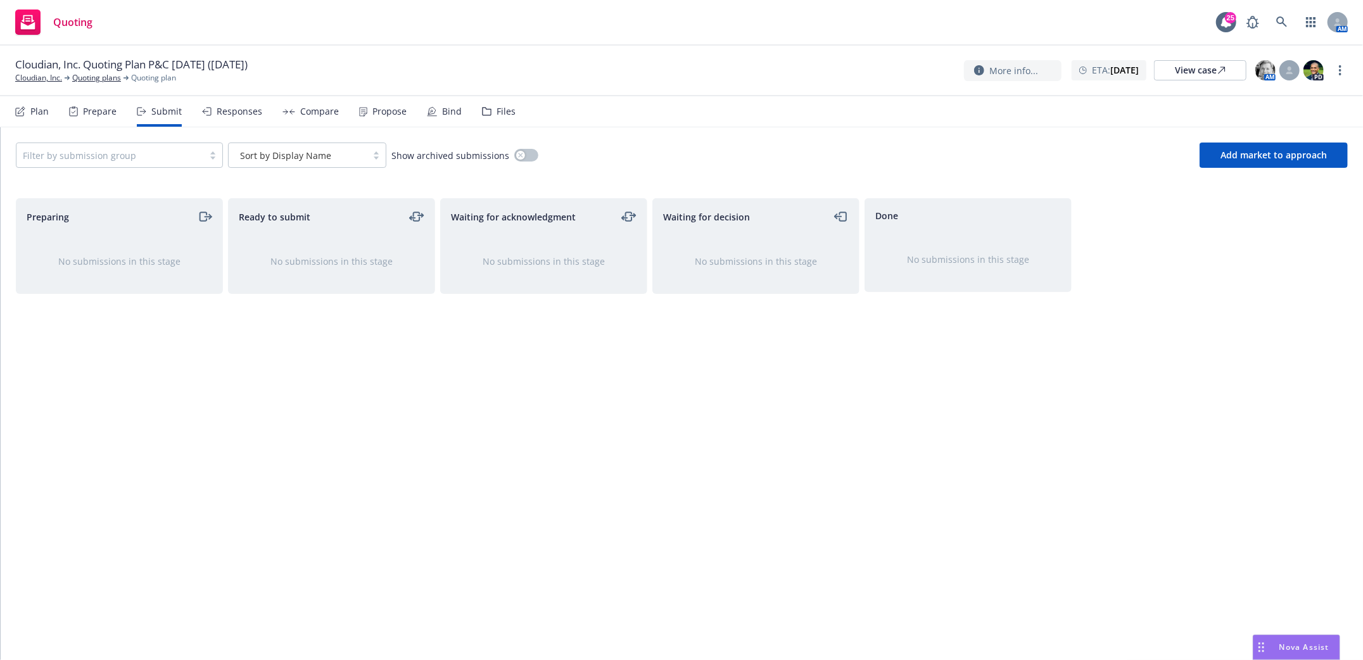
click at [41, 110] on div "Plan" at bounding box center [39, 111] width 18 height 10
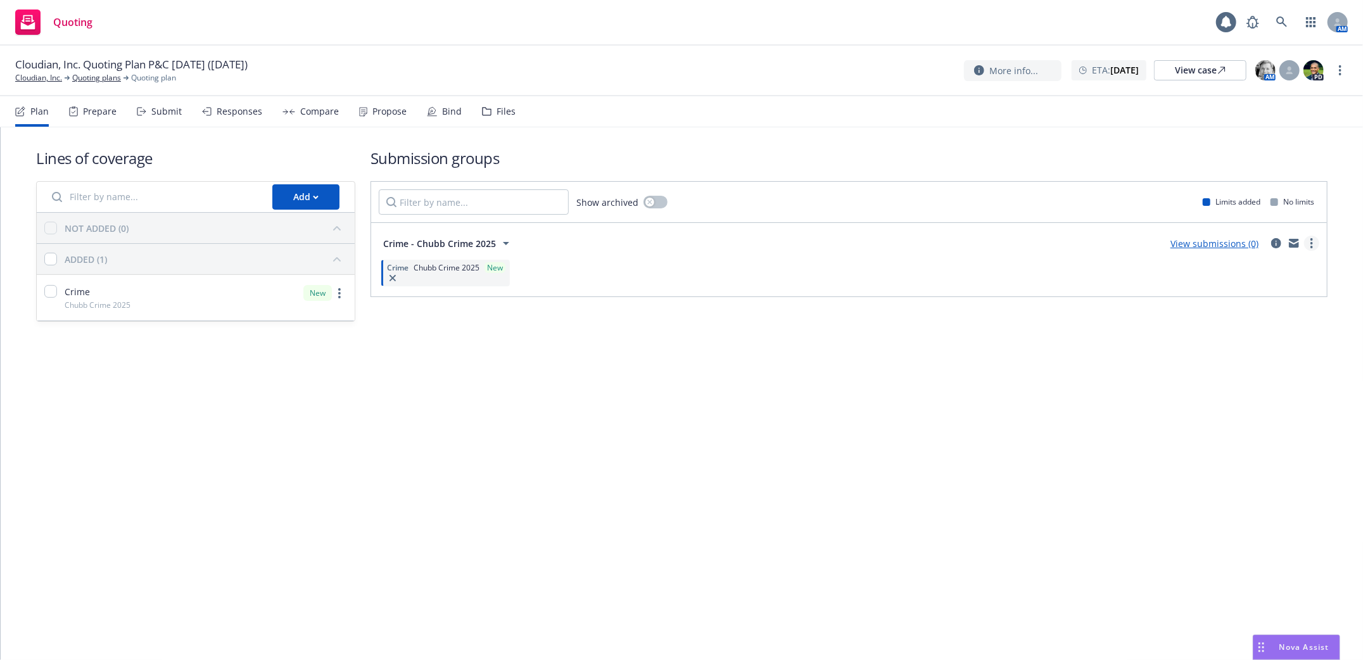
click at [1311, 248] on link "more" at bounding box center [1311, 243] width 15 height 15
click at [1236, 352] on span "Add market to approach" at bounding box center [1252, 350] width 134 height 12
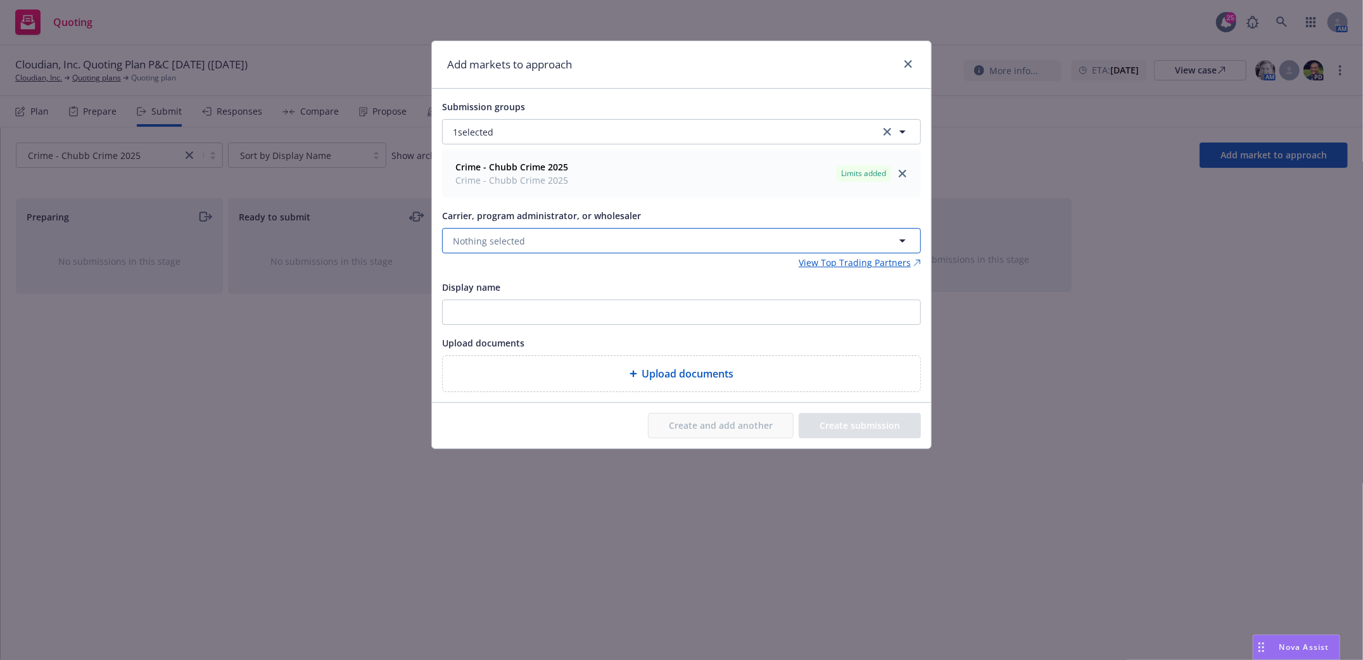
click at [500, 244] on span "Nothing selected" at bounding box center [489, 240] width 72 height 13
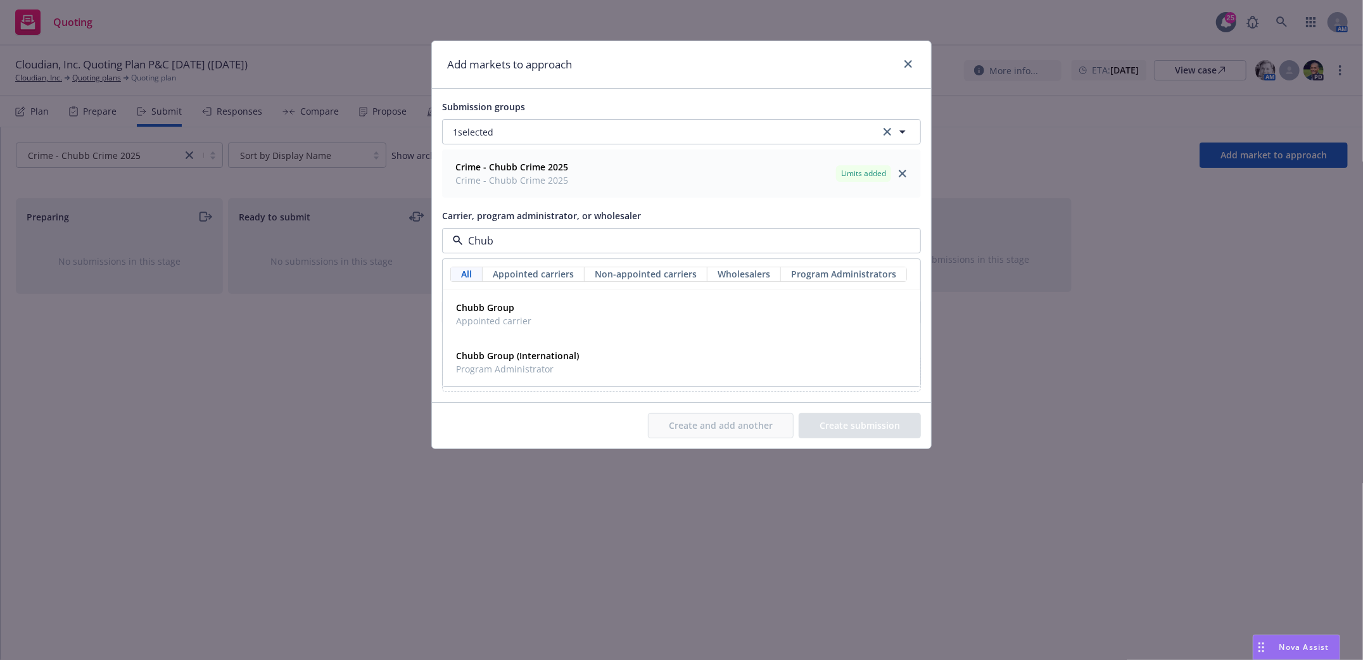
type input "Chubb"
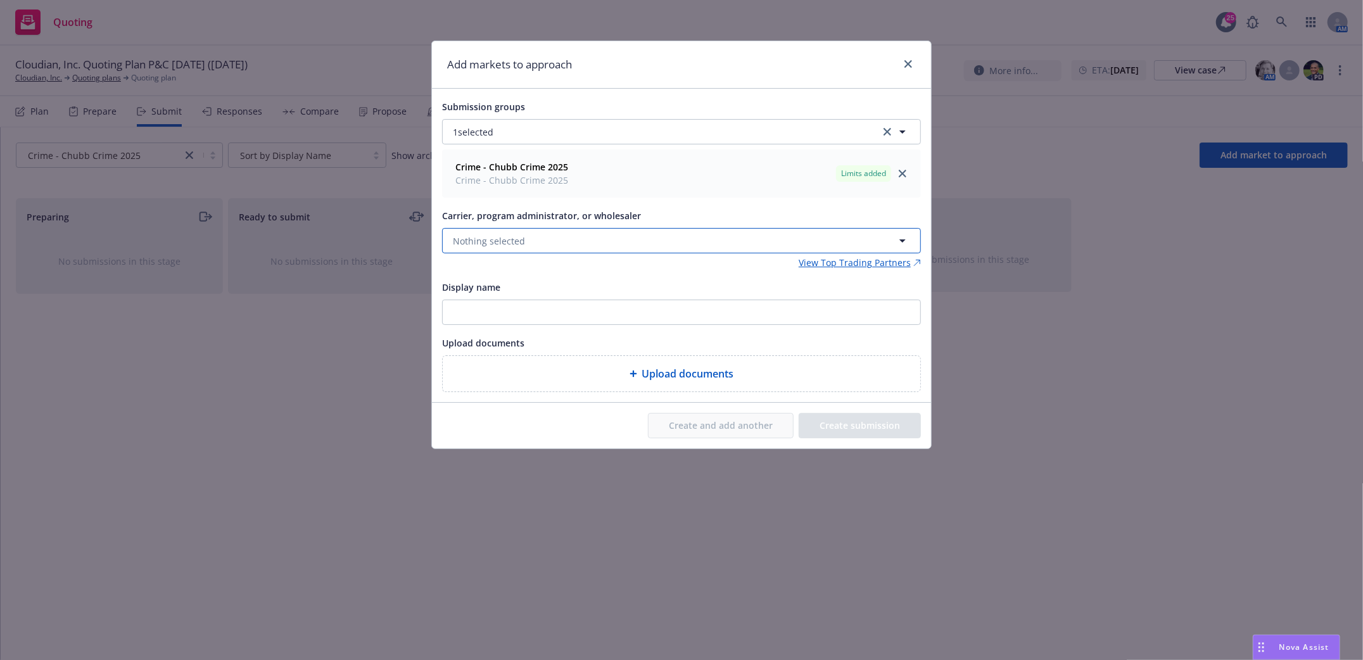
click at [501, 237] on span "Nothing selected" at bounding box center [489, 240] width 72 height 13
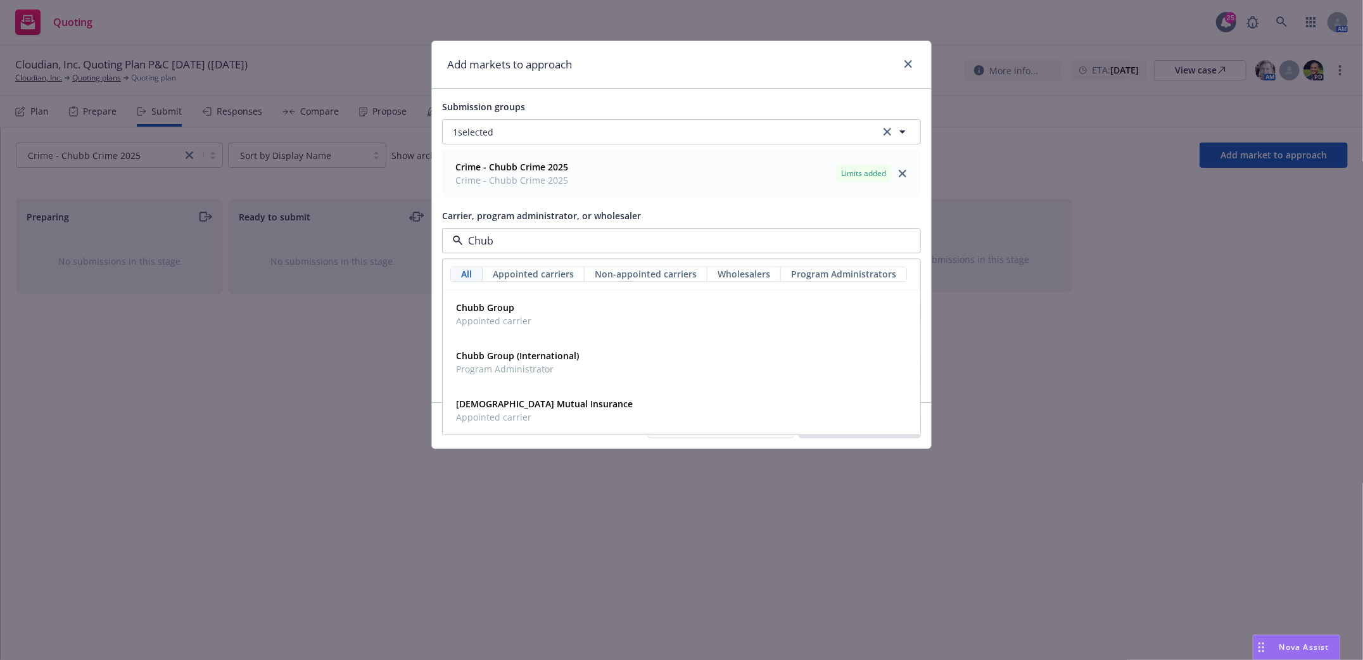
type input "Chubb"
click at [493, 312] on strong "Chubb Group" at bounding box center [485, 308] width 58 height 12
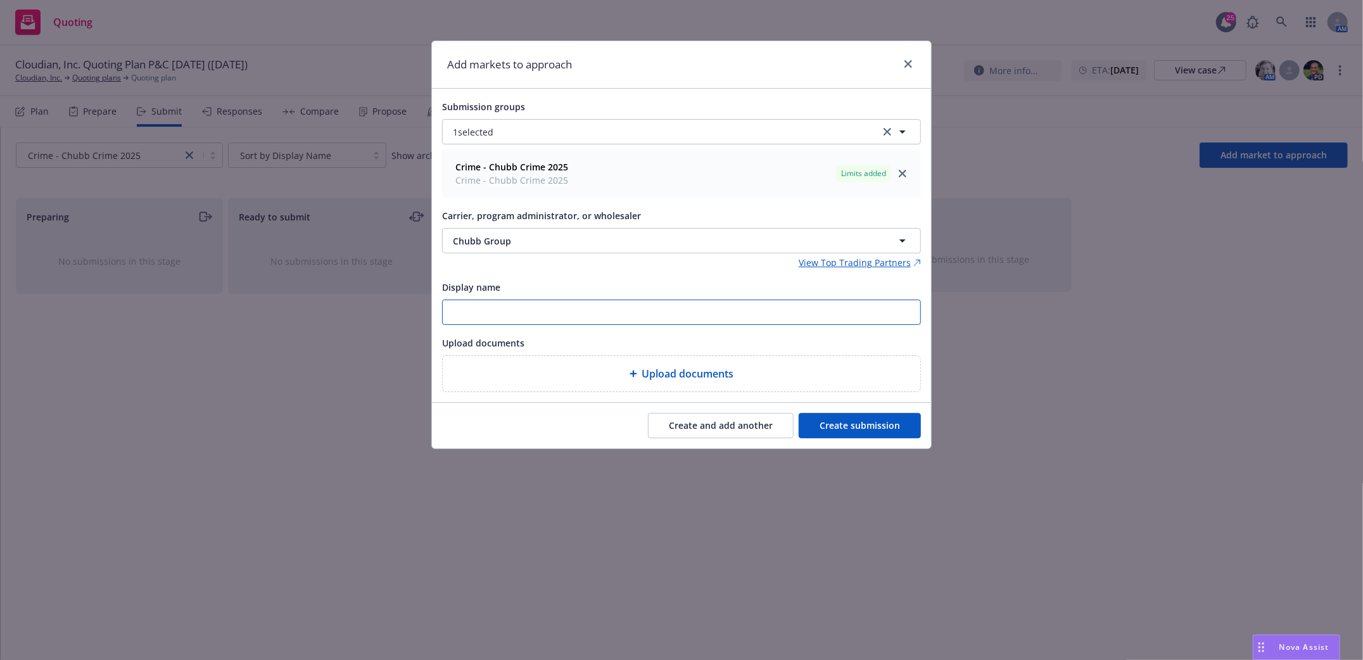
click at [655, 316] on input "Display name" at bounding box center [681, 312] width 477 height 24
type input "Automatic renewal Crime 2025"
click at [892, 419] on button "Create submission" at bounding box center [859, 425] width 122 height 25
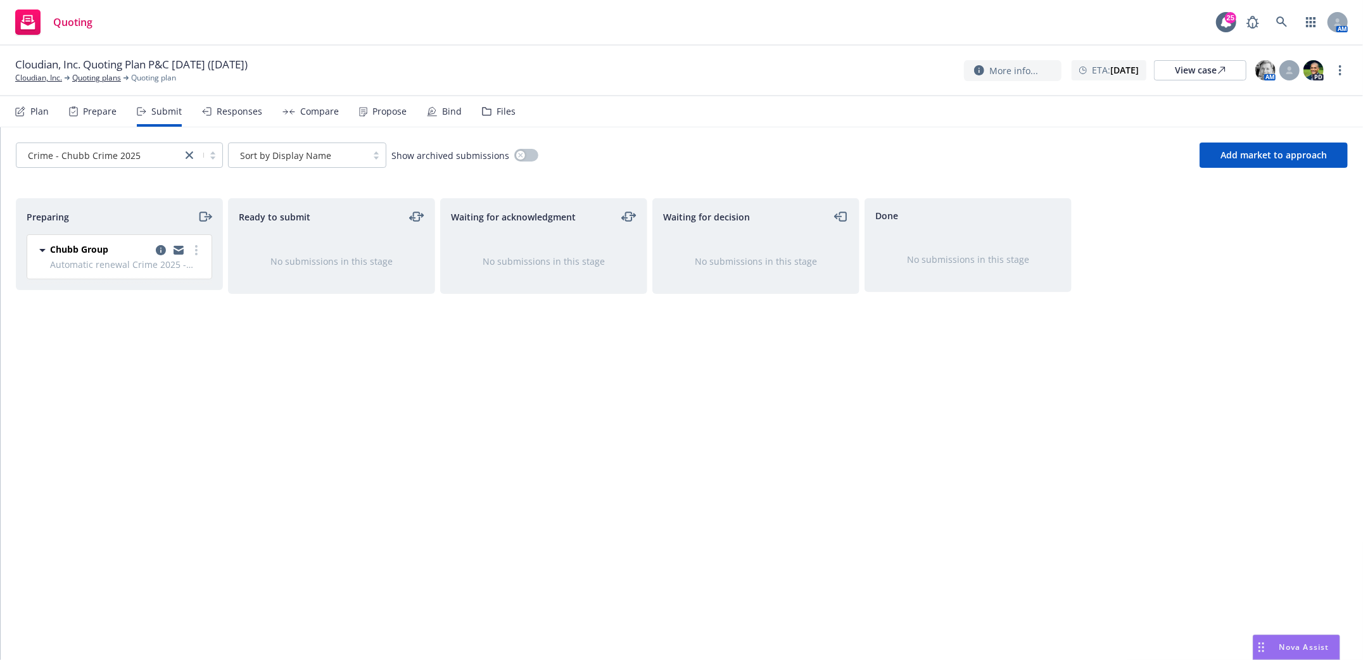
click at [158, 106] on div "Submit" at bounding box center [166, 111] width 30 height 10
click at [187, 153] on icon "close" at bounding box center [190, 155] width 8 height 8
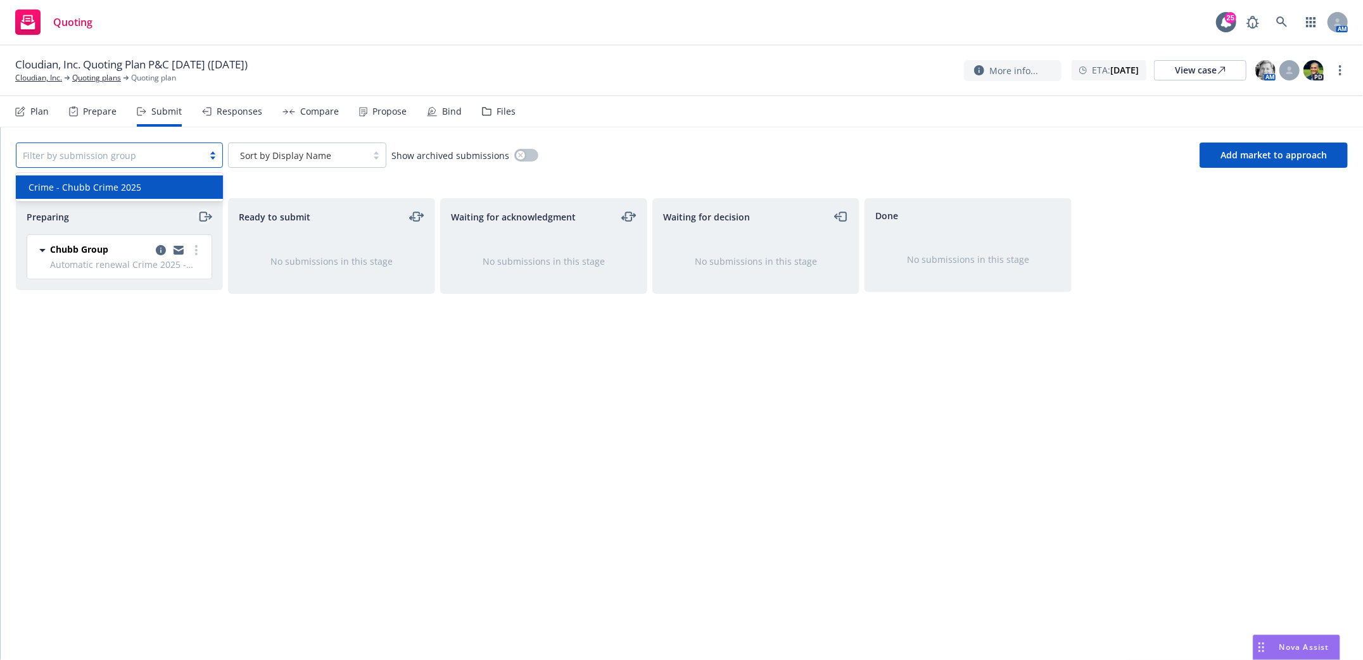
click at [205, 215] on icon "moveRight" at bounding box center [205, 216] width 15 height 15
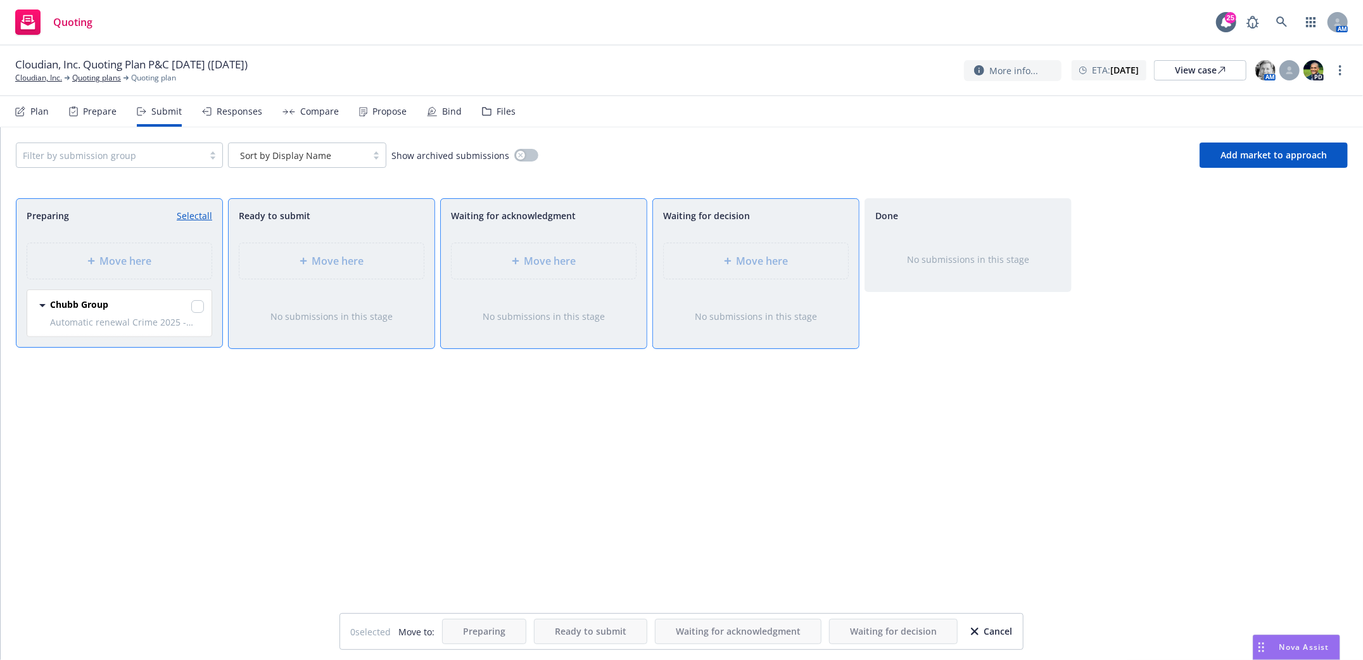
click at [203, 311] on div at bounding box center [197, 307] width 13 height 15
click at [198, 312] on input "checkbox" at bounding box center [197, 306] width 13 height 13
checkbox input "true"
drag, startPoint x: 774, startPoint y: 244, endPoint x: 782, endPoint y: 267, distance: 24.0
click at [774, 245] on div "Move here" at bounding box center [756, 260] width 184 height 35
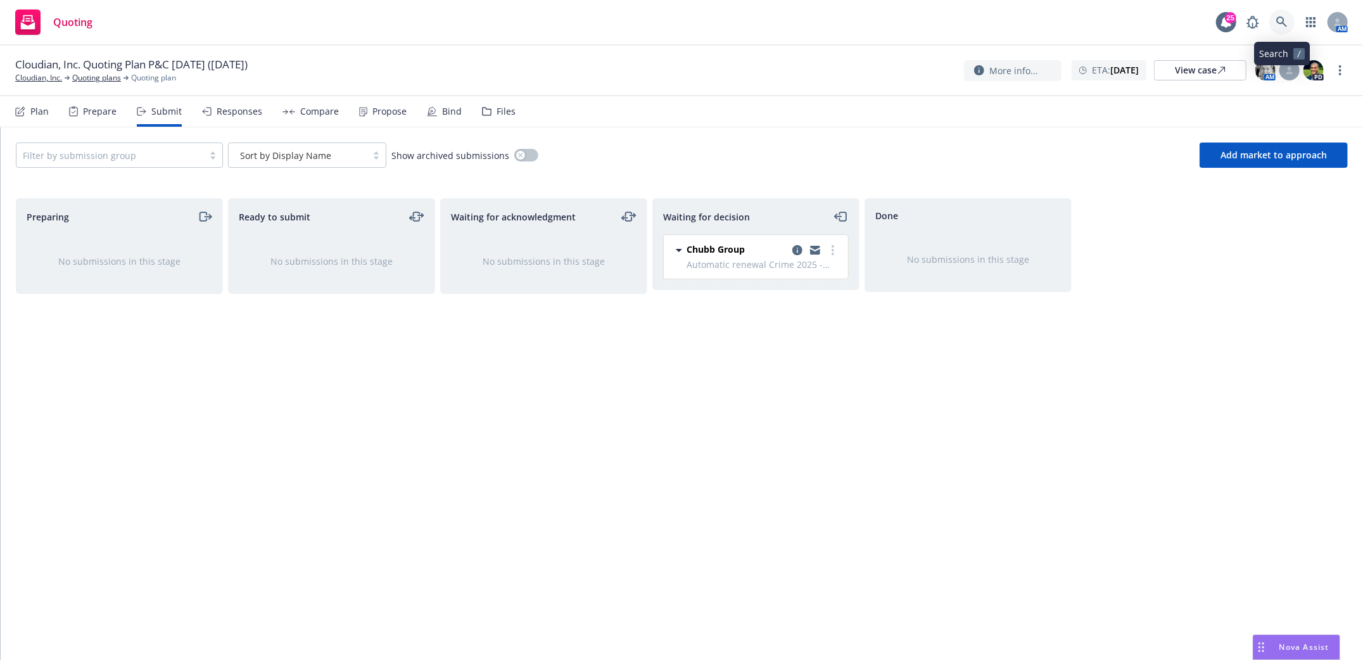
click at [1282, 23] on icon at bounding box center [1281, 21] width 11 height 11
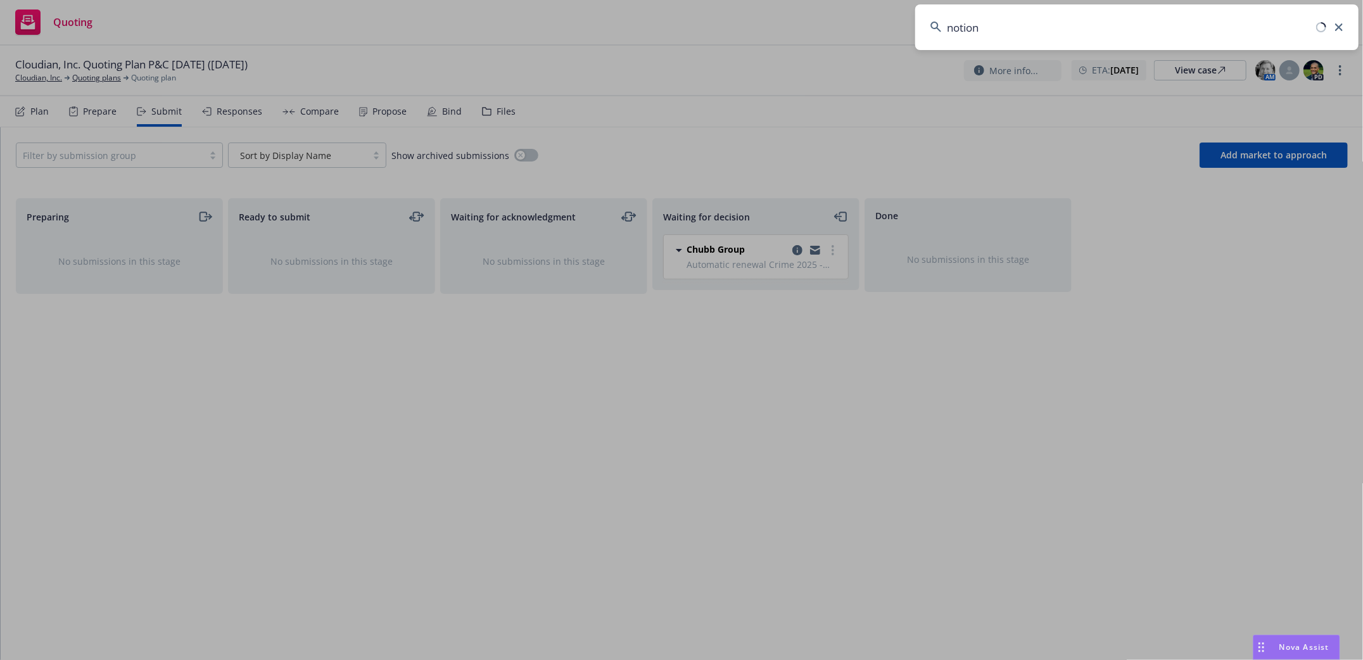
type input "notion"
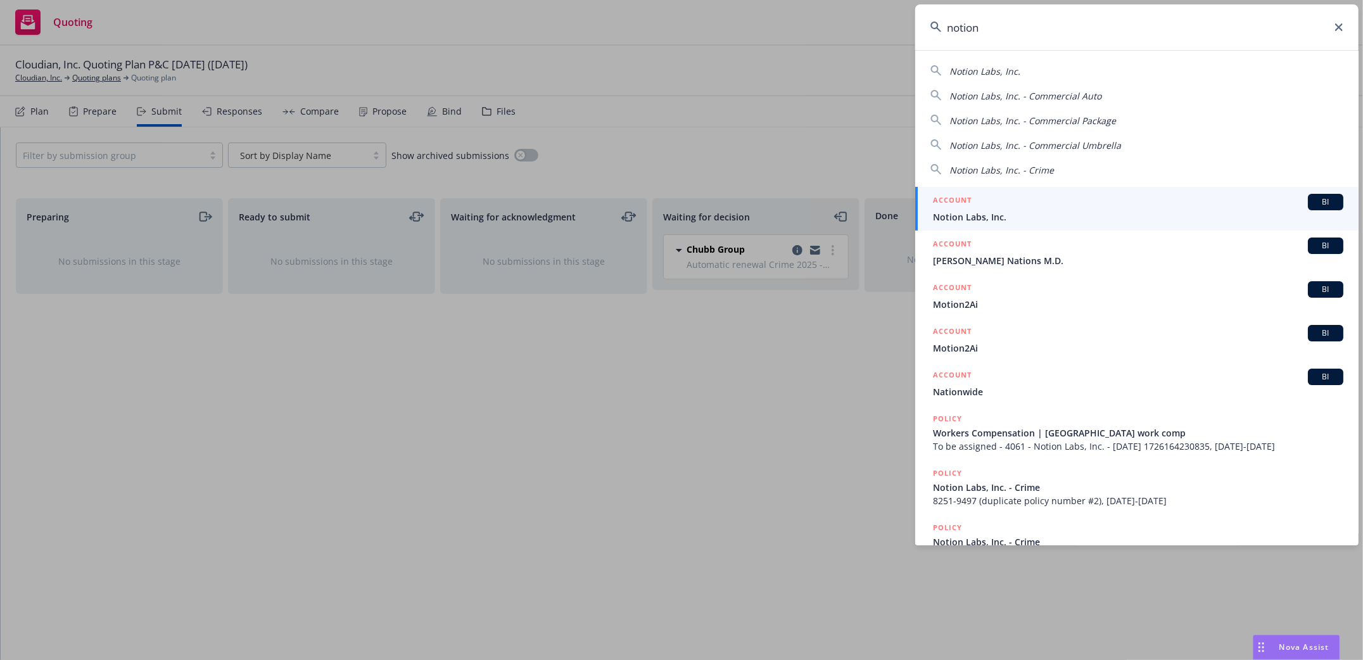
click at [950, 213] on span "Notion Labs, Inc." at bounding box center [1138, 216] width 410 height 13
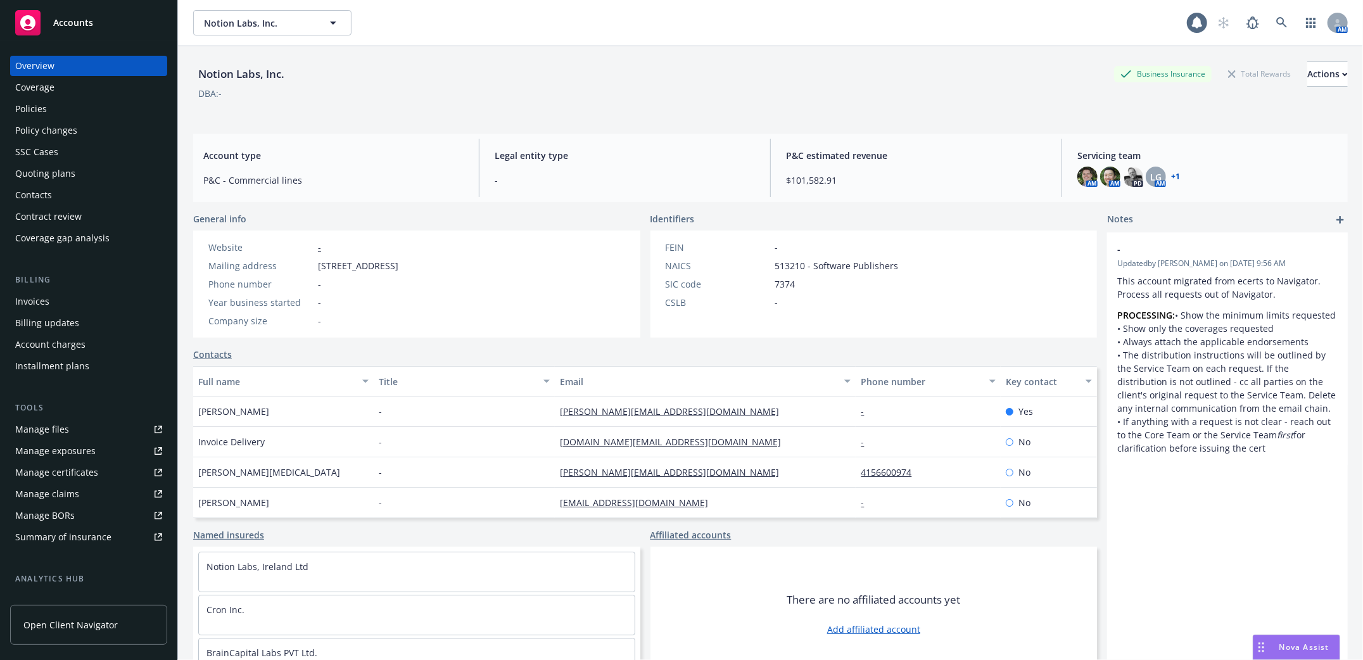
click at [44, 108] on div "Policies" at bounding box center [31, 109] width 32 height 20
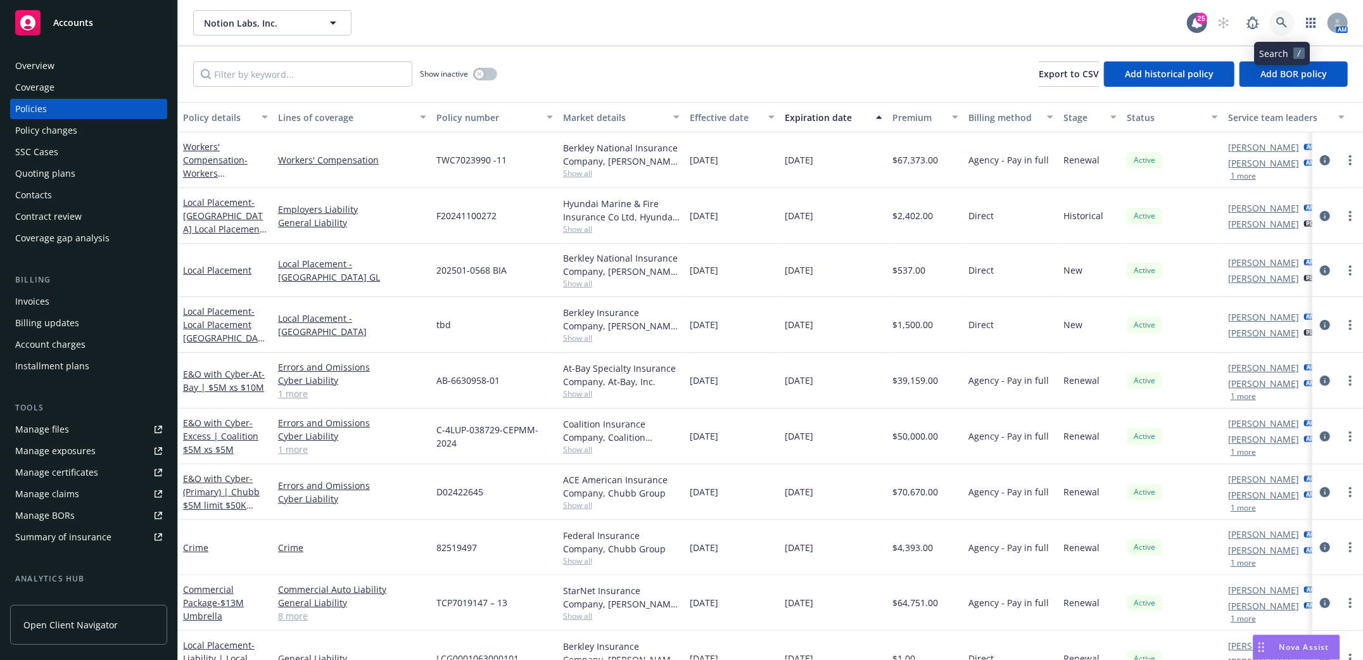
click at [1276, 22] on icon at bounding box center [1281, 22] width 11 height 11
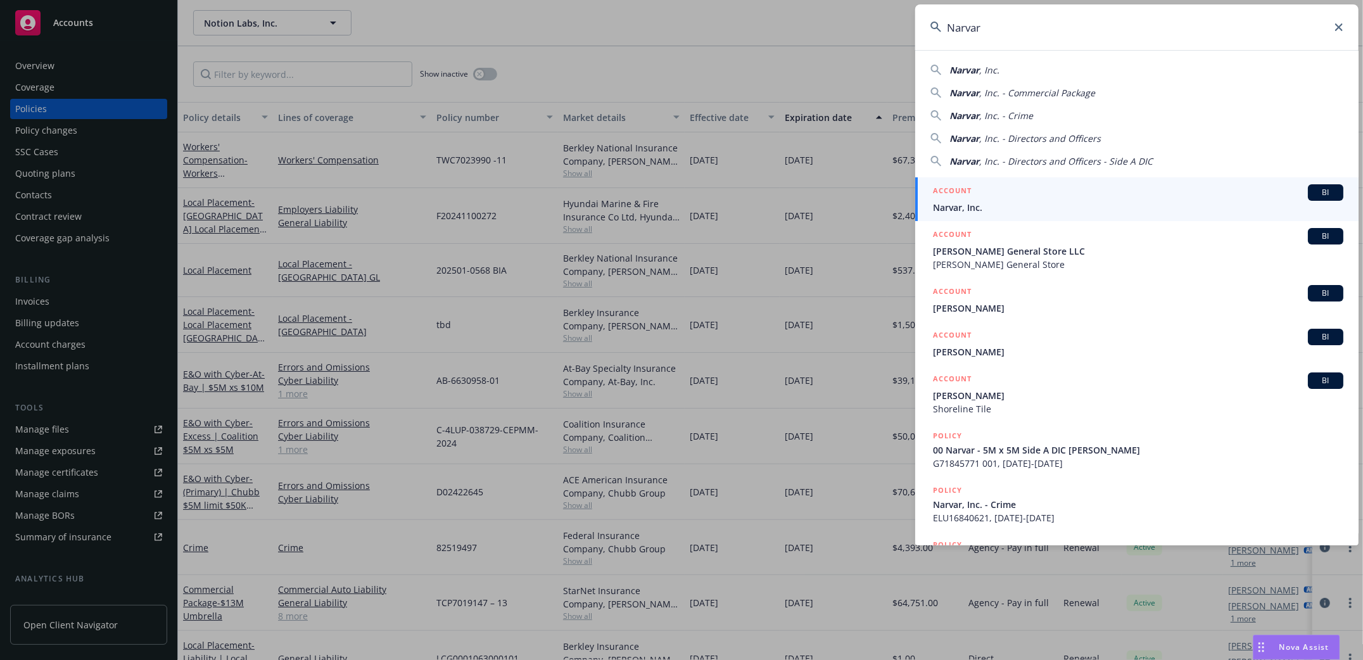
type input "Narvar"
click at [946, 202] on span "Narvar, Inc." at bounding box center [1138, 207] width 410 height 13
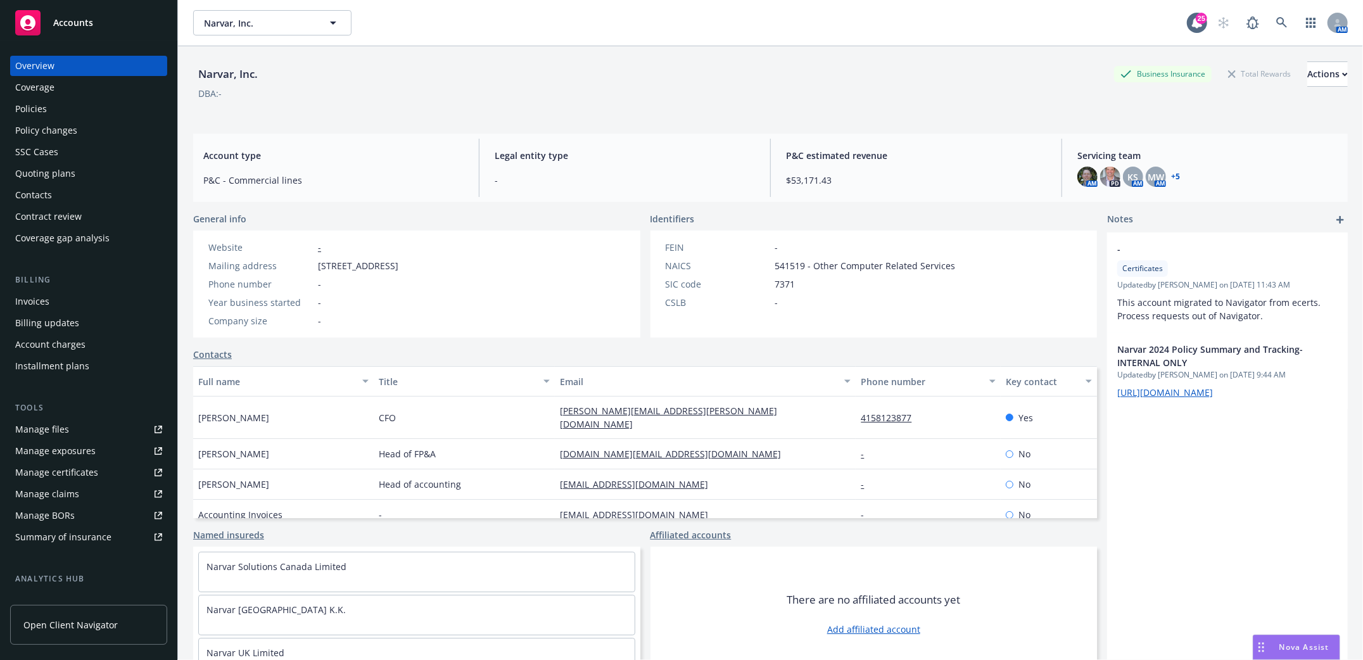
click at [35, 301] on div "Invoices" at bounding box center [32, 301] width 34 height 20
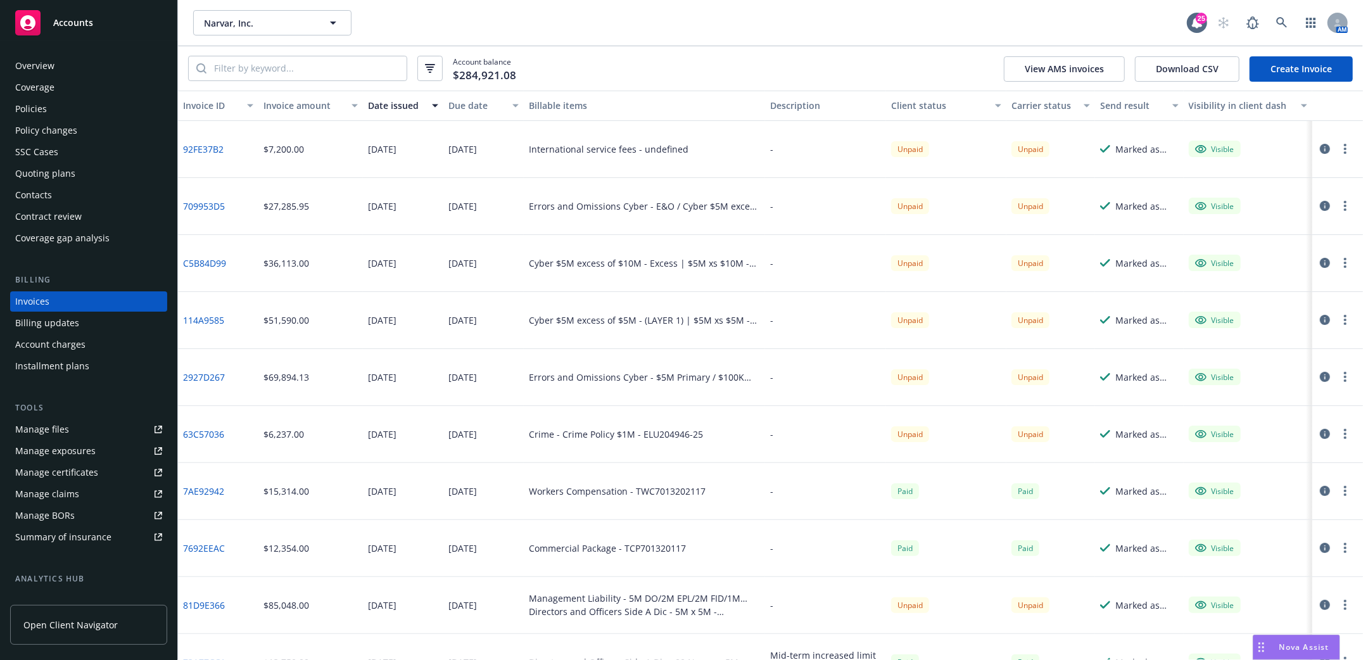
click at [406, 172] on div "[DATE]" at bounding box center [403, 149] width 80 height 57
click at [1288, 26] on link at bounding box center [1281, 22] width 25 height 25
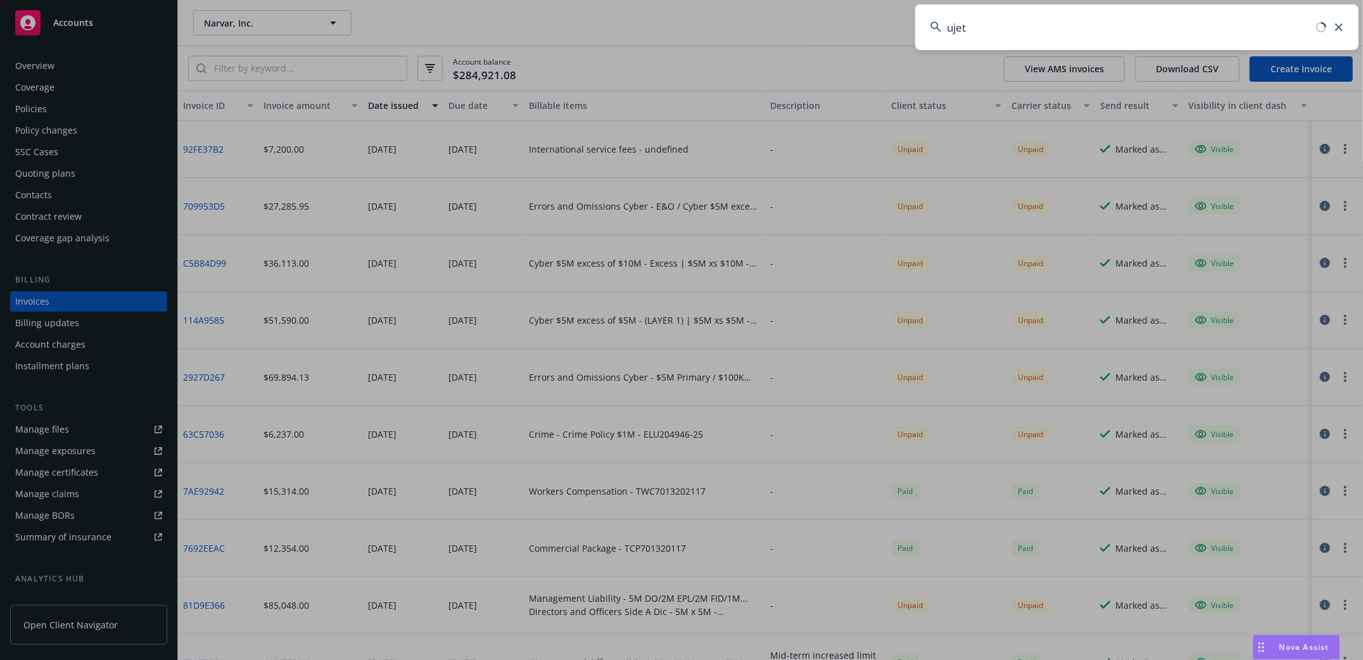
type input "ujet"
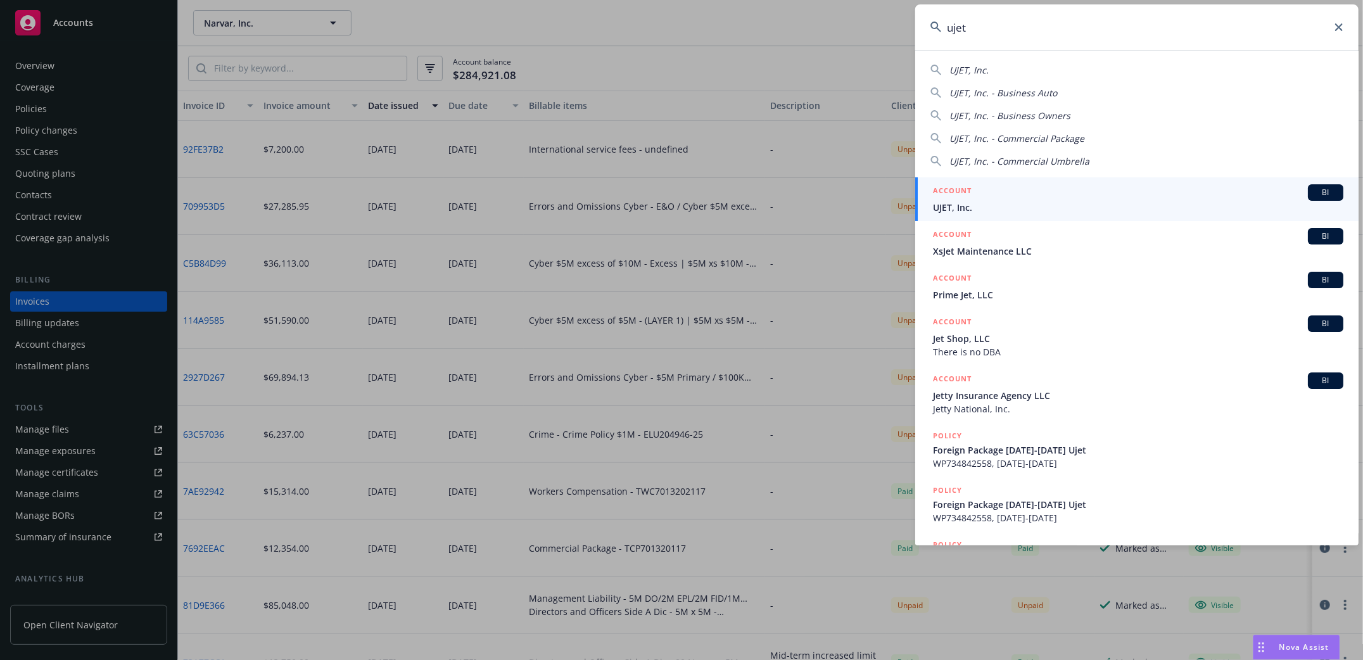
click at [953, 206] on span "UJET, Inc." at bounding box center [1138, 207] width 410 height 13
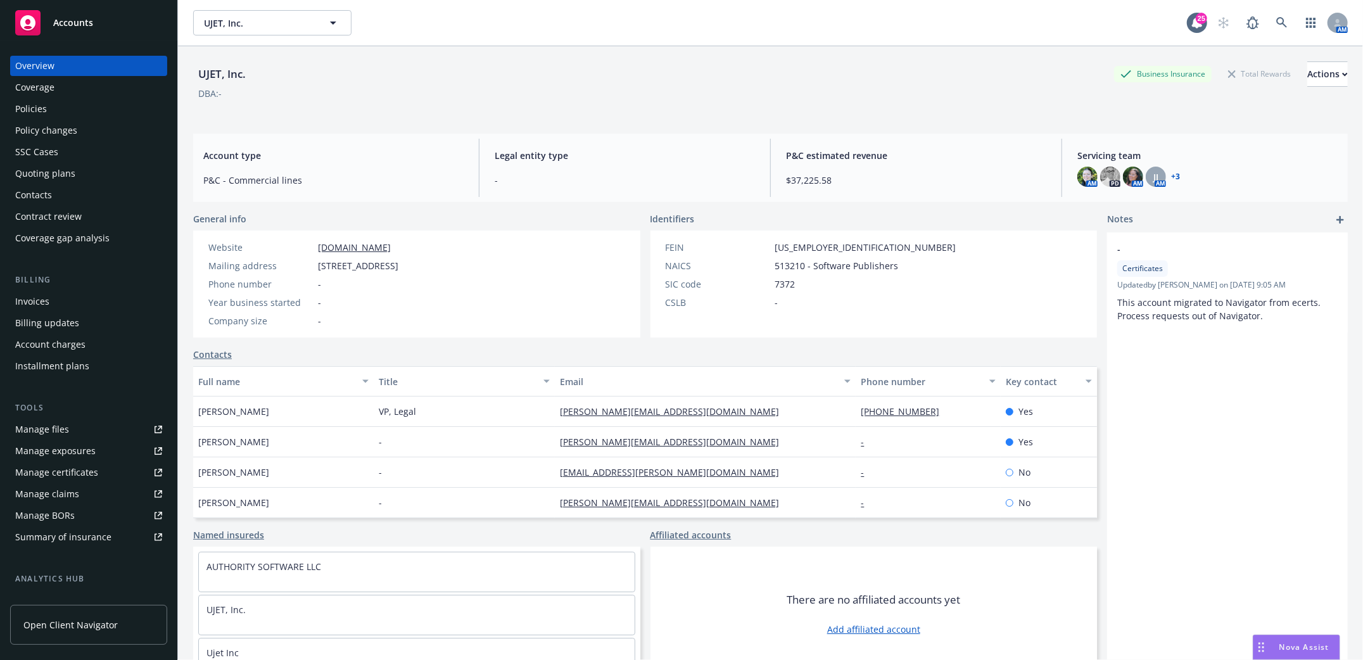
click at [33, 108] on div "Policies" at bounding box center [31, 109] width 32 height 20
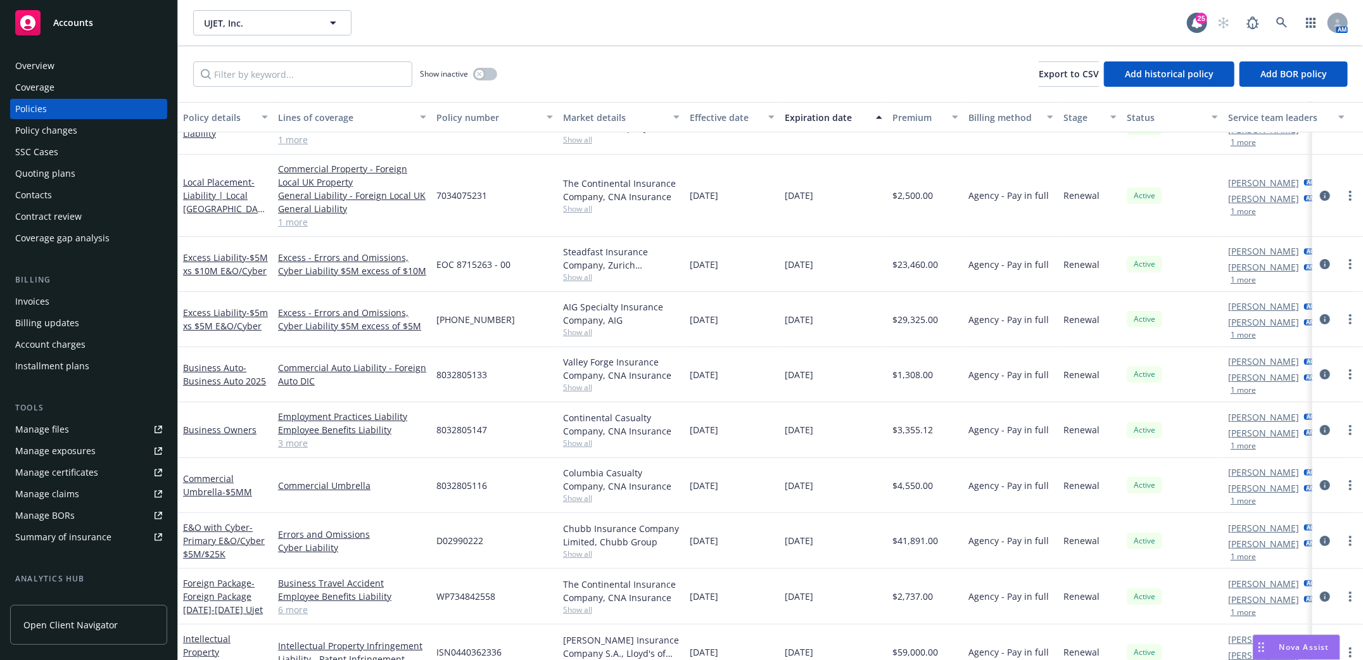
scroll to position [168, 0]
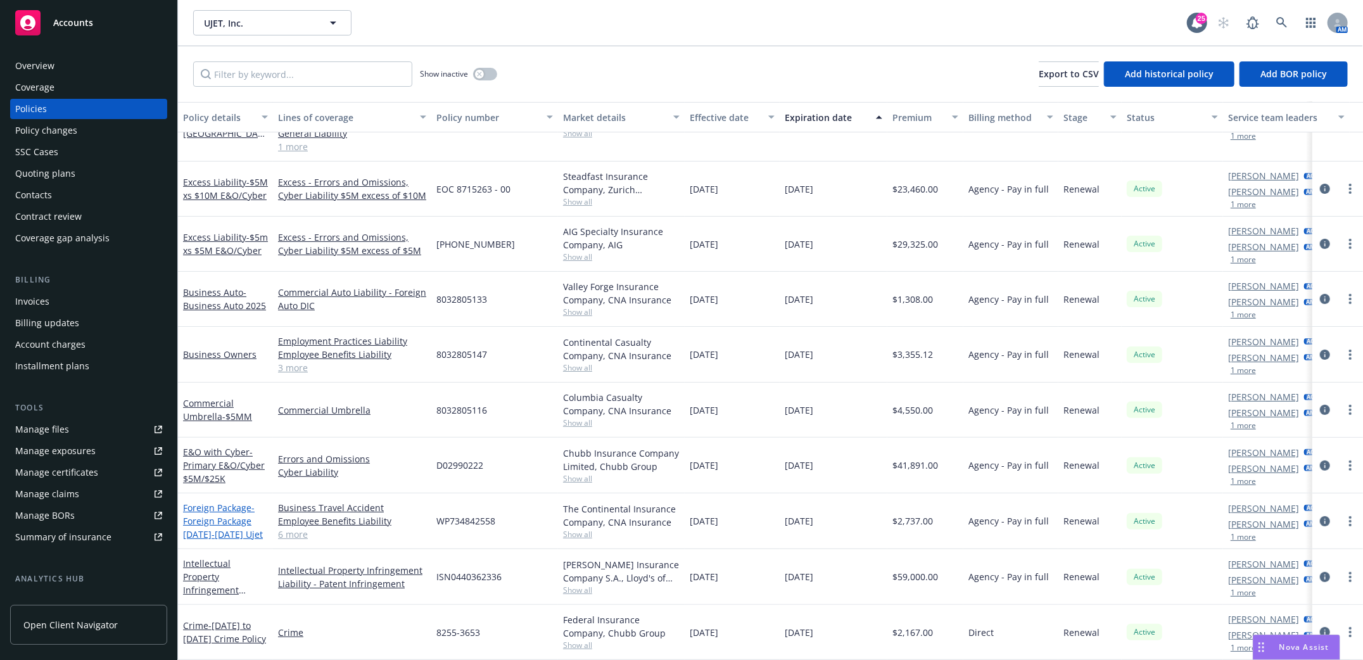
click at [220, 508] on span "- Foreign Package [DATE]-[DATE] Ujet" at bounding box center [223, 520] width 80 height 39
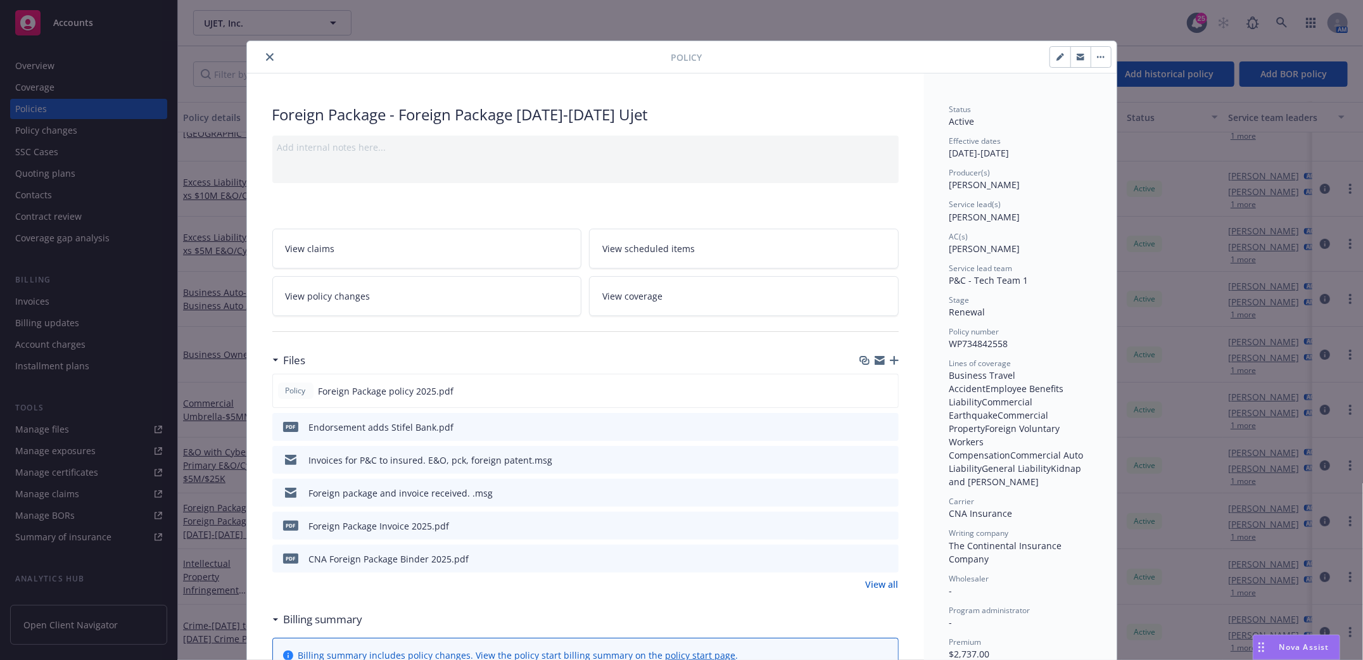
click at [890, 362] on icon "button" at bounding box center [894, 360] width 9 height 9
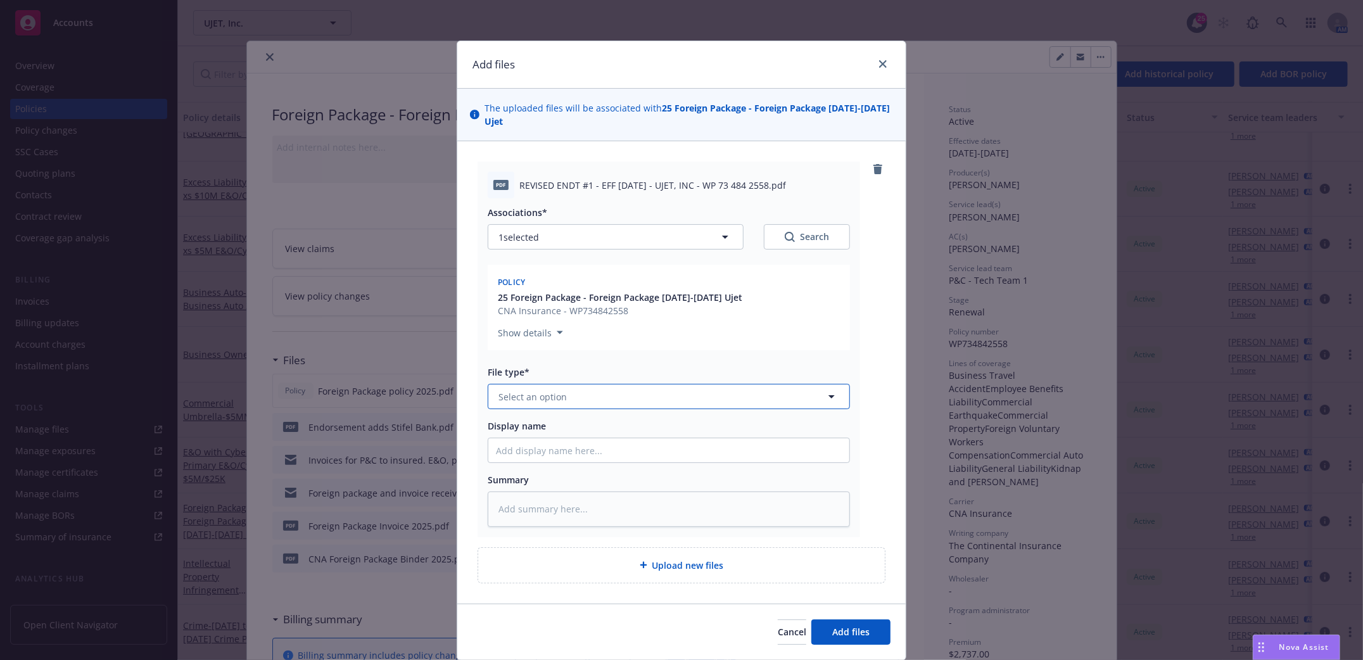
click at [676, 384] on button "Select an option" at bounding box center [669, 396] width 362 height 25
type input "Endt"
drag, startPoint x: 676, startPoint y: 371, endPoint x: 396, endPoint y: 364, distance: 279.9
click at [398, 365] on div "Add files The uploaded files will be associated with 25 Foreign Package - Forei…" at bounding box center [681, 330] width 1363 height 660
click at [568, 388] on button "Select an option" at bounding box center [669, 396] width 362 height 25
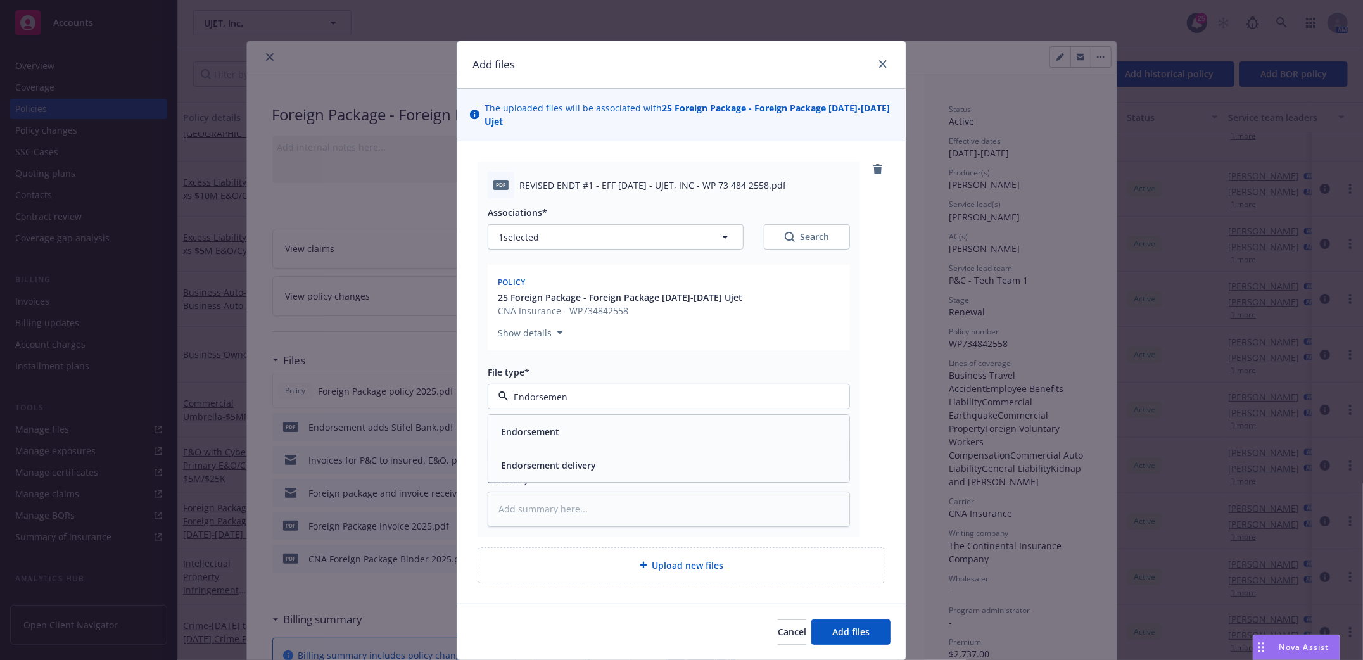
type input "Endorsement"
click at [558, 428] on div "Endorsement" at bounding box center [668, 432] width 361 height 34
click at [551, 441] on input "Display name" at bounding box center [668, 450] width 361 height 24
type textarea "x"
type input "R"
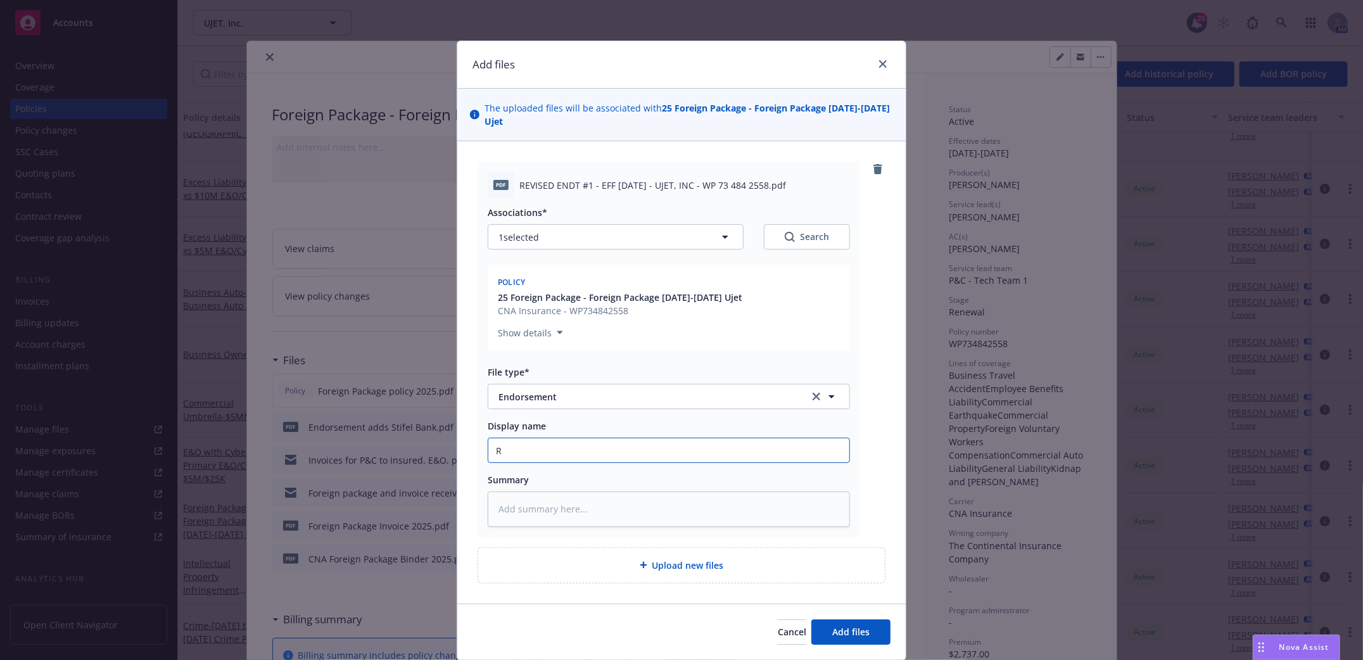
type textarea "x"
type input "RE"
type textarea "x"
type input "REv"
type textarea "x"
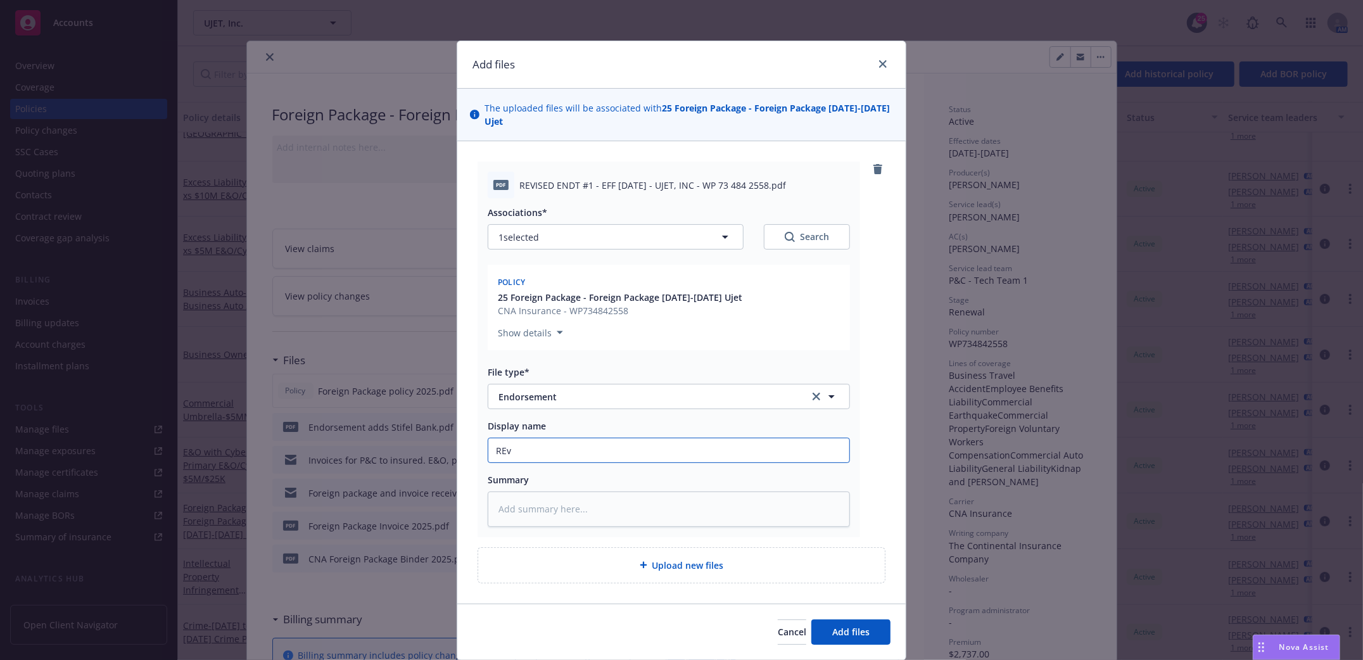
type input "REvi"
type textarea "x"
type input "[PERSON_NAME]"
type textarea "x"
type input "REvise"
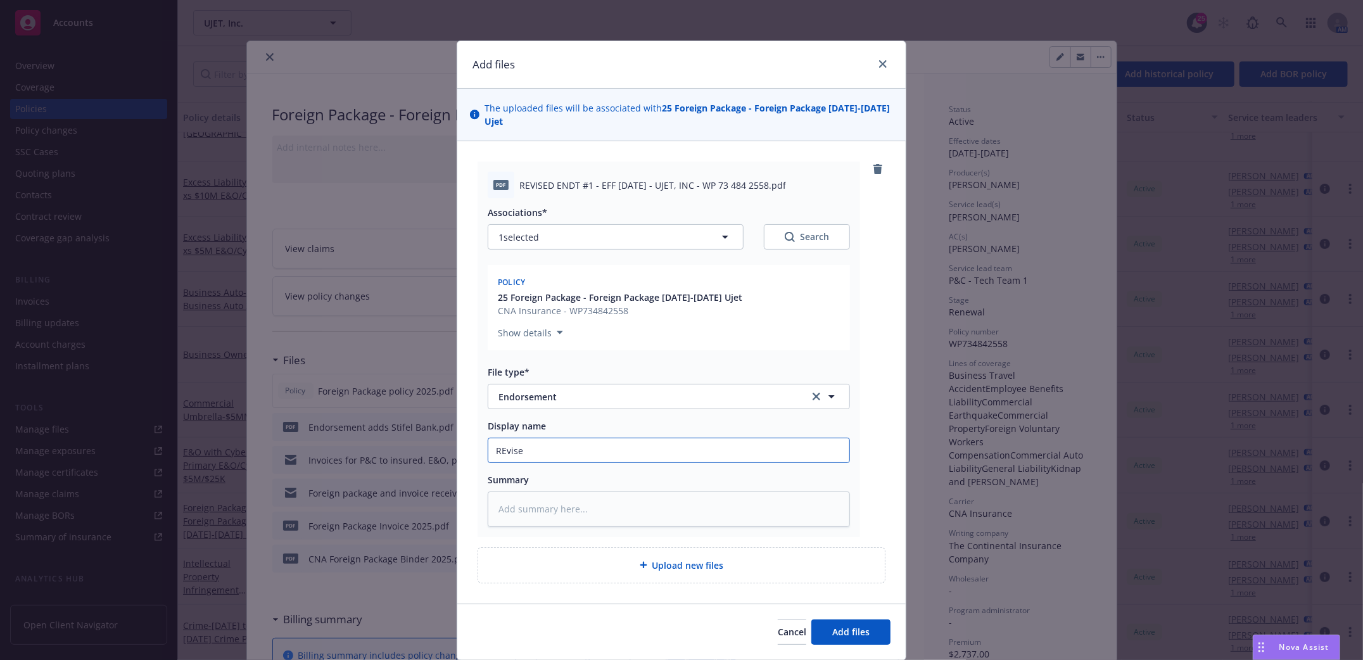
type textarea "x"
type input "REvised"
type textarea "x"
type input "REvised"
type textarea "x"
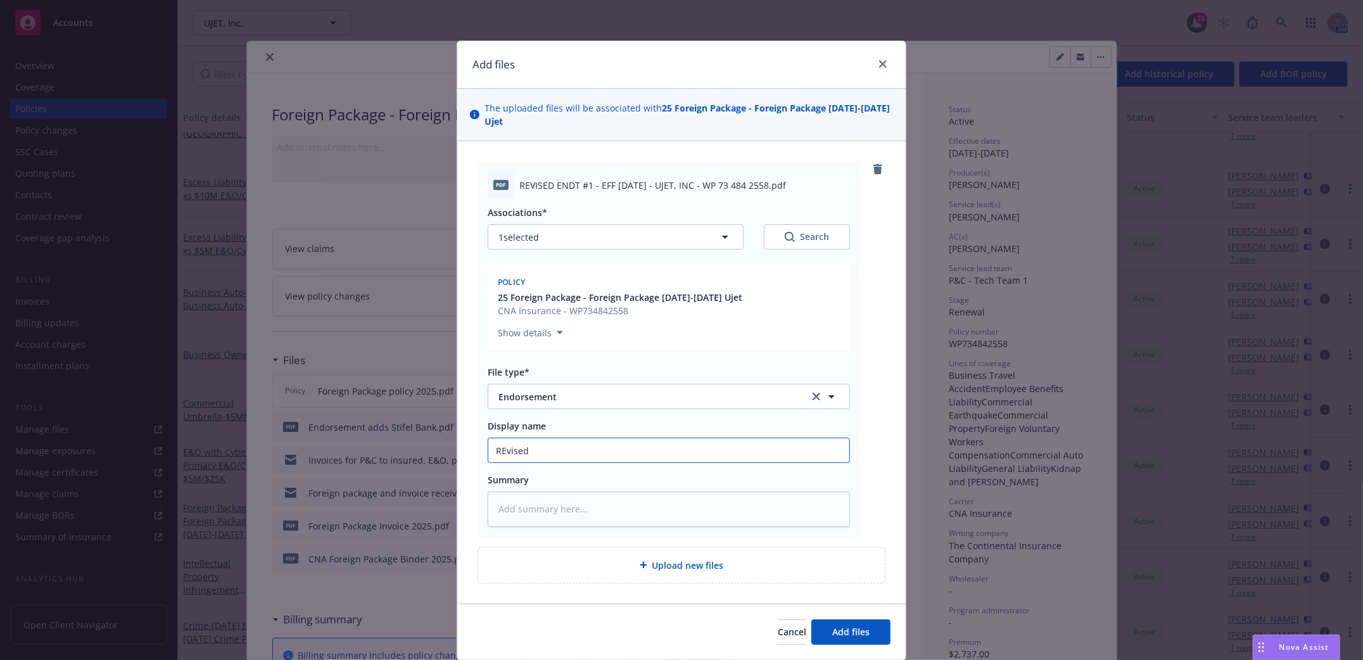
type input "REvised E"
type textarea "x"
type input "REvised En"
type textarea "x"
type input "REvised End"
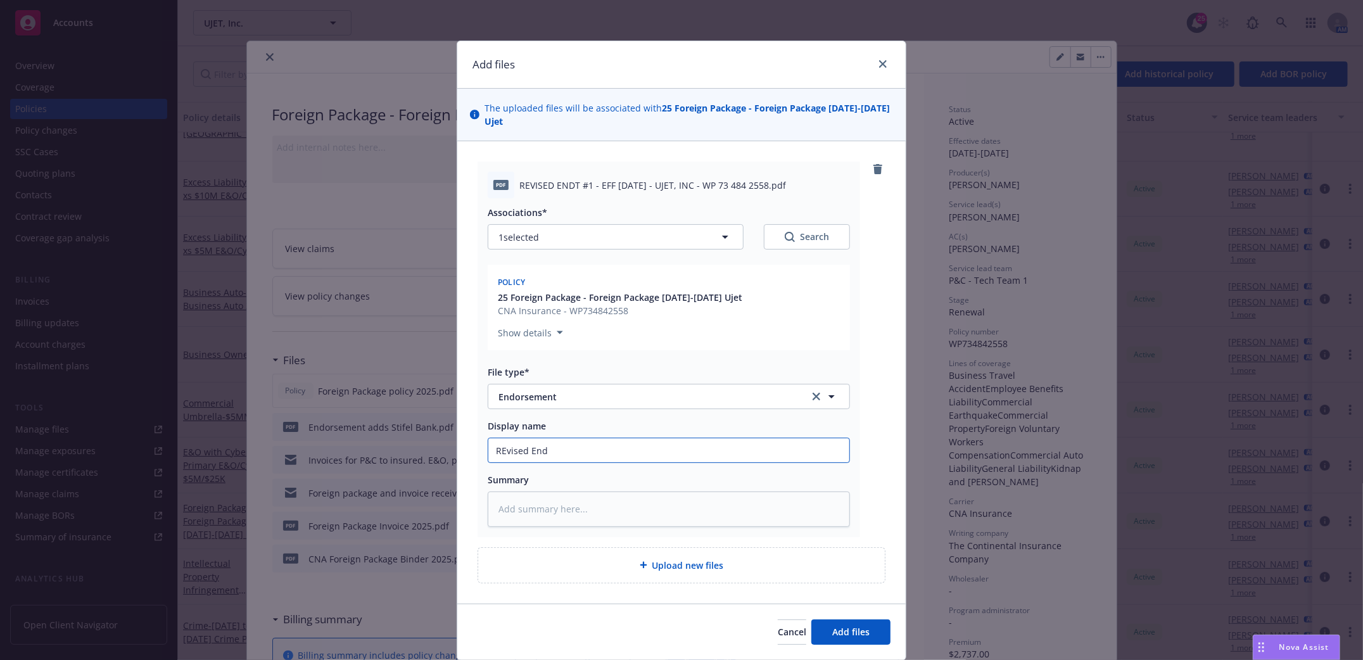
type textarea "x"
type input "REvised Endo"
type textarea "x"
type input "REvised Endor"
type textarea "x"
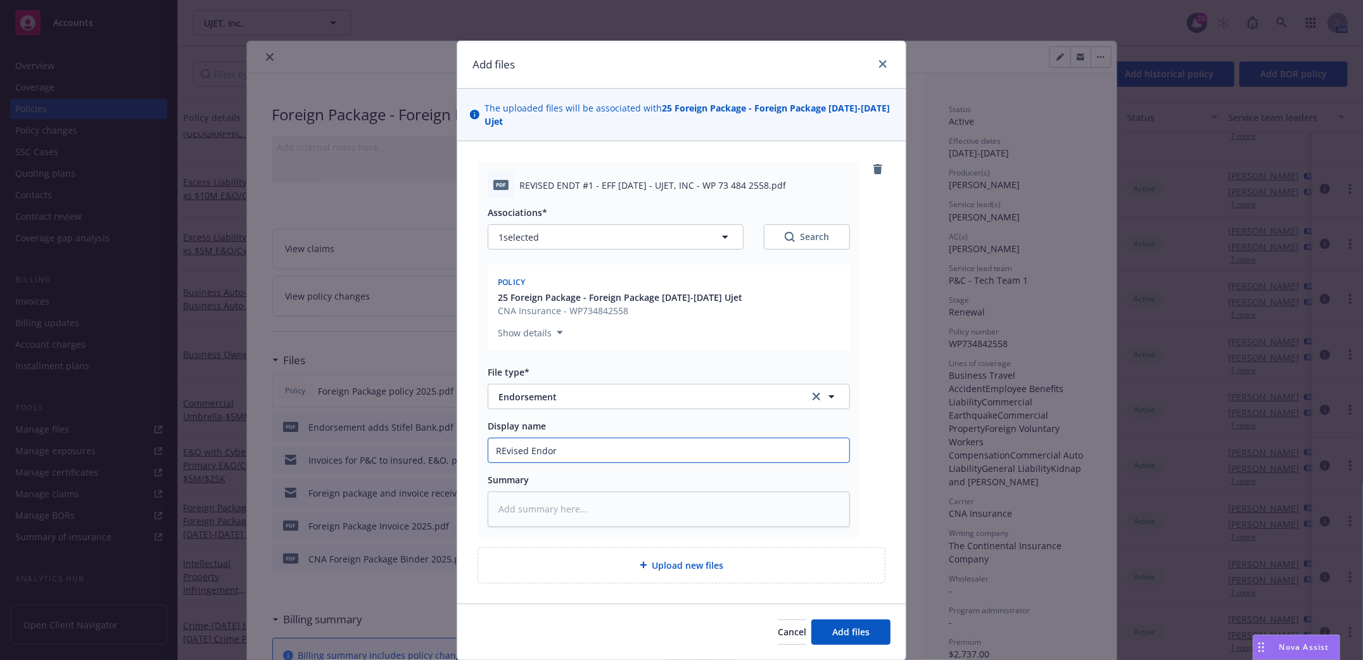
type input "REvised Endors"
type textarea "x"
type input "REvised Endorse"
type textarea "x"
type input "REvised Endorsem"
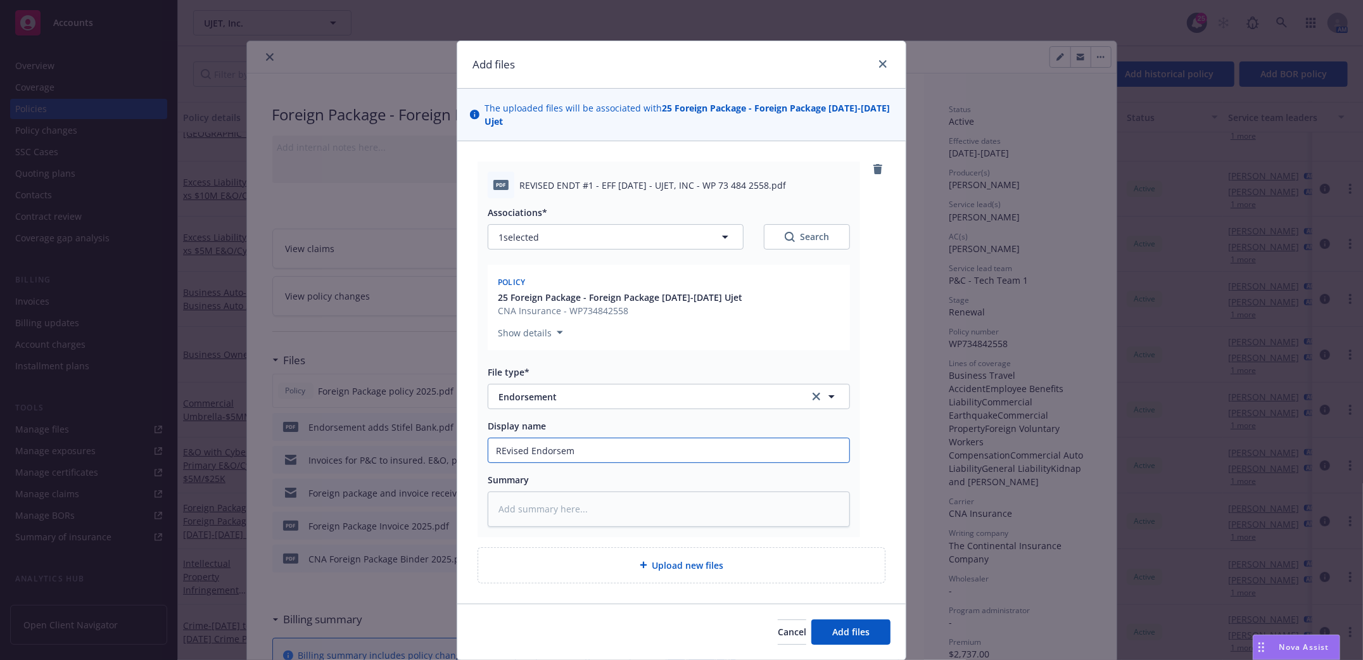
type textarea "x"
type input "REvised Endorseme"
type textarea "x"
type input "REvised Endorsemen"
type textarea "x"
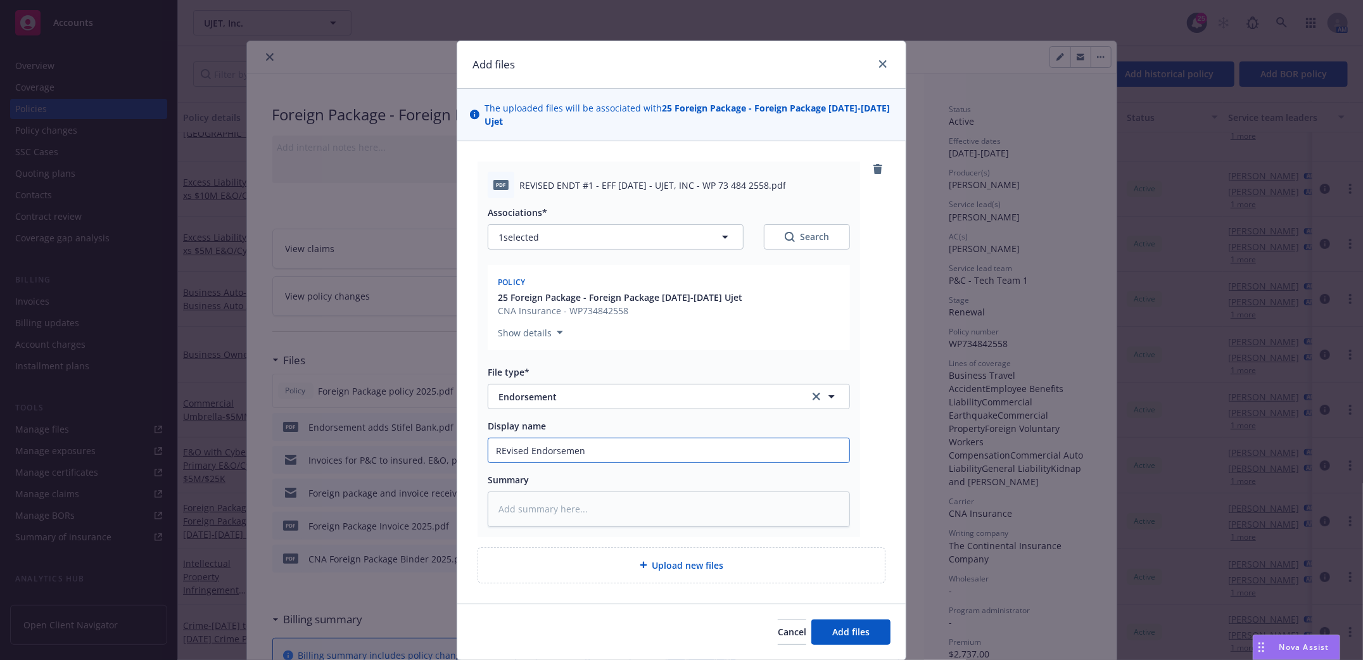
type input "REvised Endorsement"
type textarea "x"
type input "REvised Endorsement"
type textarea "x"
type input "REvised Endorsement S"
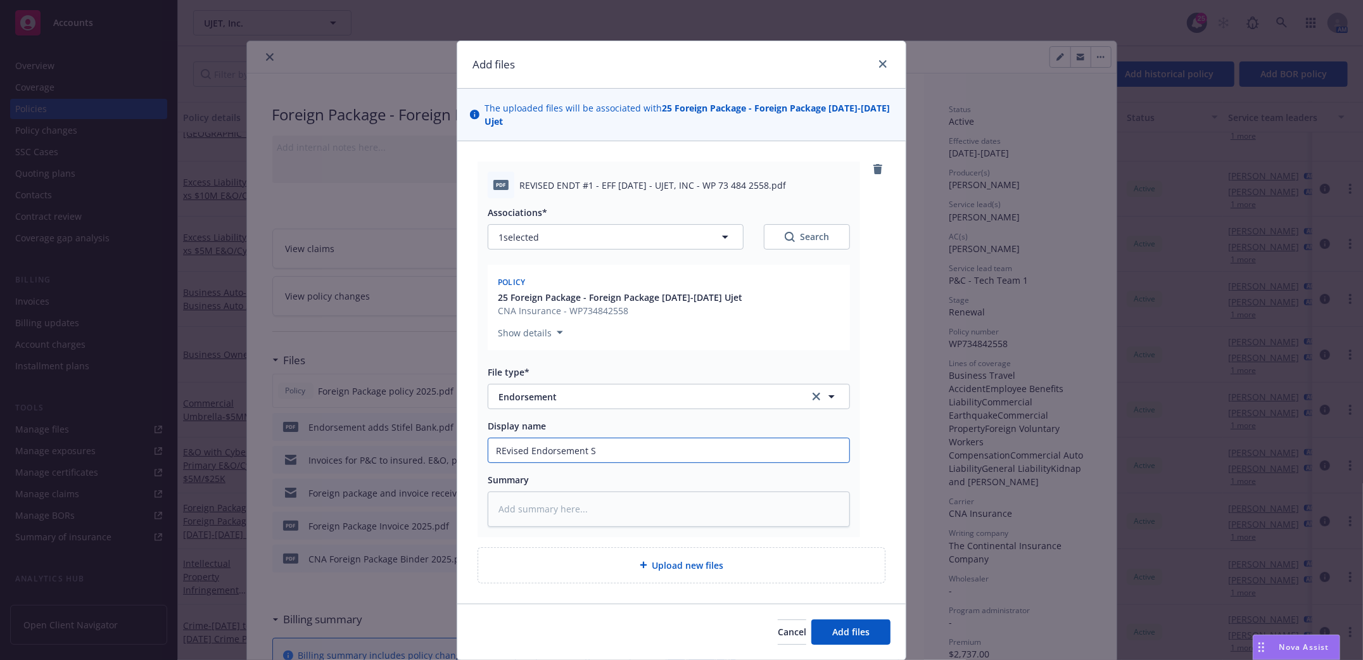
type textarea "x"
type input "REvised Endorsement St"
type textarea "x"
type input "REvised Endorsement Sti"
type textarea "x"
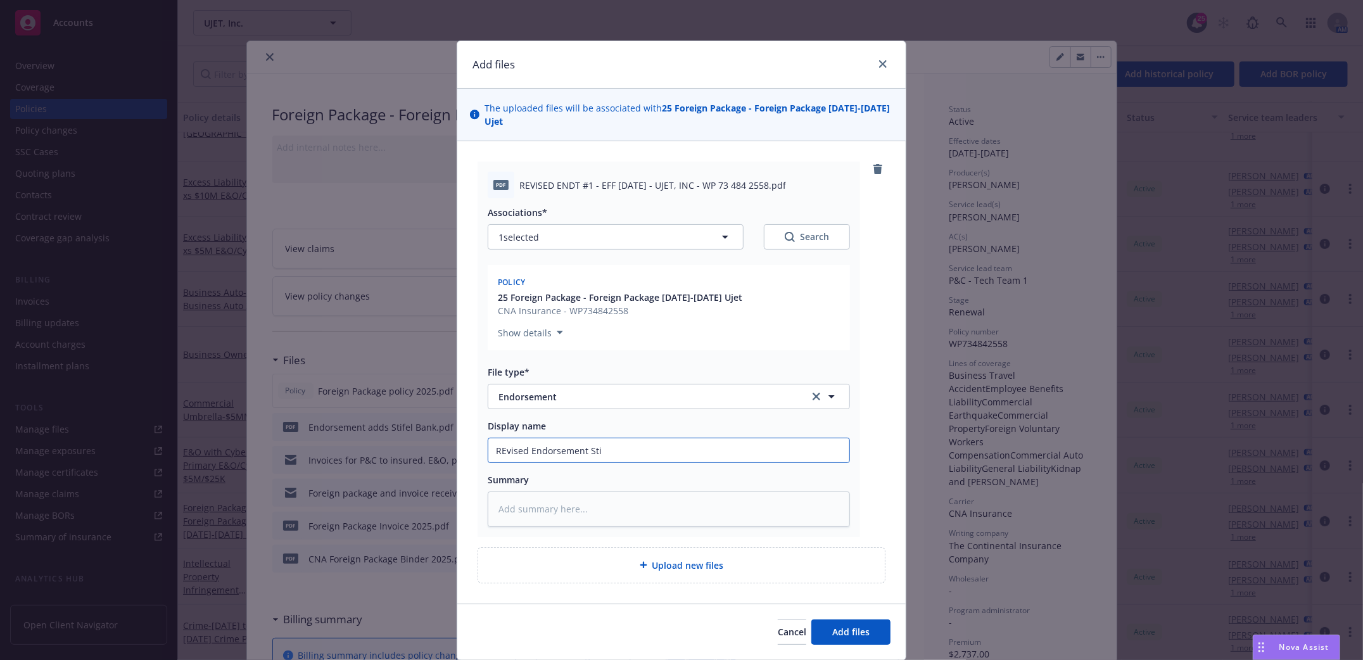
type input "REvised Endorsement Stif"
type textarea "x"
type input "REvised Endorsement Stife"
type textarea "x"
type input "REvised Endorsement Stifel"
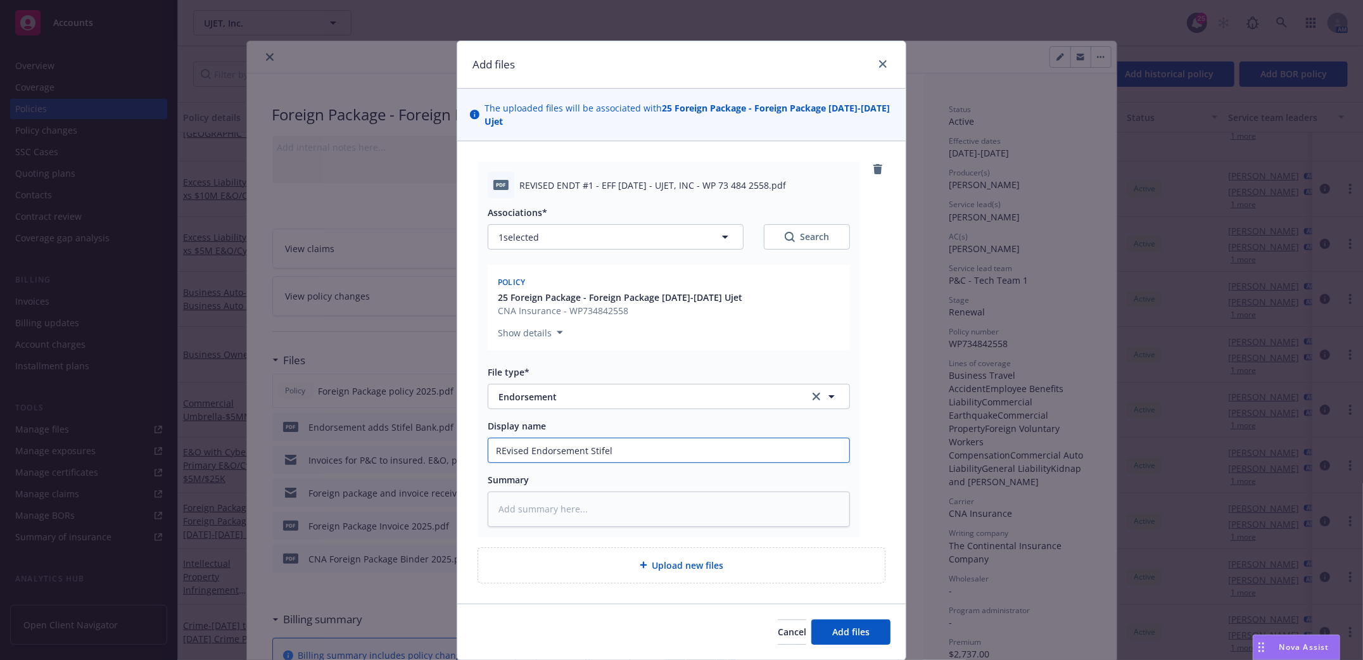
type textarea "x"
type input "REvised Endorsement Stifel"
type textarea "x"
type input "REvised Endorsement Stifel b"
type textarea "x"
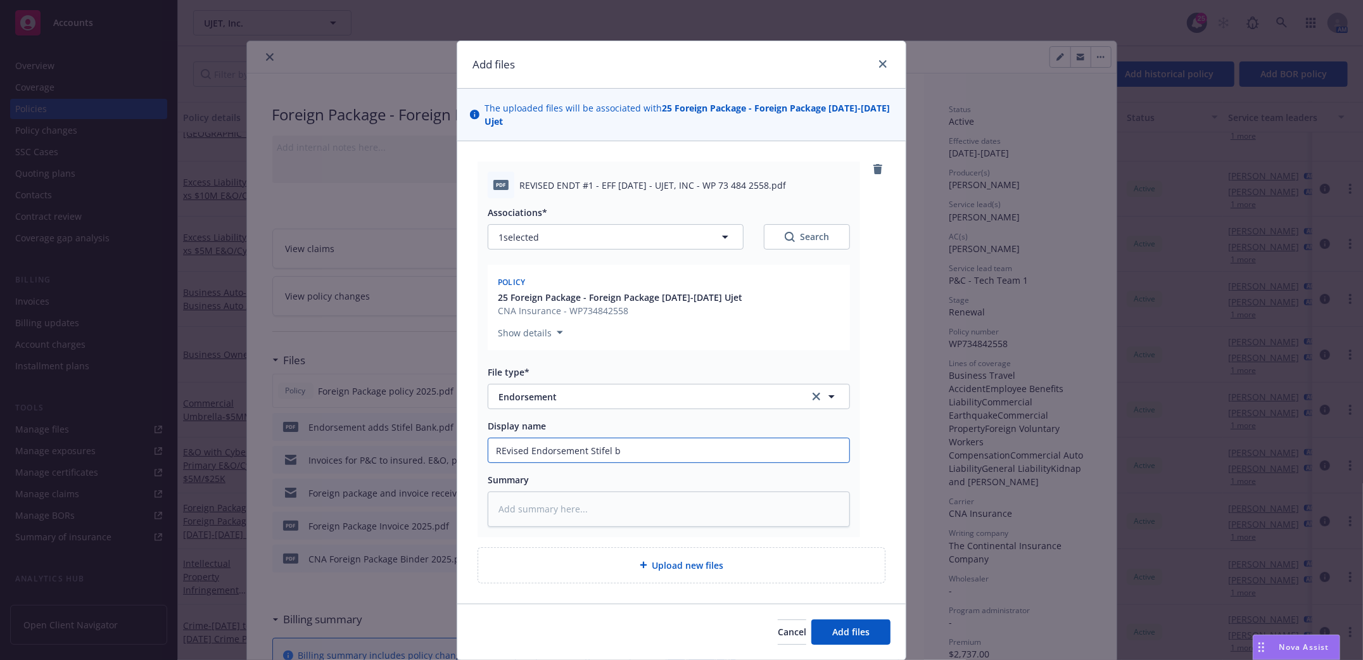
type input "REvised Endorsement [PERSON_NAME]"
type textarea "x"
type input "REvised Endorsement Stifel ban"
type textarea "x"
type input "REvised Endorsement Stifel bank"
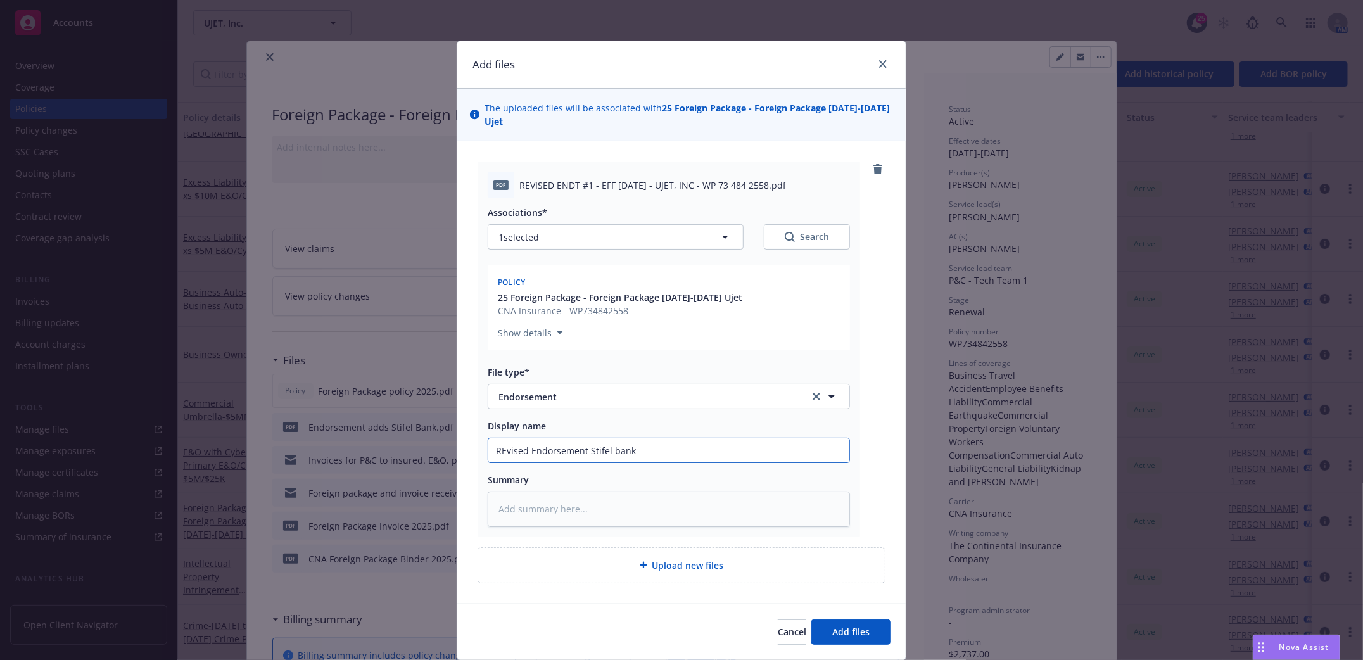
type textarea "x"
type input "REvised Endorsement Stifel bank"
type textarea "x"
type input "ReEvised Endorsement Stifel bank"
type textarea "x"
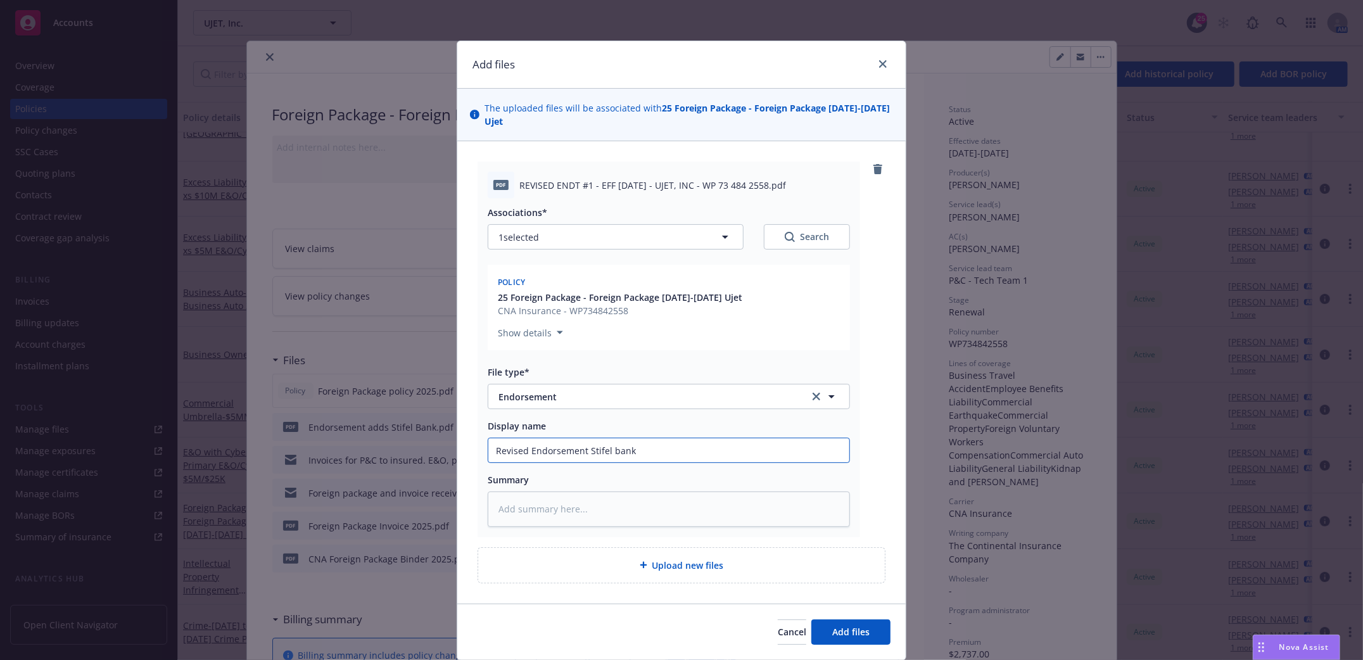
type input "Revised Endorsement Stifel bank"
drag, startPoint x: 672, startPoint y: 443, endPoint x: 664, endPoint y: 448, distance: 9.3
click at [672, 443] on input "Revised Endorsement Stifel bank" at bounding box center [668, 450] width 361 height 24
type textarea "x"
type input "Revised Endorsement Stifel bank -"
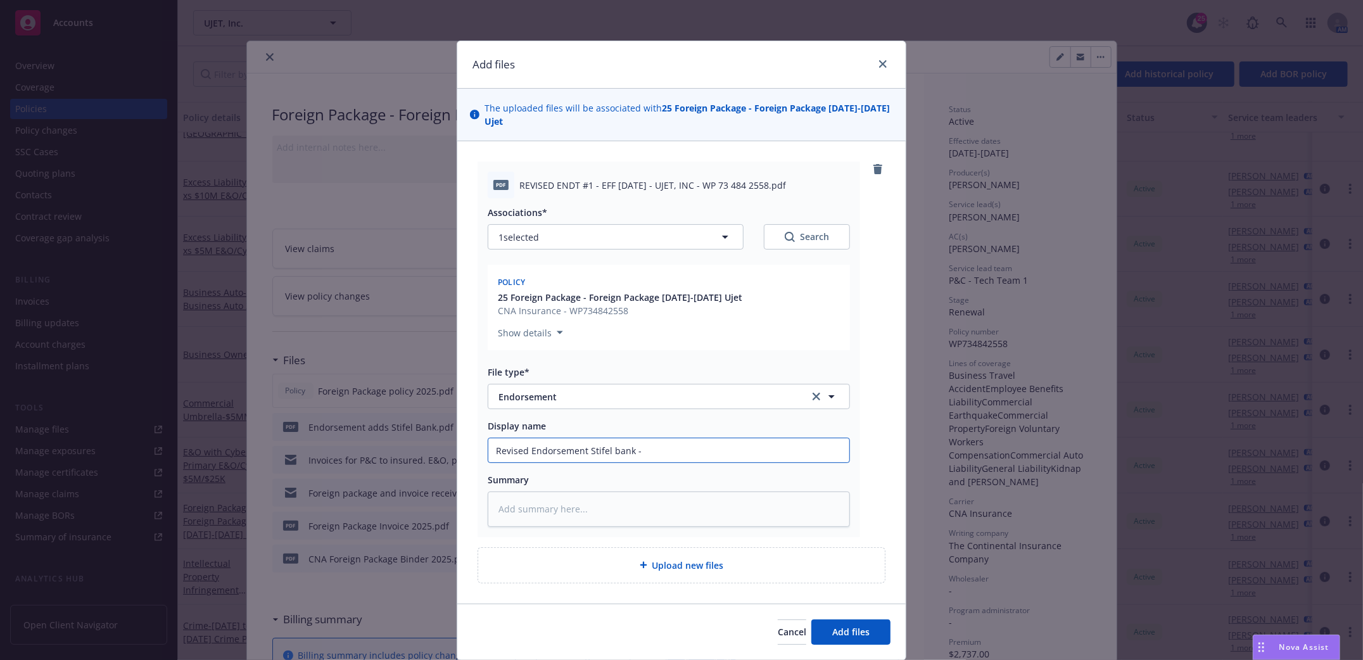
type textarea "x"
type input "Revised Endorsement Stifel bank - ad"
type textarea "x"
type input "Revised Endorsement Stifel bank - add"
type textarea "x"
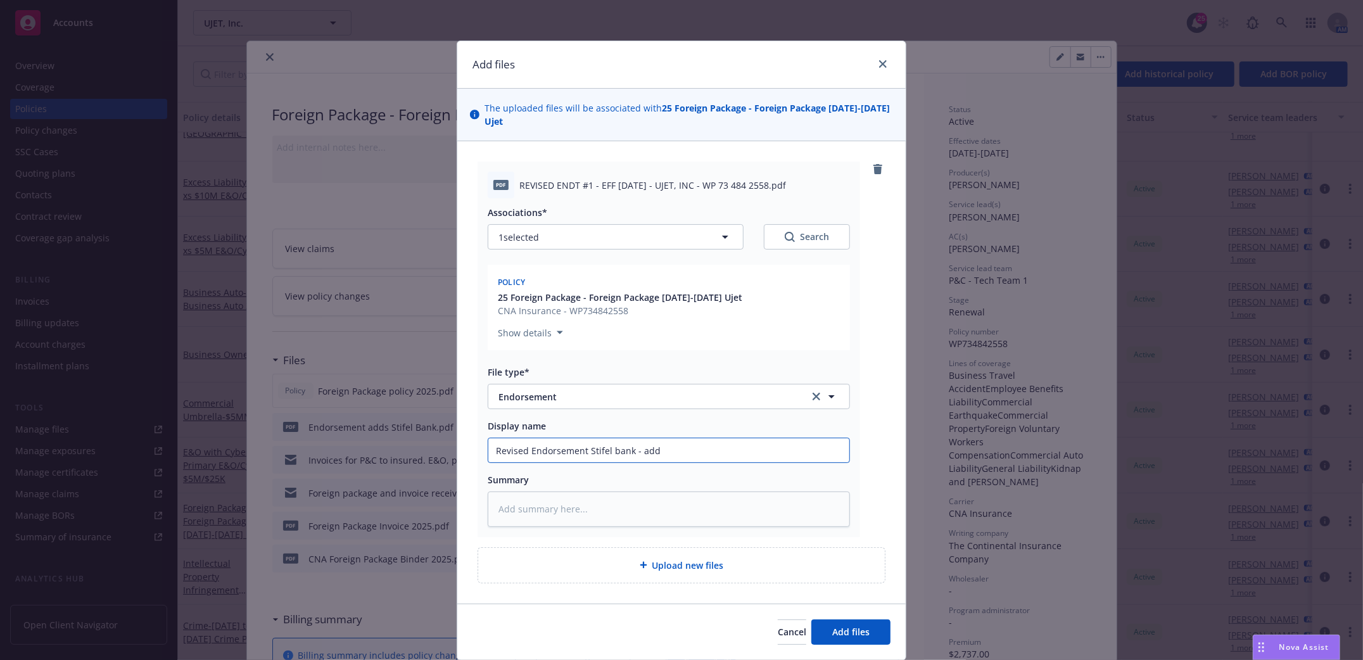
type input "Revised Endorsement Stifel bank - add"
type textarea "x"
type input "Revised Endorsement Stifel bank - add c"
type textarea "x"
type input "Revised Endorsement Stifel bank - add cl"
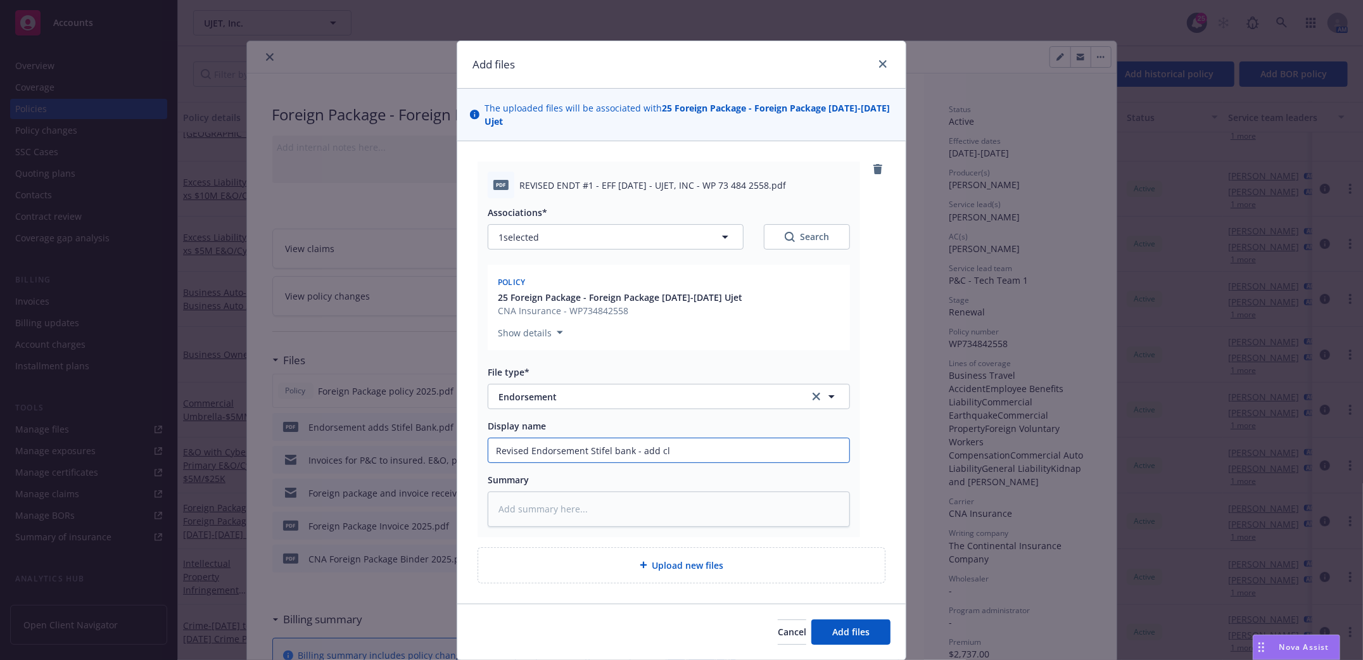
type textarea "x"
type input "Revised Endorsement Stifel bank - add cla"
type textarea "x"
type input "Revised Endorsement Stifel bank - add clauds"
type textarea "x"
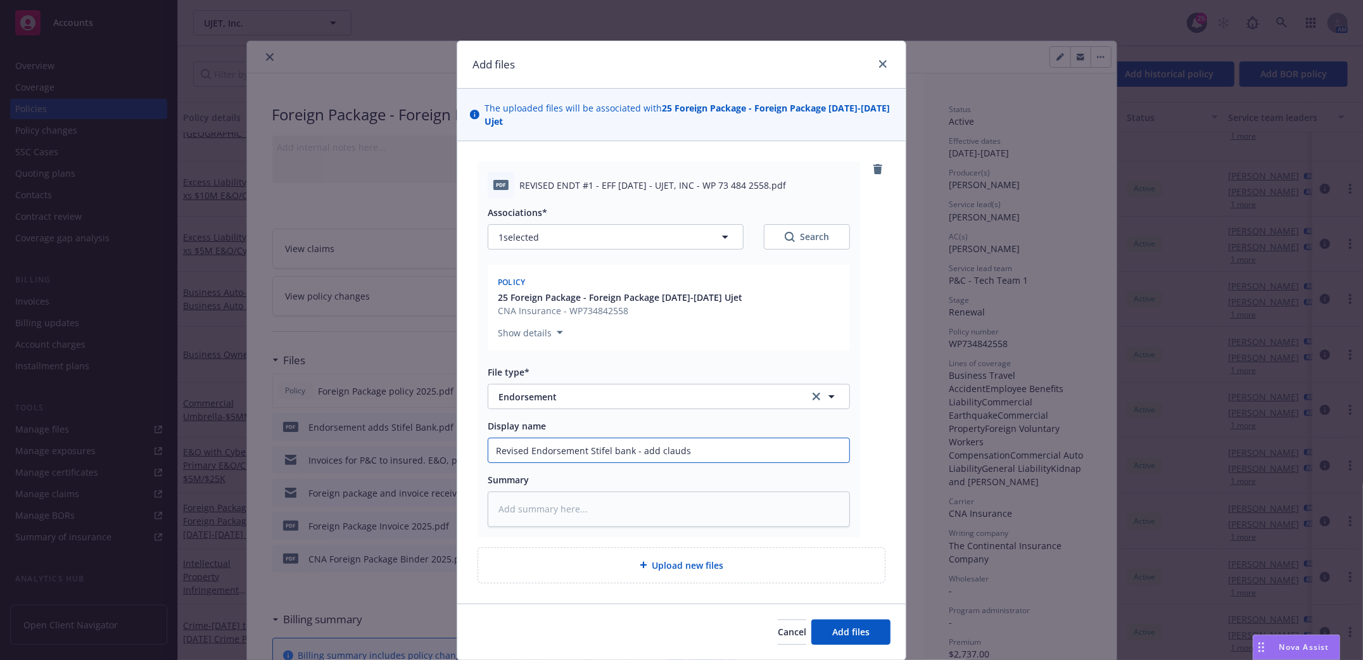
type input "Revised Endorsement Stifel bank - add claudss"
type textarea "x"
type input "Revised Endorsement Stifel bank - add claudsse"
type textarea "x"
type input "Revised Endorsement Stifel bank - add claudse"
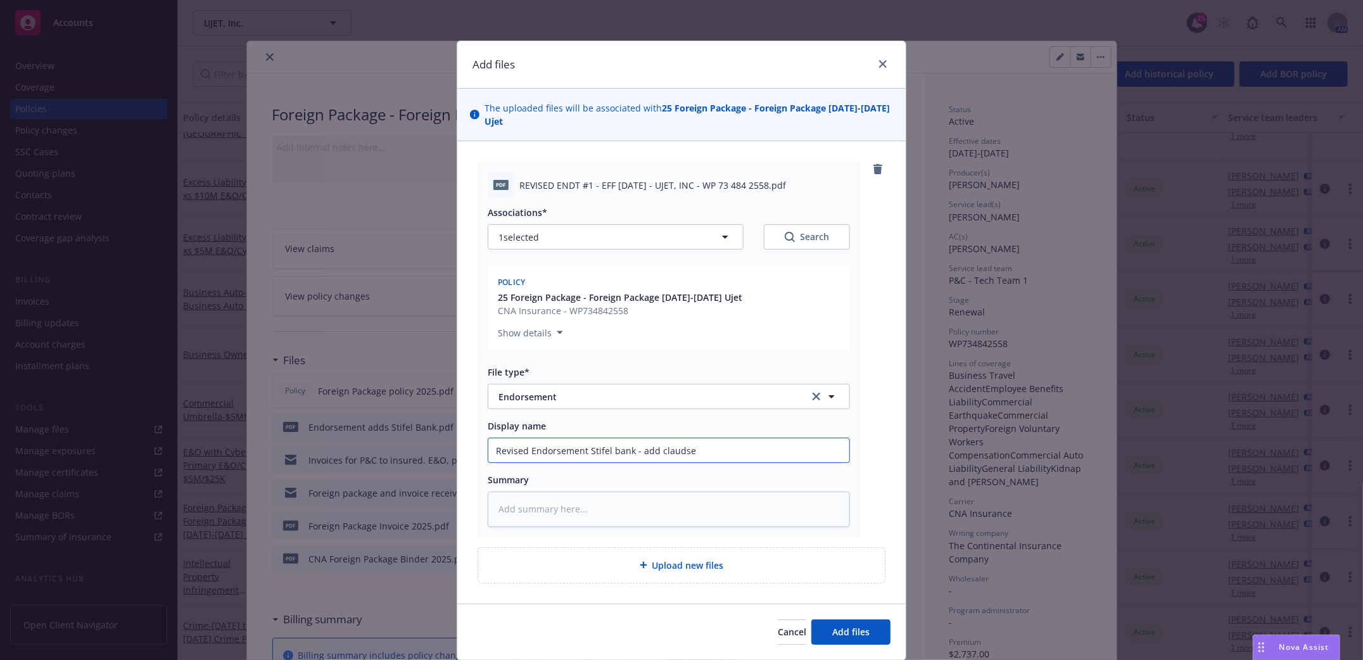
type textarea "x"
type input "Revised Endorsement Stifel bank - add claudse"
type textarea "x"
type input "Revised Endorsement Stifel bank - add claudse B"
click at [850, 626] on span "Add files" at bounding box center [850, 632] width 37 height 12
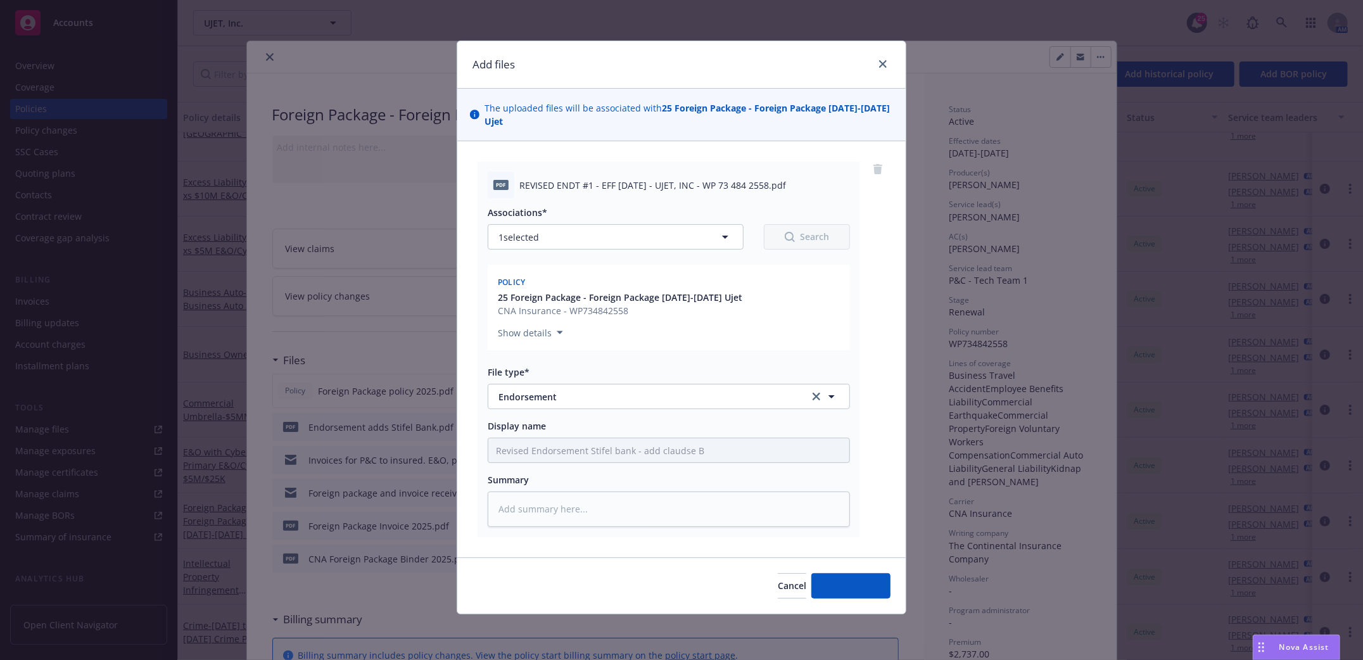
type textarea "x"
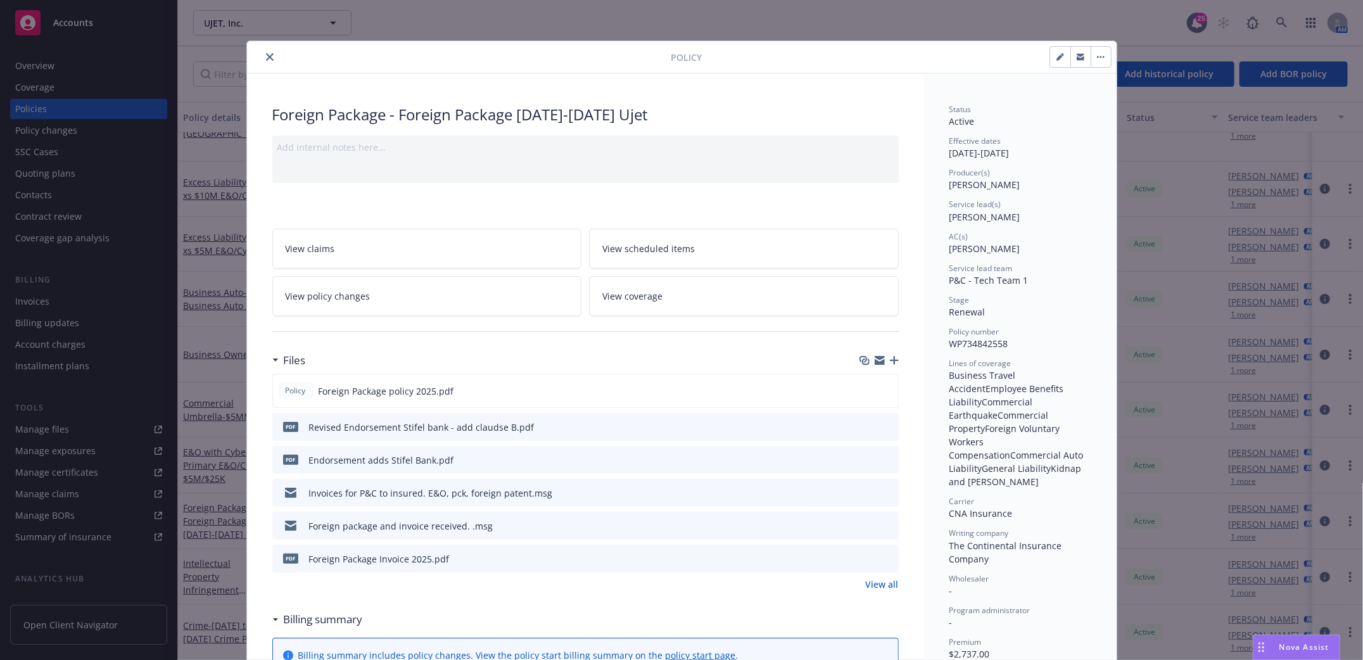
click at [266, 55] on icon "close" at bounding box center [270, 57] width 8 height 8
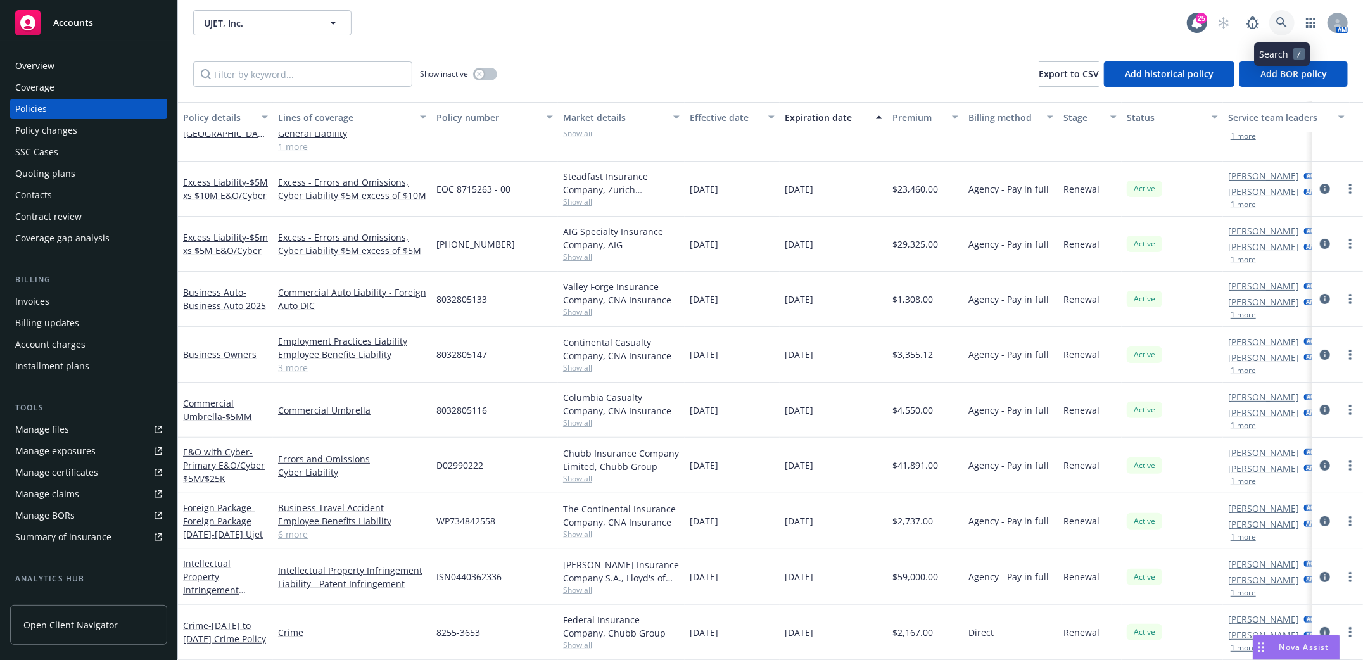
click at [1276, 22] on icon at bounding box center [1281, 22] width 11 height 11
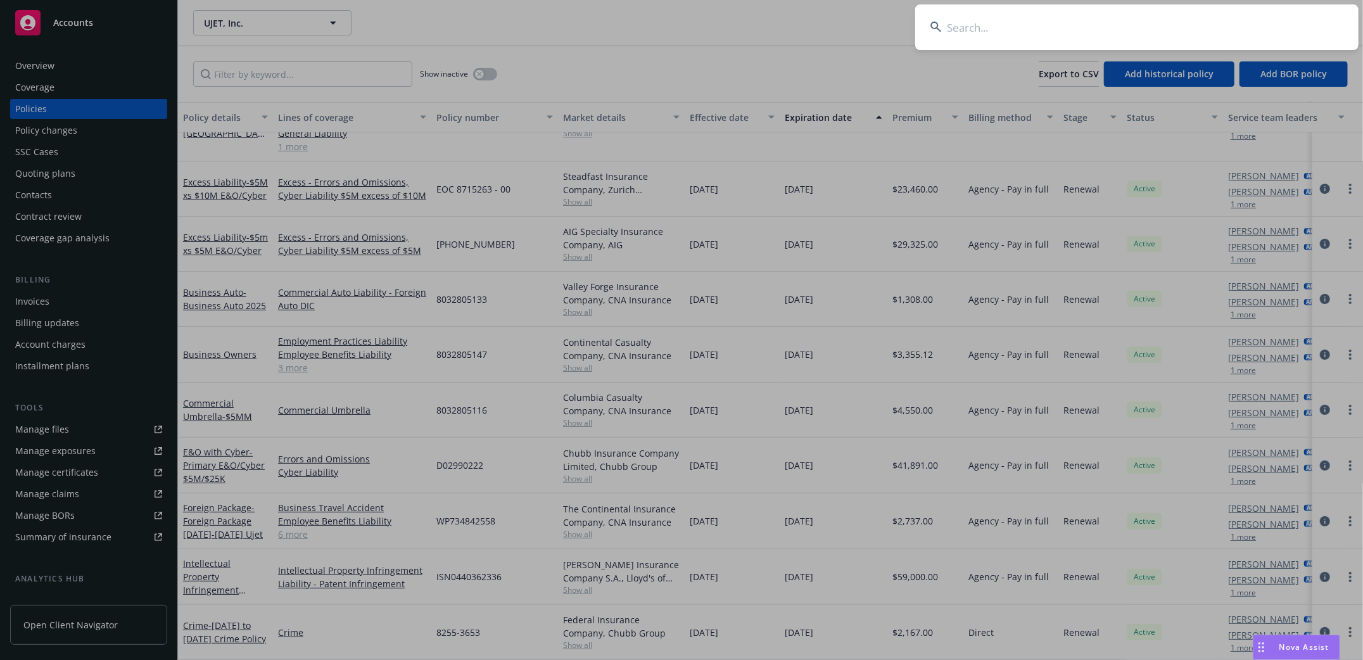
click at [1061, 15] on input at bounding box center [1136, 27] width 443 height 46
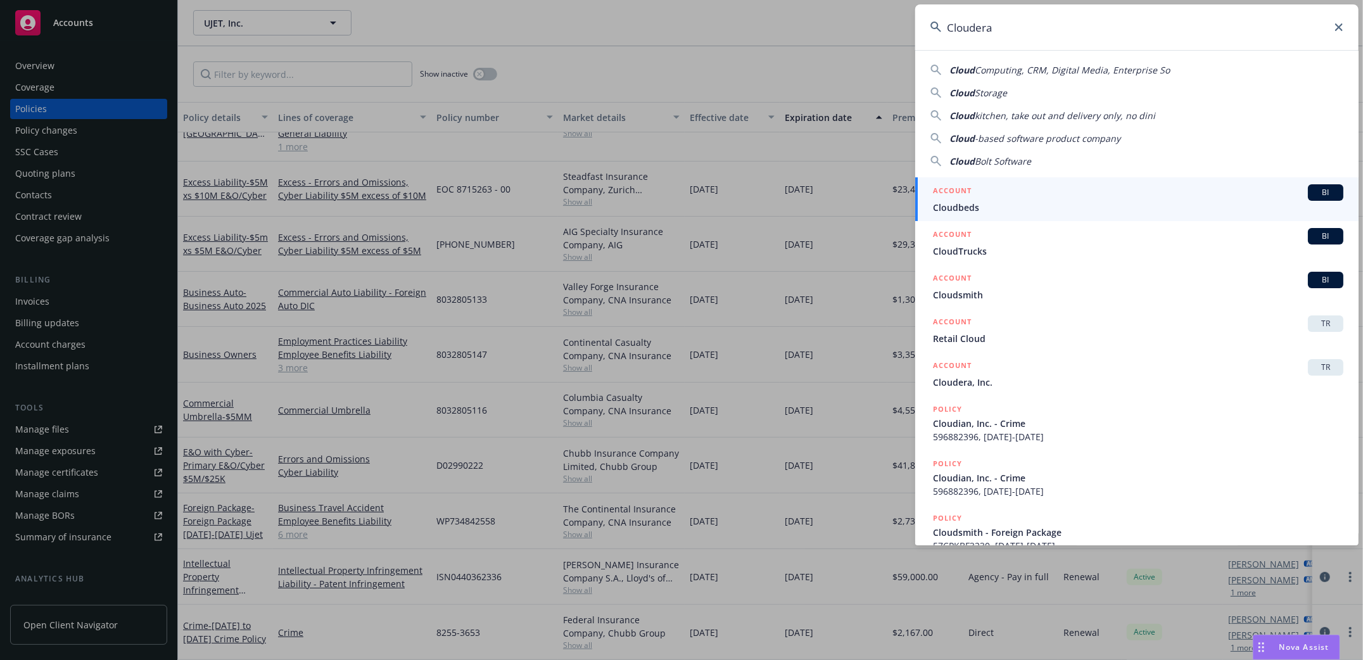
type input "Cloudera"
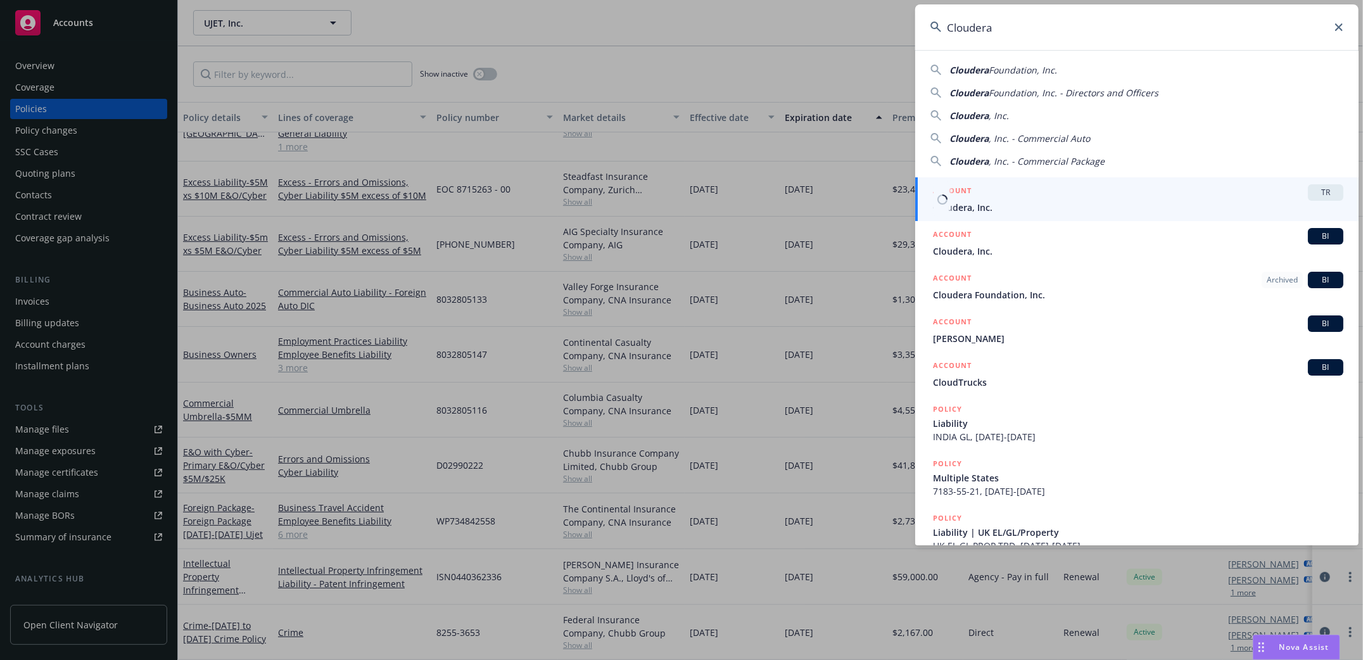
click at [976, 211] on span "Cloudera, Inc." at bounding box center [1138, 207] width 410 height 13
